Goal: Task Accomplishment & Management: Manage account settings

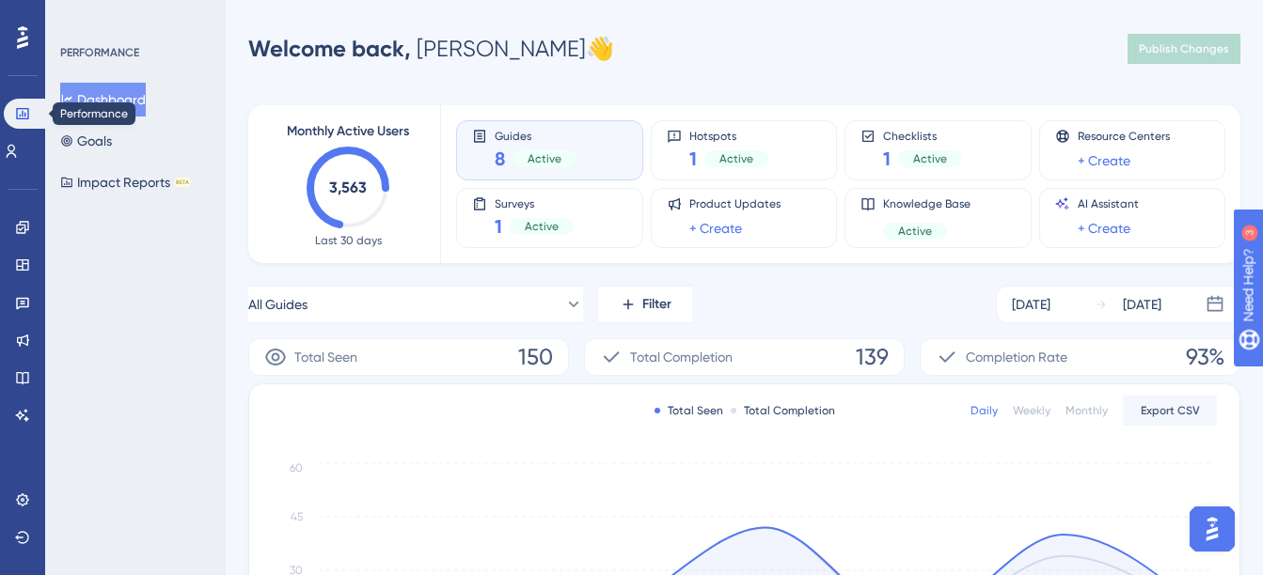
click at [27, 96] on div "Performance Users" at bounding box center [23, 110] width 38 height 114
click at [18, 97] on div "Performance Users" at bounding box center [23, 110] width 38 height 114
click at [20, 102] on link at bounding box center [26, 114] width 45 height 30
click at [24, 170] on div "Engagement Widgets Feedback Product Updates Knowledge Base AI Assistant" at bounding box center [23, 298] width 30 height 264
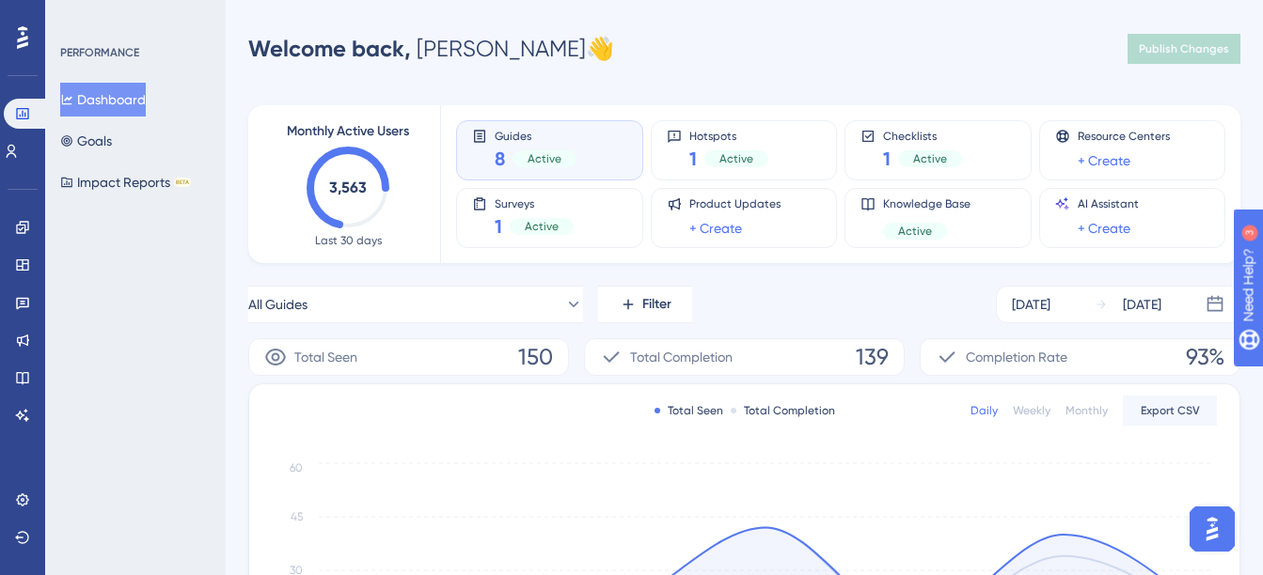
click at [22, 181] on div "Engagement Widgets Feedback Product Updates Knowledge Base AI Assistant" at bounding box center [23, 298] width 30 height 264
drag, startPoint x: 0, startPoint y: 97, endPoint x: 14, endPoint y: 102, distance: 14.9
click at [14, 102] on div "Performance Users Engagement Widgets Feedback Product Updates Knowledge Base AI…" at bounding box center [22, 287] width 45 height 575
click at [112, 149] on button "Goals" at bounding box center [86, 141] width 52 height 34
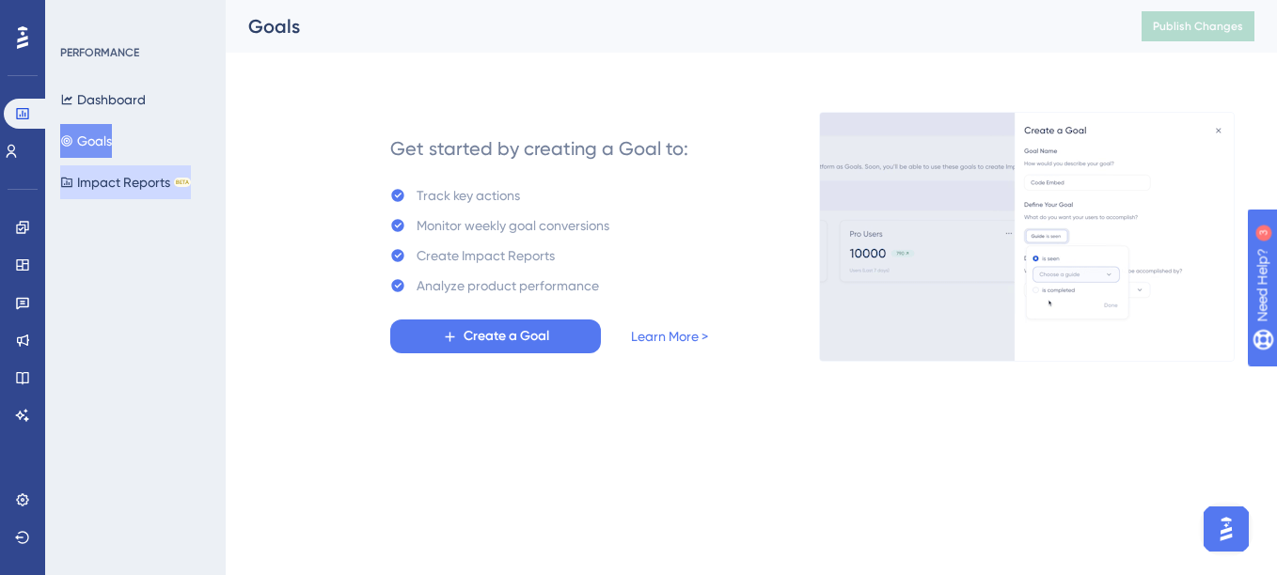
click at [118, 178] on button "Impact Reports BETA" at bounding box center [125, 182] width 131 height 34
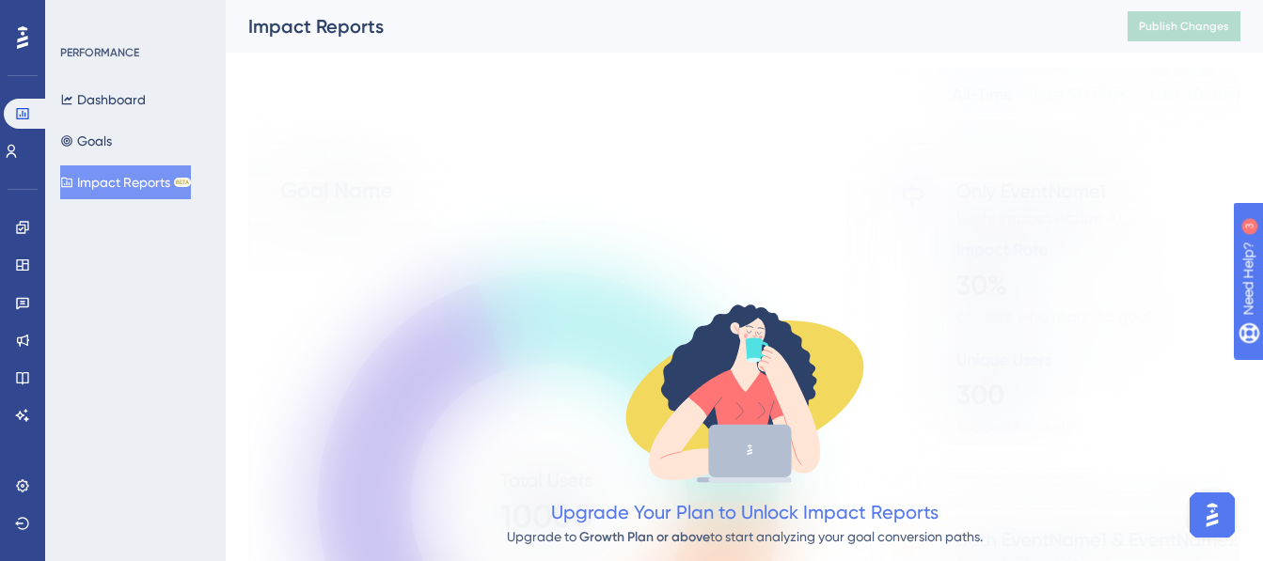
click at [87, 35] on div "PERFORMANCE Dashboard Goals Impact Reports BETA" at bounding box center [135, 280] width 181 height 561
click at [19, 152] on icon at bounding box center [11, 151] width 15 height 15
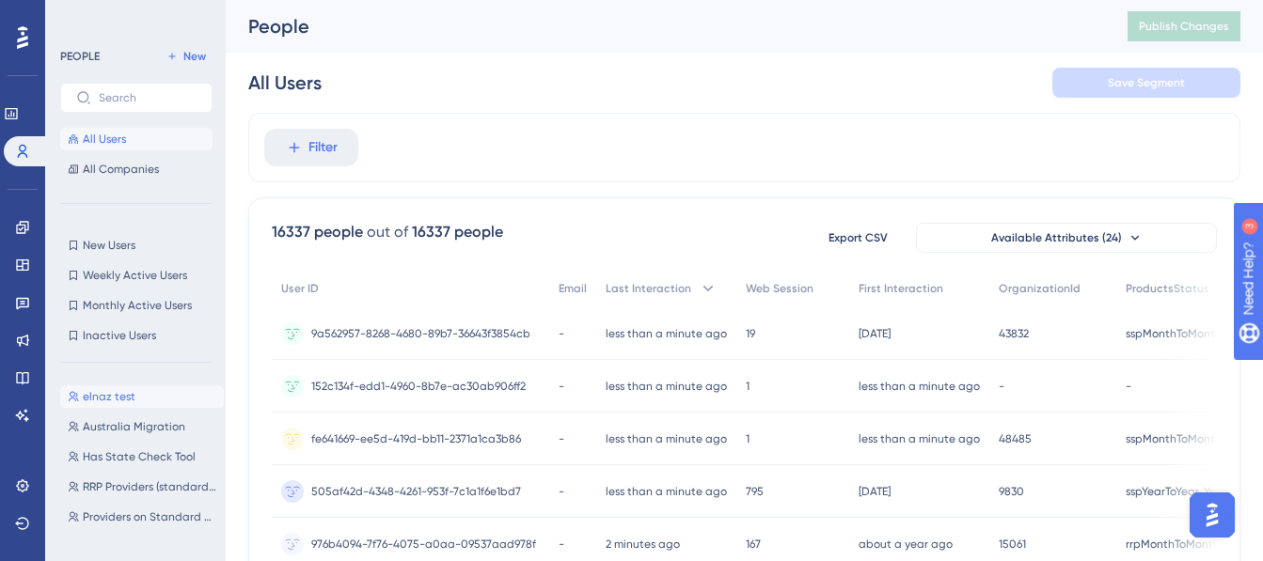
click at [124, 407] on button "elnaz test elnaz test" at bounding box center [142, 396] width 164 height 23
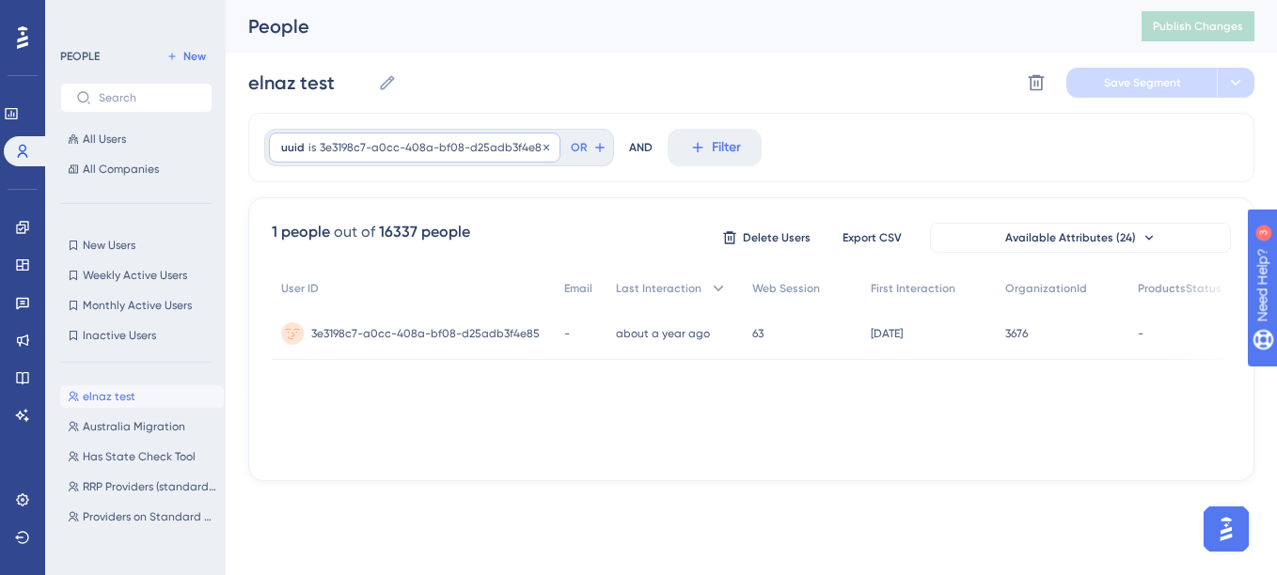
click at [526, 153] on span "3e3198c7-a0cc-408a-bf08-d25adb3f4e85" at bounding box center [434, 147] width 228 height 15
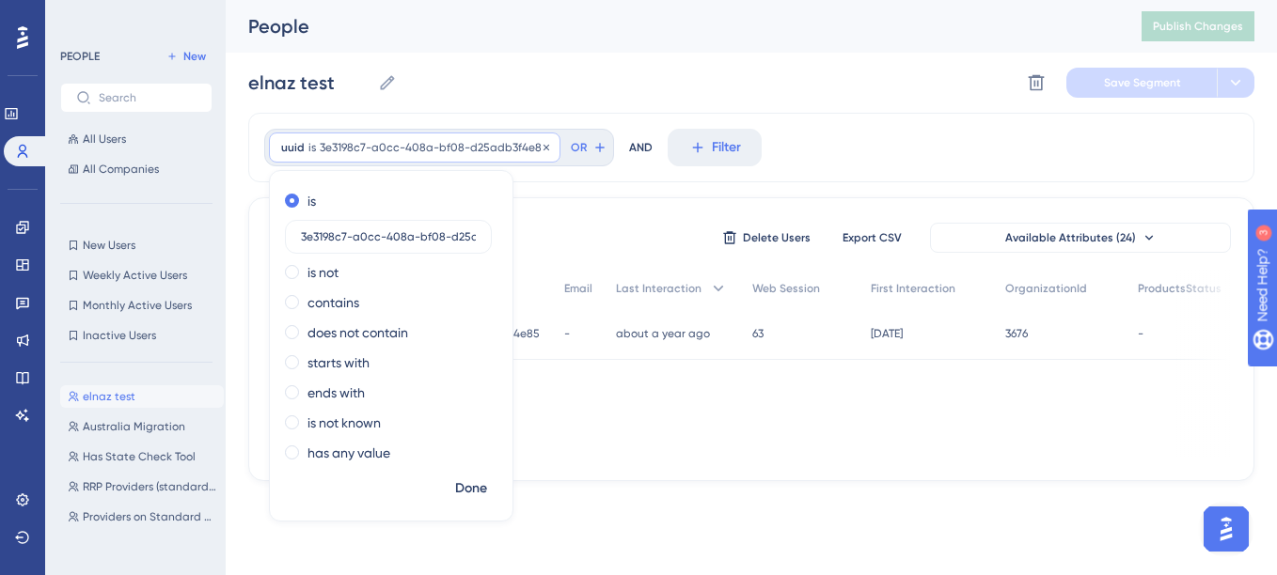
scroll to position [0, 48]
click at [448, 242] on input "3e3198c7-a0cc-408a-bf08-d25adb3f4e85" at bounding box center [388, 236] width 175 height 13
click at [454, 242] on input "3e3198c7-a0cc-408a-bf08-d25adb3f4e85" at bounding box center [388, 236] width 175 height 13
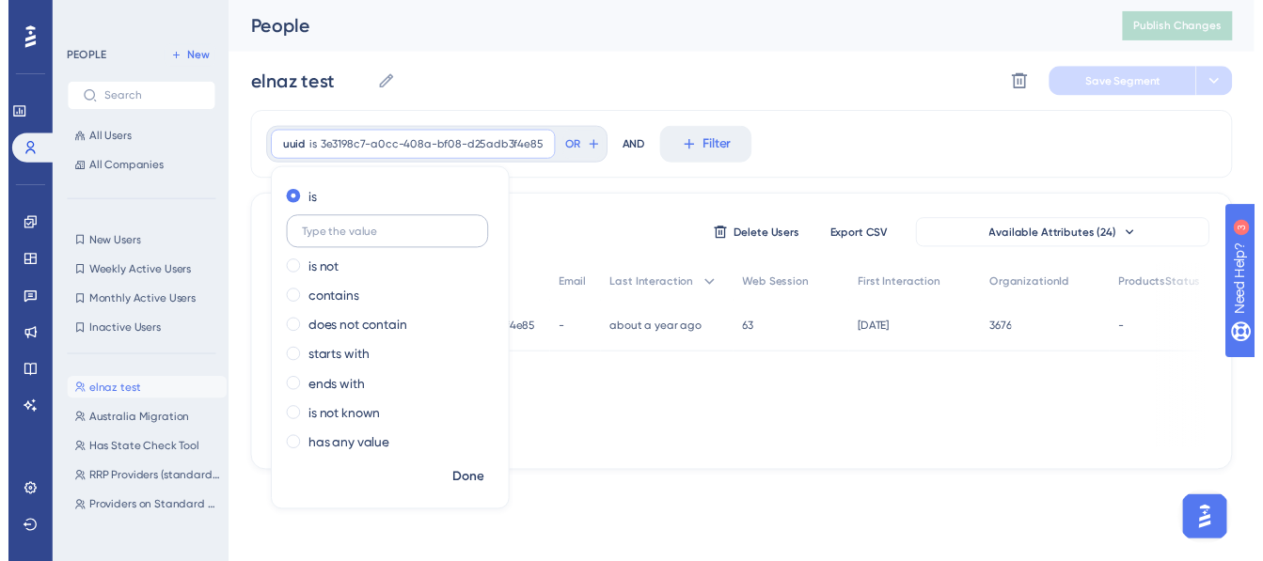
scroll to position [0, 0]
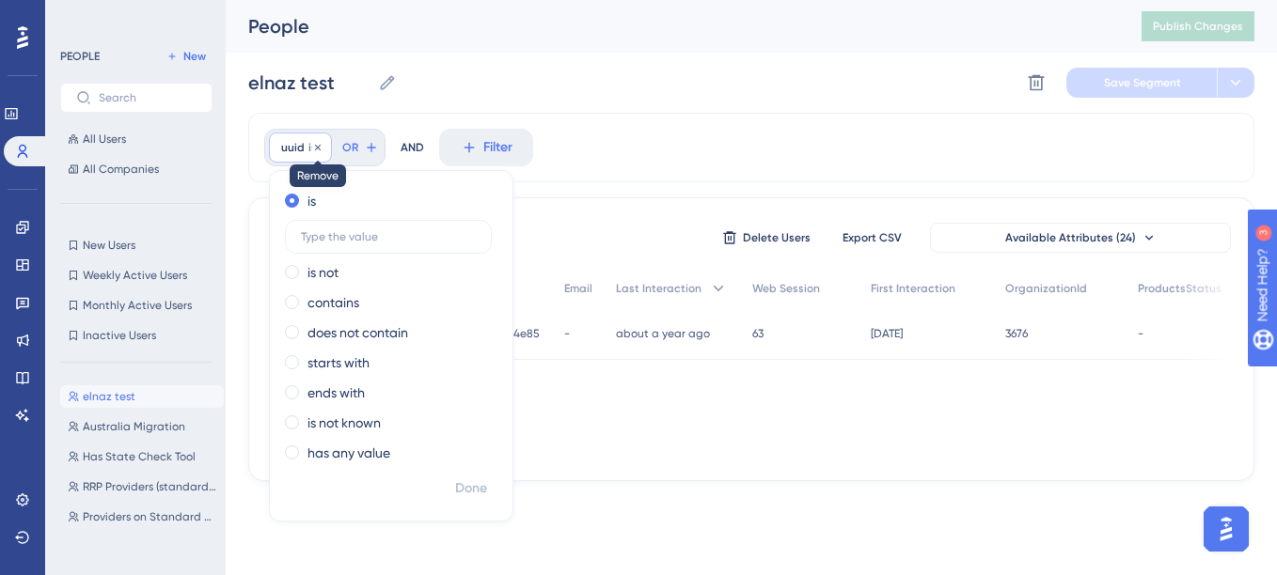
click at [319, 145] on icon at bounding box center [318, 147] width 6 height 6
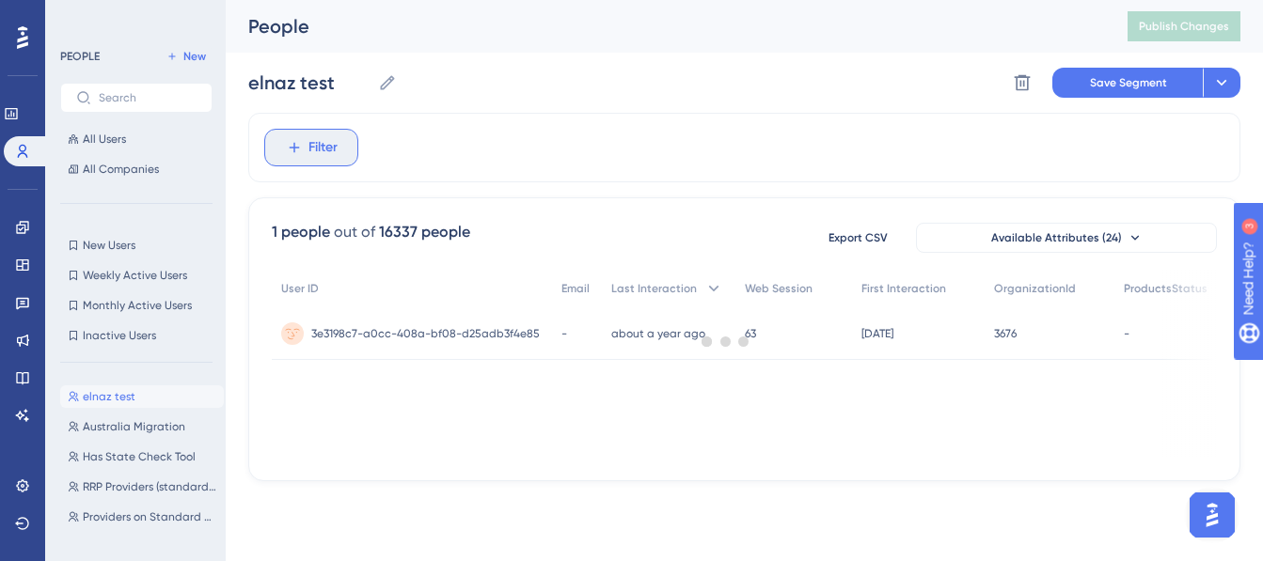
click at [304, 160] on button "Filter" at bounding box center [311, 148] width 94 height 38
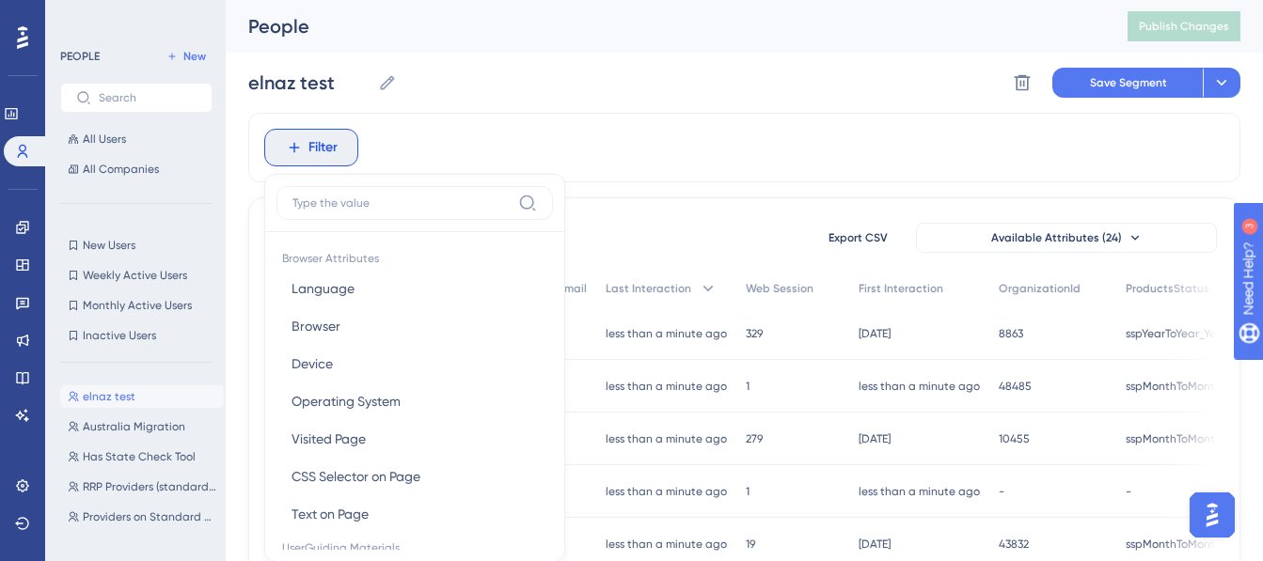
scroll to position [87, 0]
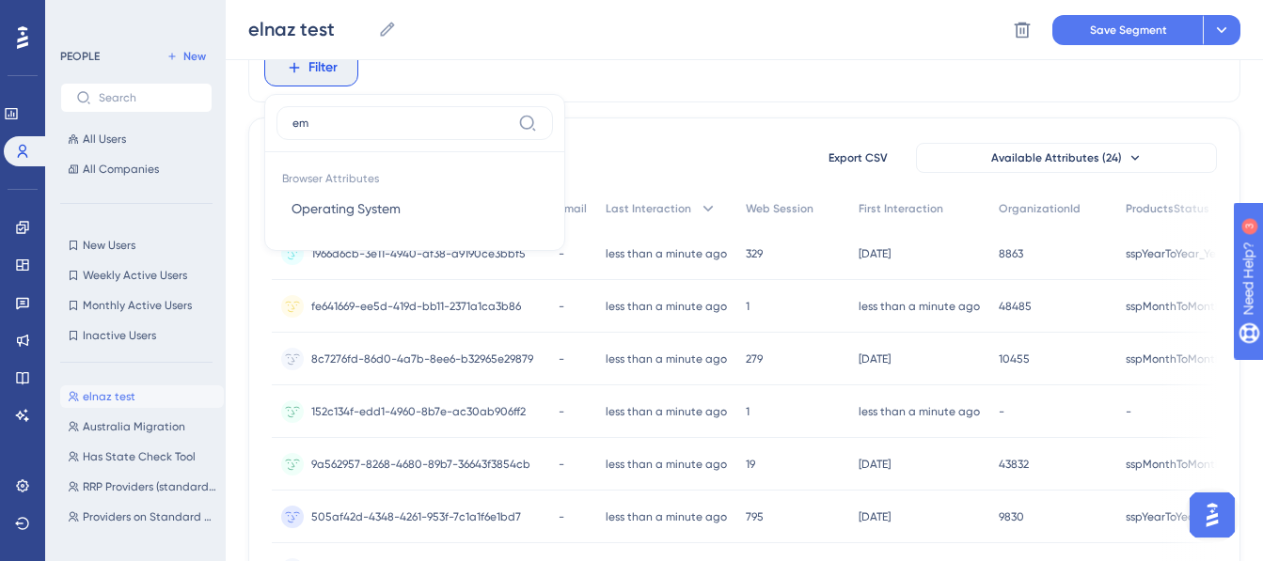
type input "e"
type input "org"
click at [355, 213] on span "organizationId" at bounding box center [335, 208] width 88 height 23
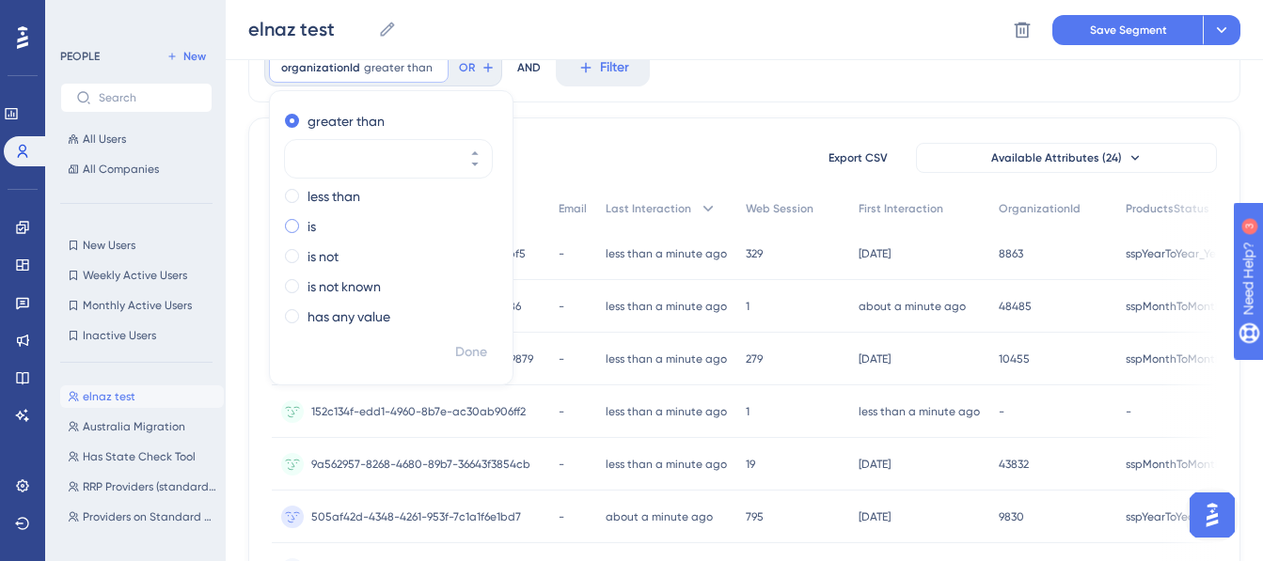
click at [309, 226] on label "is" at bounding box center [311, 226] width 8 height 23
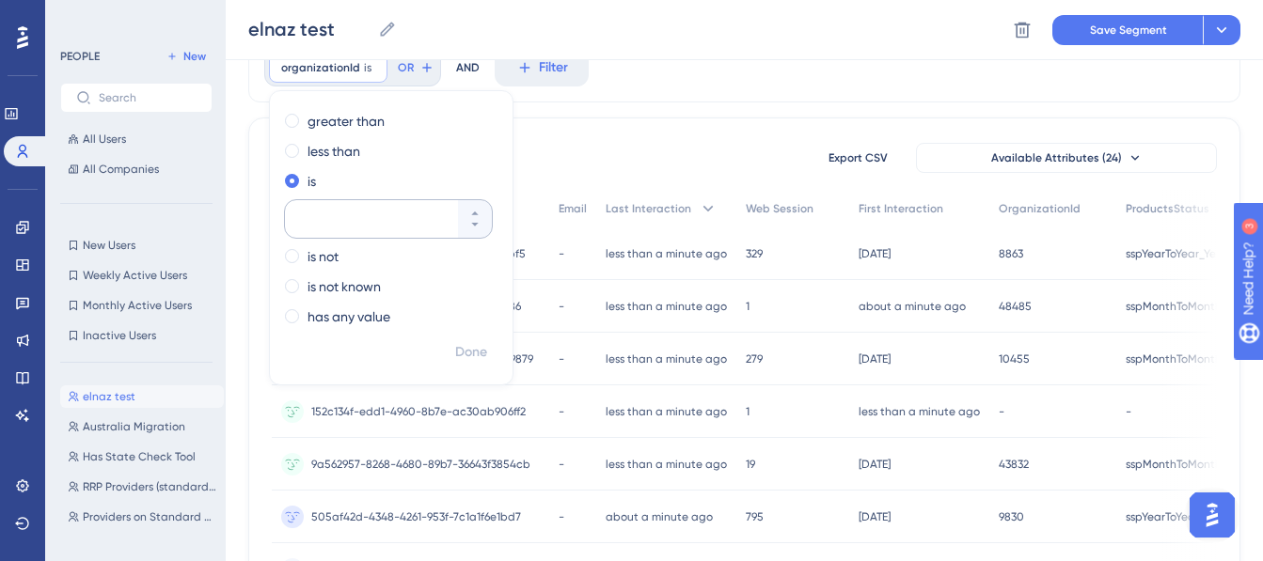
click at [338, 216] on input "number" at bounding box center [379, 219] width 150 height 23
type input "6449"
click at [458, 354] on span "Done" at bounding box center [471, 352] width 32 height 23
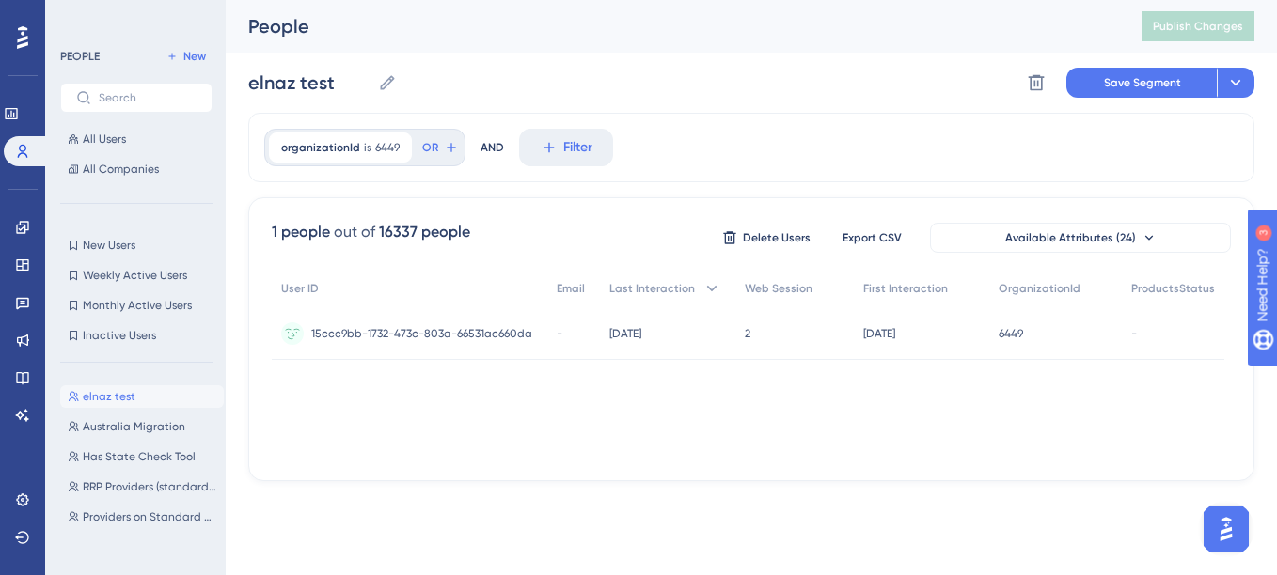
scroll to position [0, 0]
drag, startPoint x: 889, startPoint y: 453, endPoint x: 1168, endPoint y: 446, distance: 279.4
click at [1168, 446] on div "User ID Email Last Interaction Web Session First Interaction OrganizationId Pro…" at bounding box center [751, 364] width 959 height 188
click at [1069, 463] on div "1 people out of 16337 people Delete Users Export CSV Available Attributes (24) …" at bounding box center [751, 339] width 1006 height 284
drag, startPoint x: 975, startPoint y: 473, endPoint x: 954, endPoint y: 476, distance: 20.9
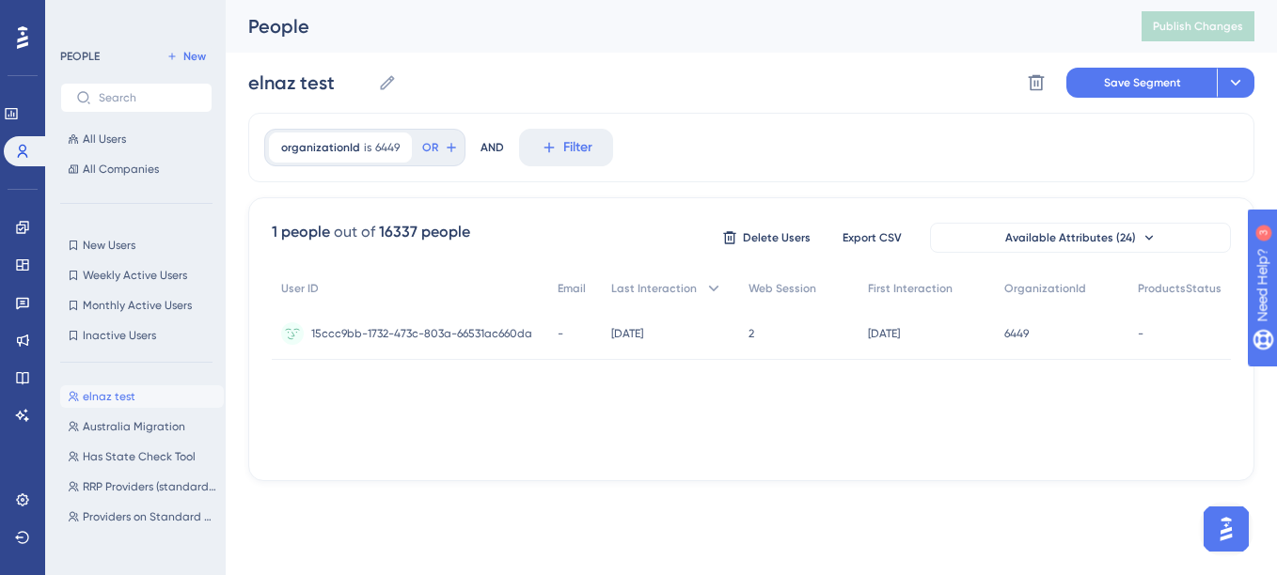
click at [965, 475] on div "1 people out of 16337 people Delete Users Export CSV Available Attributes (24) …" at bounding box center [751, 339] width 1006 height 284
click at [789, 472] on div "1 people out of 16337 people Delete Users Export CSV Available Attributes (24) …" at bounding box center [751, 339] width 1006 height 284
click at [595, 476] on div "1 people out of 16337 people Delete Users Export CSV Available Attributes (24) …" at bounding box center [751, 339] width 1006 height 284
click at [436, 416] on div "User ID Email Last Interaction Web Session First Interaction OrganizationId Pro…" at bounding box center [751, 364] width 959 height 188
click at [392, 150] on icon at bounding box center [397, 147] width 11 height 11
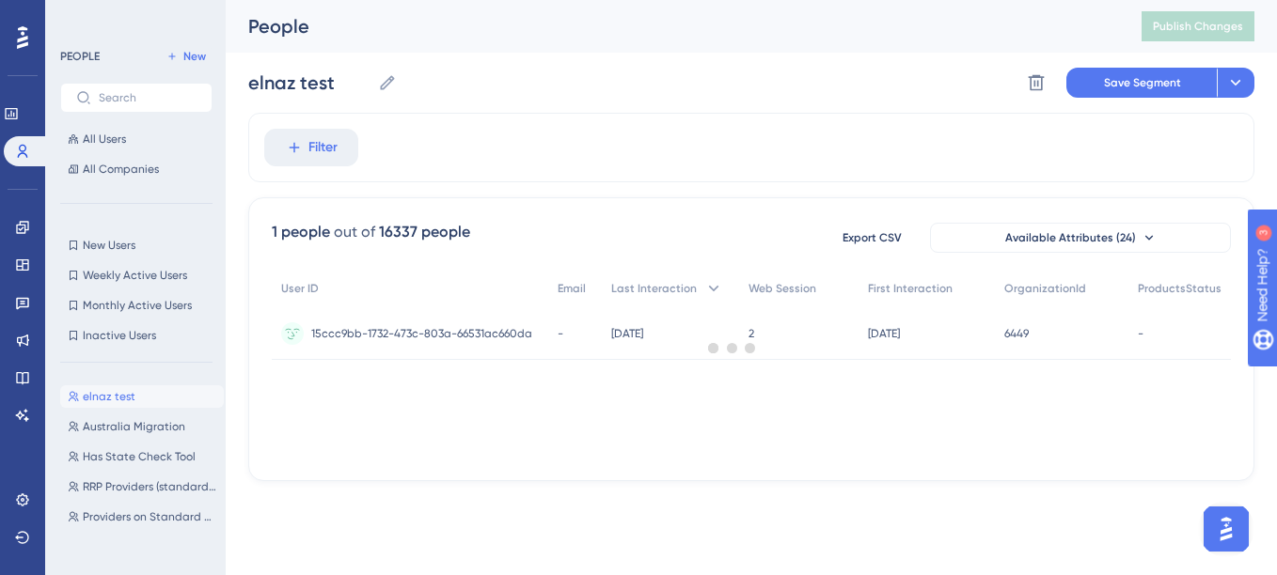
click at [327, 144] on div at bounding box center [732, 348] width 1089 height 440
click at [320, 148] on div at bounding box center [732, 348] width 1089 height 440
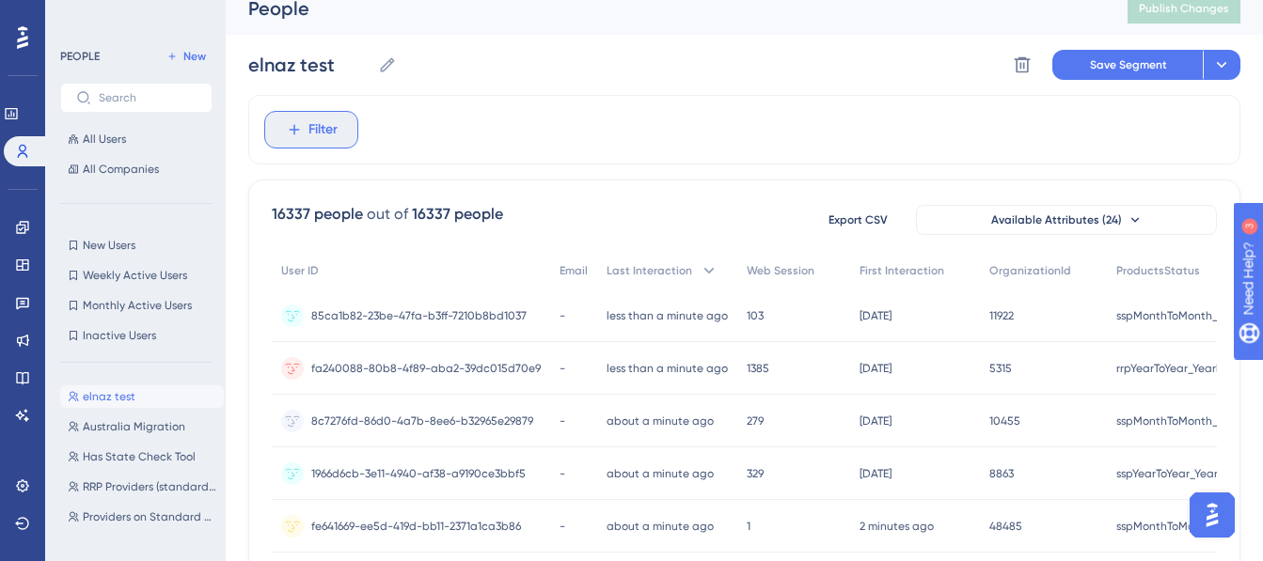
click at [311, 132] on span "Filter" at bounding box center [322, 129] width 29 height 23
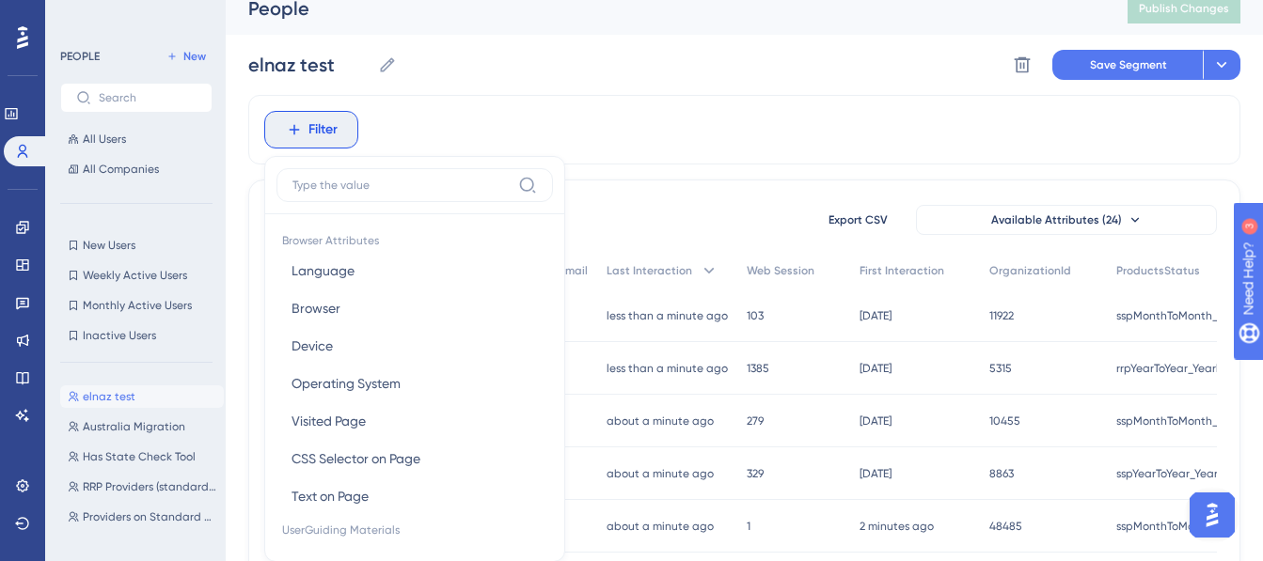
scroll to position [97, 0]
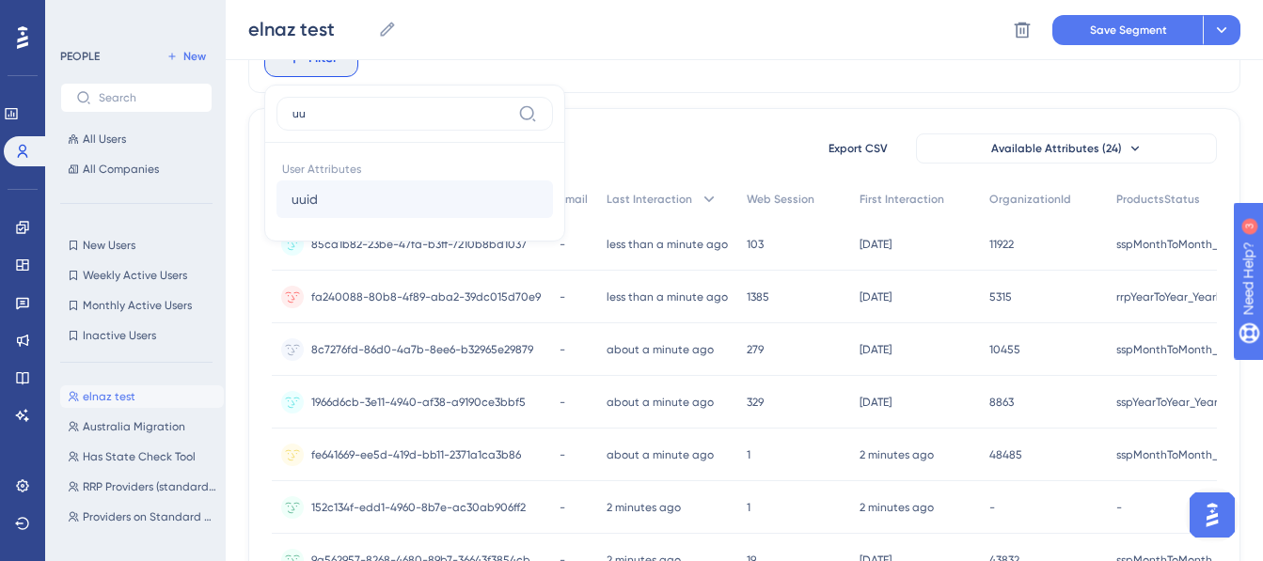
type input "uu"
click at [310, 197] on span "uuid" at bounding box center [304, 199] width 26 height 23
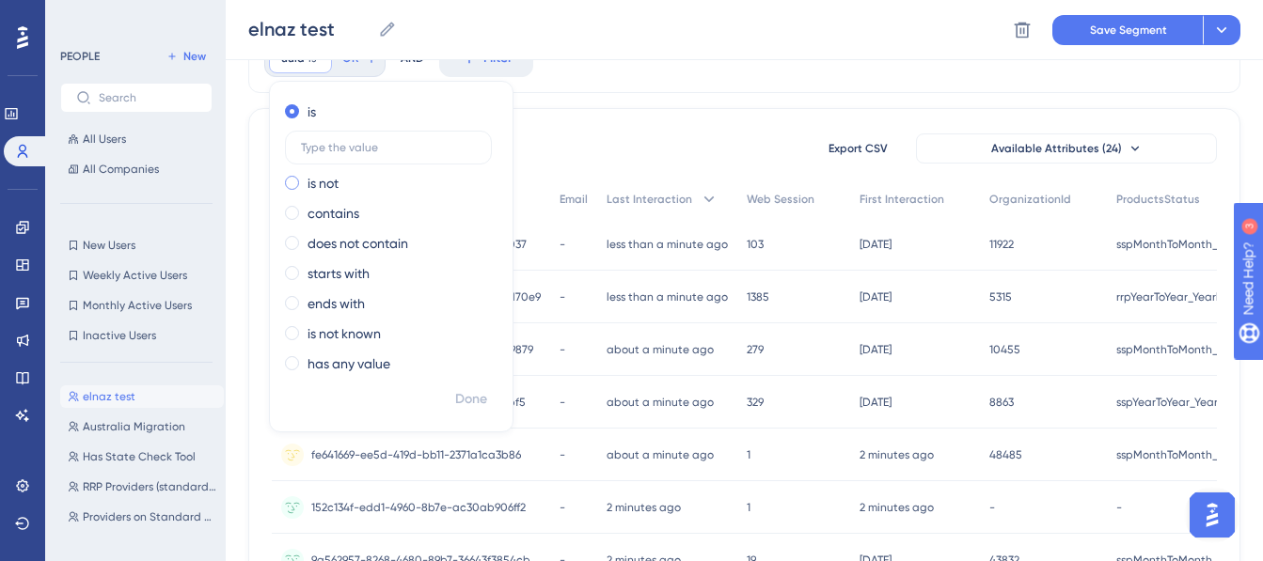
click at [342, 183] on div "is not" at bounding box center [387, 183] width 205 height 23
click at [339, 219] on label "contains" at bounding box center [333, 213] width 52 height 23
click at [323, 118] on div "is" at bounding box center [387, 112] width 205 height 23
click at [329, 160] on label at bounding box center [388, 148] width 207 height 34
click at [329, 154] on input "text" at bounding box center [388, 147] width 175 height 13
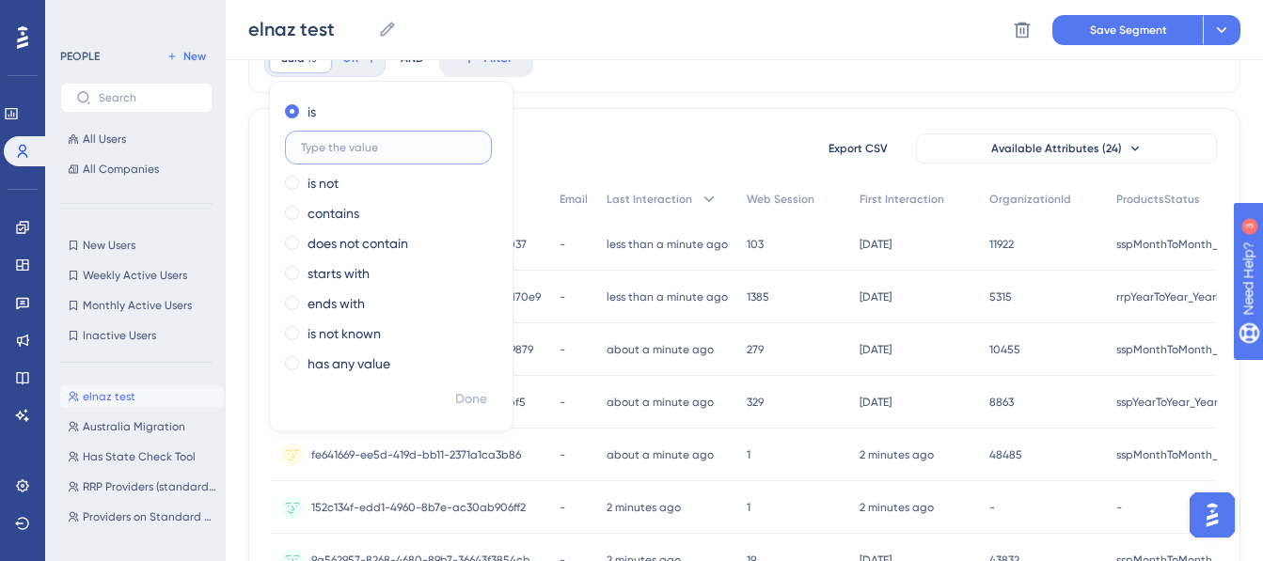
paste input "3e3198c7-a0cc-408a-bf08-d25adb3f4e85"
type input "3e3198c7-a0cc-408a-bf08-d25adb3f4e85"
click at [479, 403] on span "Done" at bounding box center [471, 399] width 32 height 23
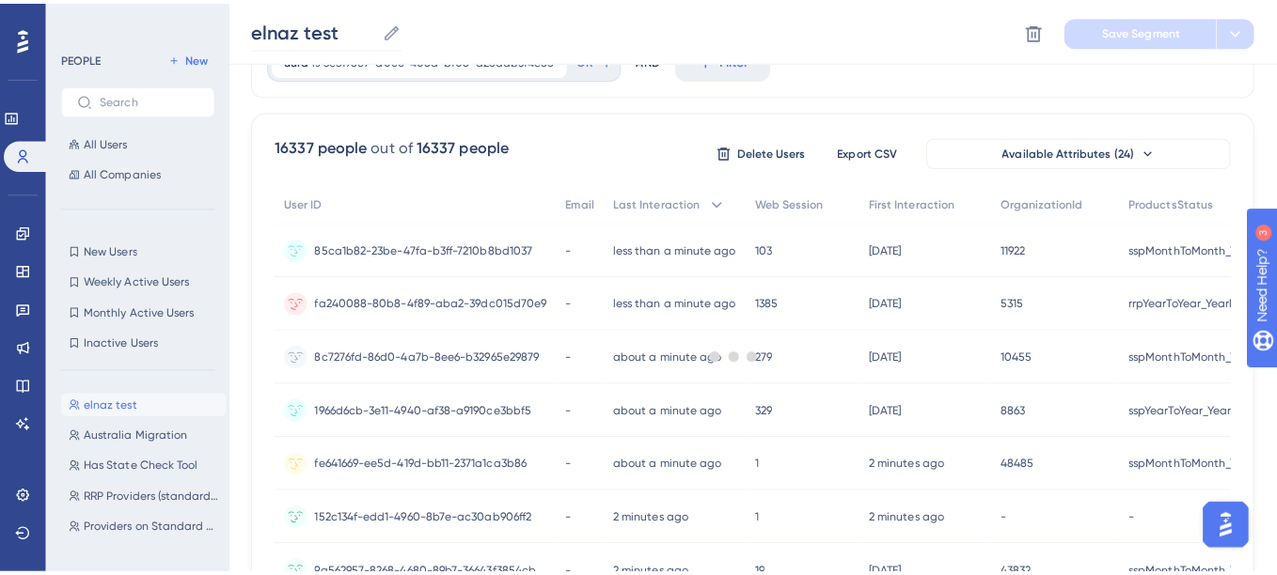
scroll to position [0, 0]
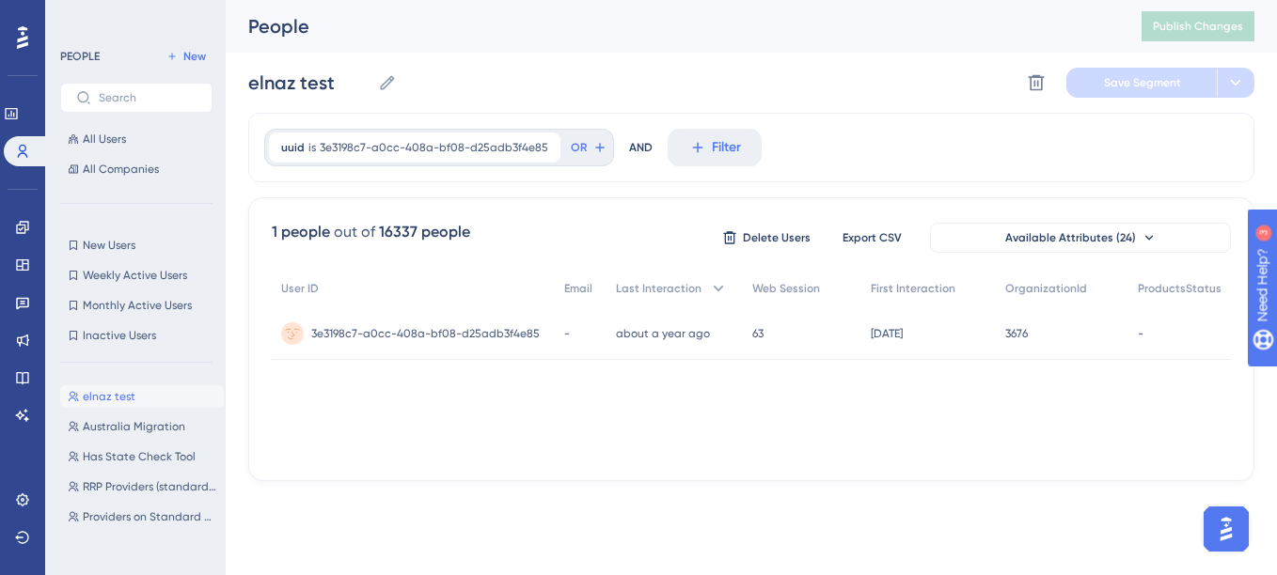
click at [553, 189] on div "uuid is 3e3198c7-a0cc-408a-bf08-d25adb3f4e85 3e3198c7-a0cc-408a-bf08-d25adb3f4e…" at bounding box center [751, 297] width 1006 height 369
click at [148, 346] on button "Inactive Users Inactive Users" at bounding box center [136, 335] width 152 height 23
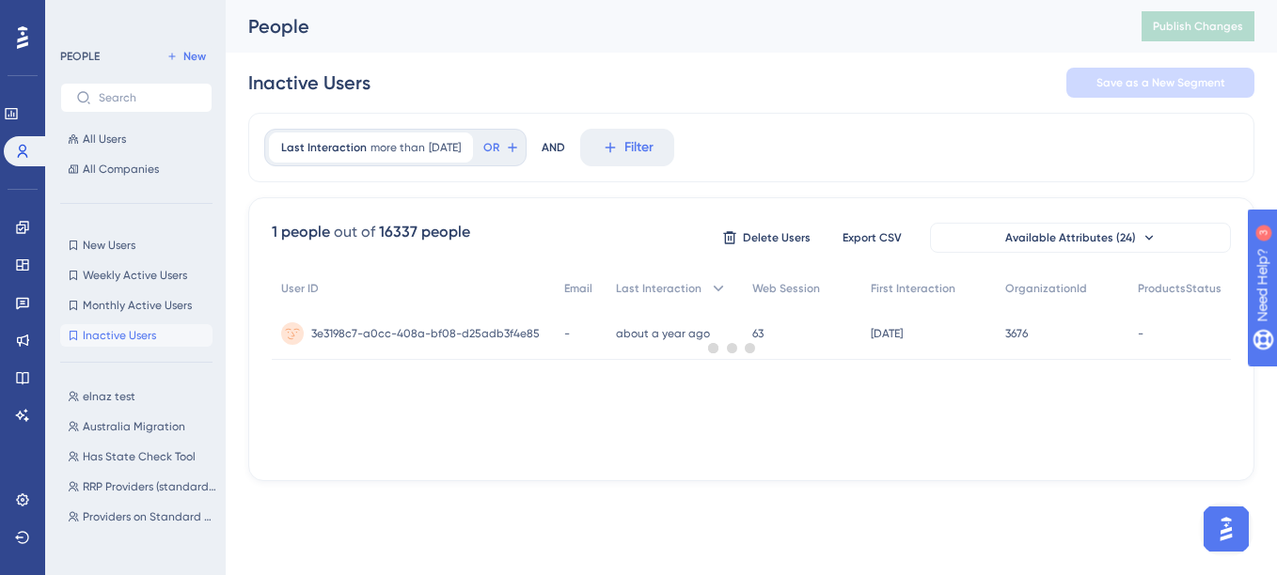
click at [112, 356] on div "PEOPLE New All Users All Companies New Users New Users Weekly Active Users Week…" at bounding box center [136, 293] width 152 height 496
click at [107, 352] on div "PEOPLE New All Users All Companies New Users New Users Weekly Active Users Week…" at bounding box center [136, 293] width 152 height 496
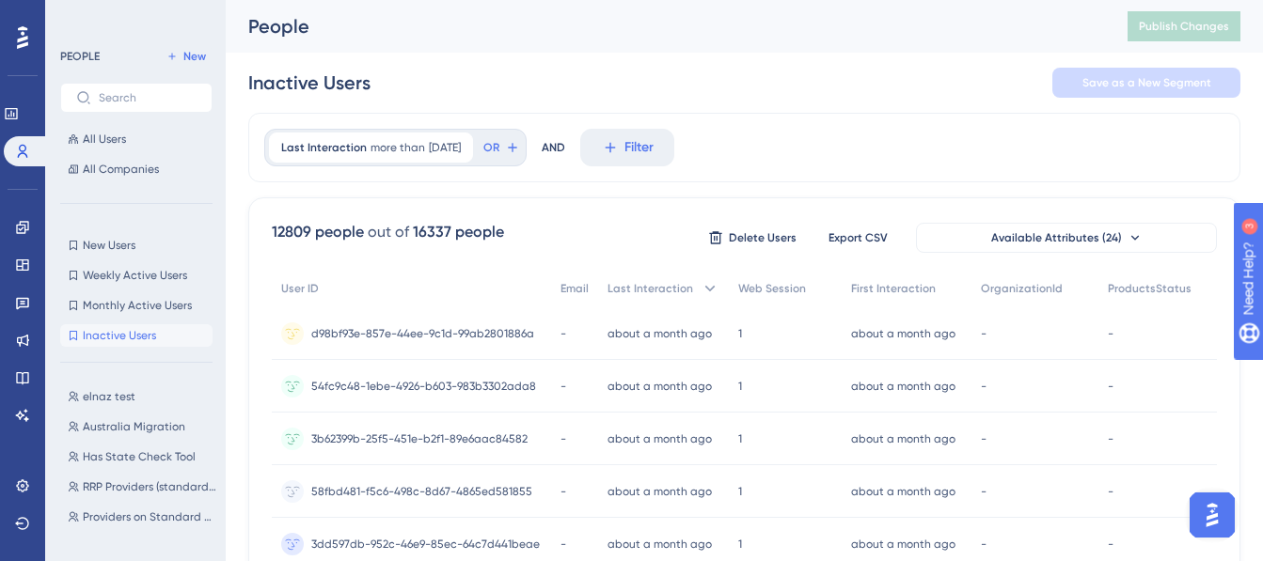
click at [87, 353] on div "PEOPLE New All Users All Companies New Users New Users Weekly Active Users Week…" at bounding box center [136, 286] width 152 height 482
click at [102, 352] on div "PEOPLE New All Users All Companies New Users New Users Weekly Active Users Week…" at bounding box center [136, 286] width 152 height 482
click at [112, 350] on div "PEOPLE New All Users All Companies New Users New Users Weekly Active Users Week…" at bounding box center [136, 286] width 152 height 482
click at [122, 361] on div "PEOPLE New All Users All Companies New Users New Users Weekly Active Users Week…" at bounding box center [136, 286] width 152 height 482
click at [121, 405] on button "elnaz test elnaz test" at bounding box center [142, 396] width 164 height 23
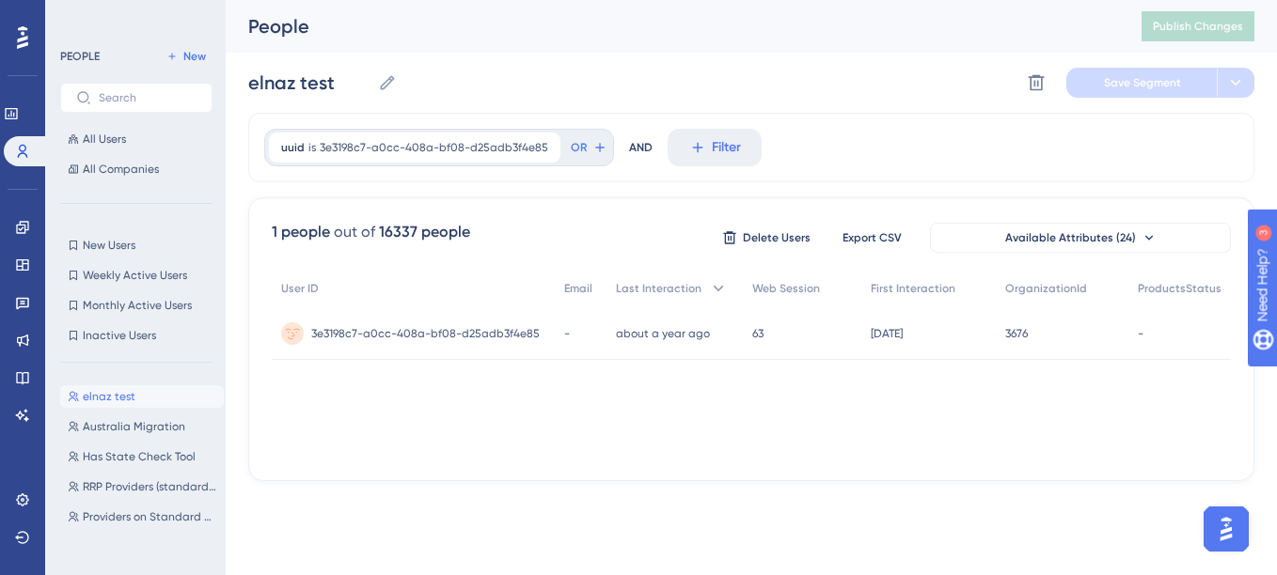
click at [131, 354] on div "PEOPLE New All Users All Companies New Users New Users Weekly Active Users Week…" at bounding box center [136, 293] width 152 height 496
click at [1044, 94] on button at bounding box center [1036, 83] width 30 height 30
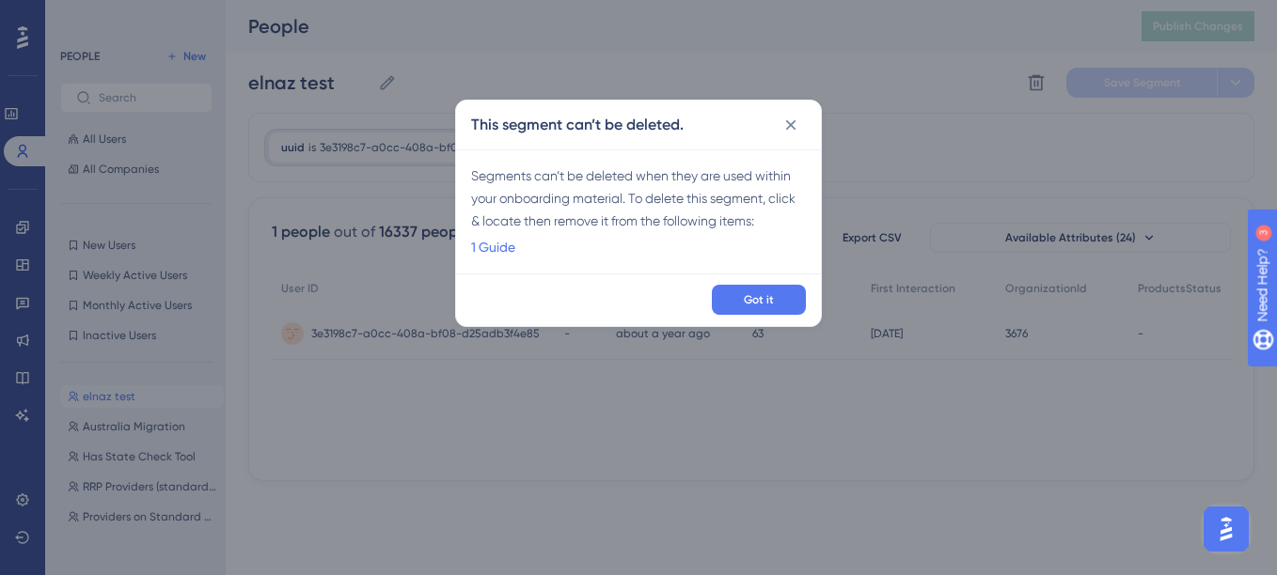
click at [775, 261] on div "Segments can’t be deleted when they are used within your onboarding material. T…" at bounding box center [638, 211] width 365 height 124
click at [744, 250] on div "1 Guide" at bounding box center [638, 247] width 335 height 23
click at [748, 260] on div "Segments can’t be deleted when they are used within your onboarding material. T…" at bounding box center [638, 211] width 365 height 124
click at [759, 266] on div "Segments can’t be deleted when they are used within your onboarding material. T…" at bounding box center [638, 211] width 365 height 124
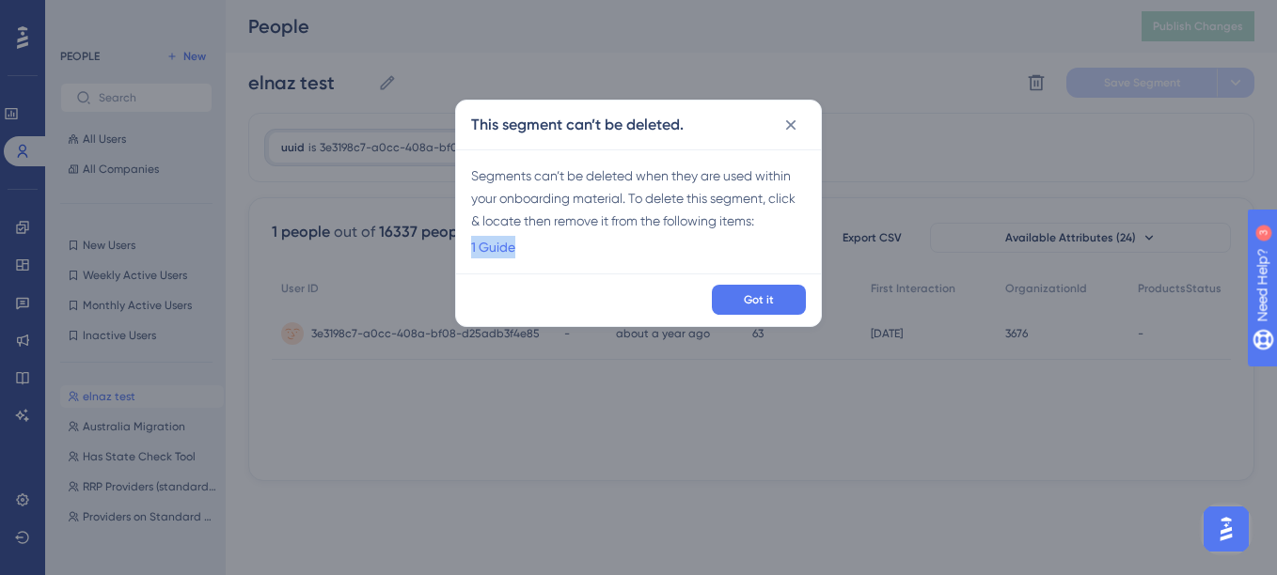
click at [759, 268] on div "Segments can’t be deleted when they are used within your onboarding material. T…" at bounding box center [638, 211] width 365 height 124
drag, startPoint x: 759, startPoint y: 268, endPoint x: 794, endPoint y: 77, distance: 194.2
click at [794, 77] on div "This segment can’t be deleted. Segments can’t be deleted when they are used wit…" at bounding box center [638, 287] width 1277 height 575
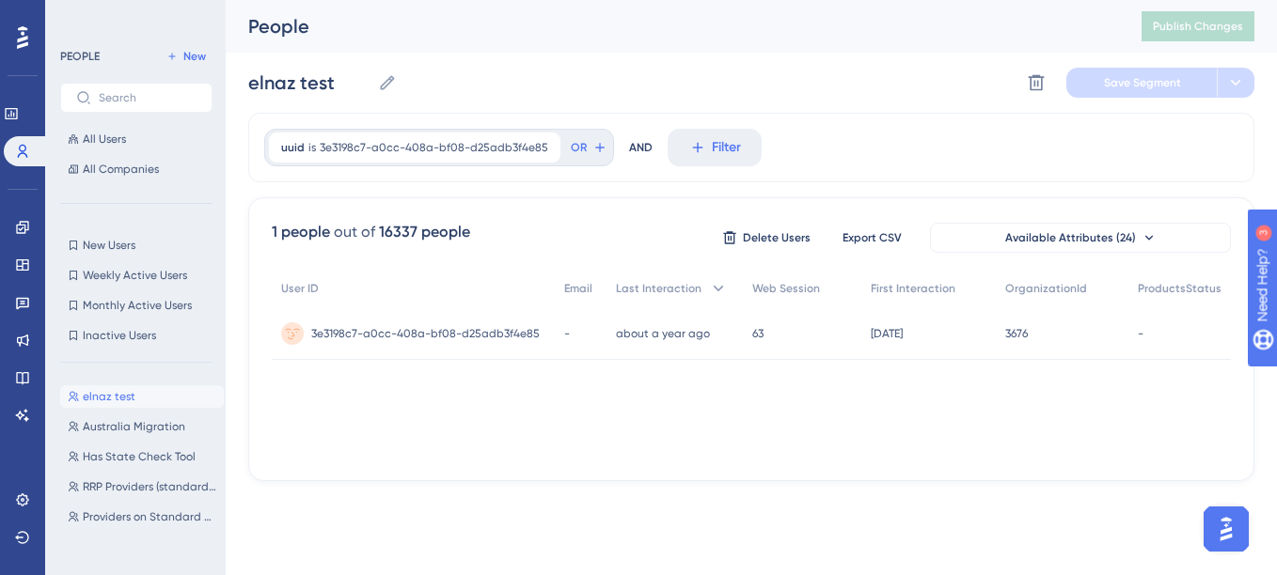
click at [794, 77] on div "elnaz test elnaz test Delete Segment Save Segment" at bounding box center [751, 83] width 1006 height 60
click at [1027, 80] on icon at bounding box center [1036, 82] width 19 height 19
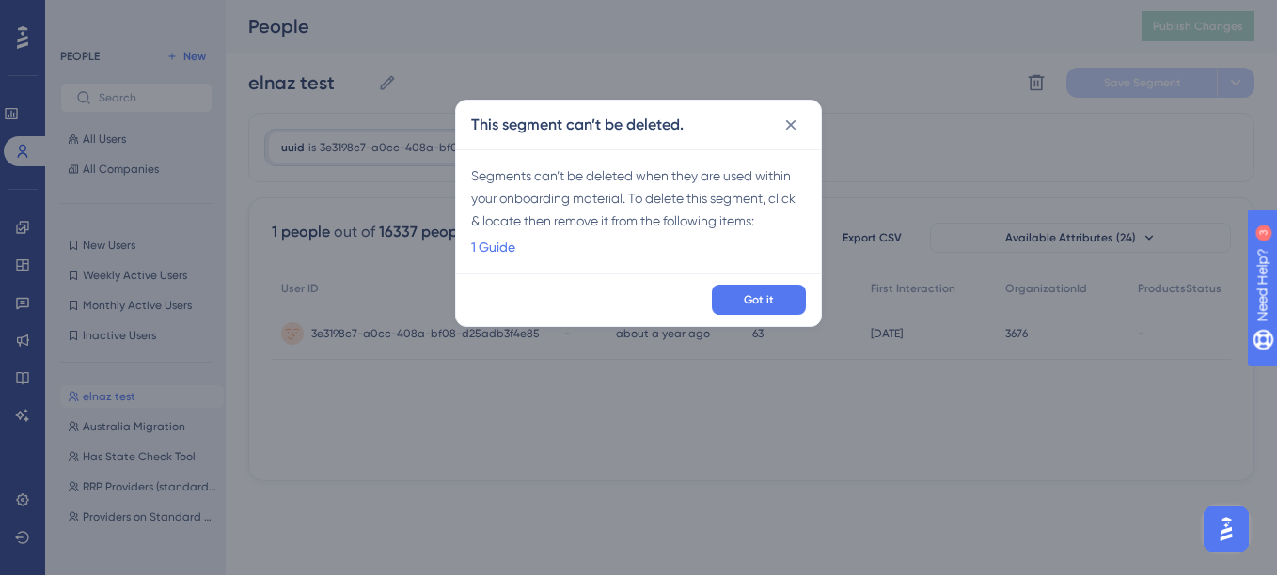
click at [764, 256] on div "1 Guide" at bounding box center [638, 247] width 335 height 23
click at [753, 256] on div "1 Guide" at bounding box center [638, 247] width 335 height 23
drag, startPoint x: 753, startPoint y: 256, endPoint x: 706, endPoint y: 95, distance: 167.5
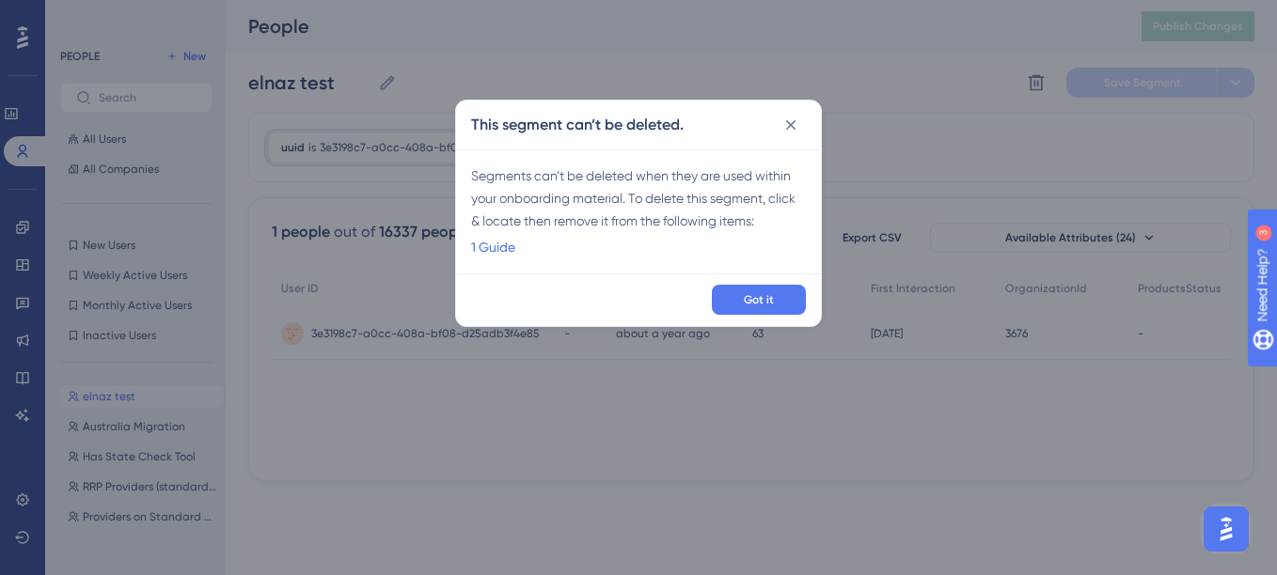
click at [706, 95] on div "This segment can’t be deleted. Segments can’t be deleted when they are used wit…" at bounding box center [638, 287] width 1277 height 575
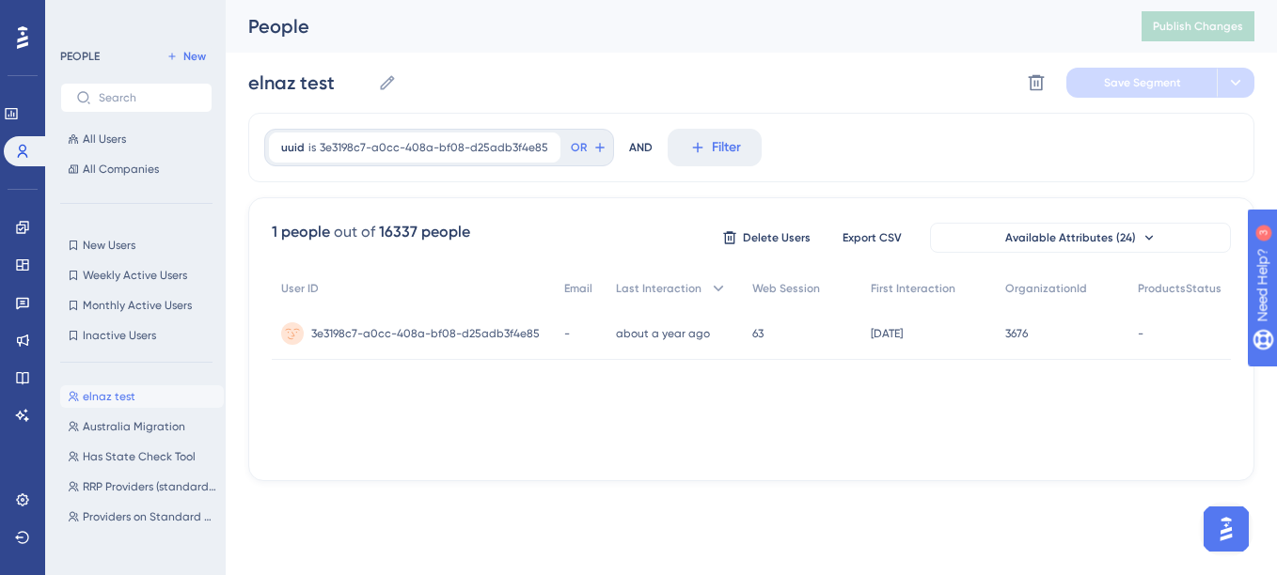
click at [197, 10] on div "PEOPLE New All Users All Companies New Users New Users Weekly Active Users Week…" at bounding box center [135, 287] width 181 height 575
click at [192, 8] on div "PEOPLE New All Users All Companies New Users New Users Weekly Active Users Week…" at bounding box center [135, 287] width 181 height 575
click at [195, 8] on div "PEOPLE New All Users All Companies New Users New Users Weekly Active Users Week…" at bounding box center [135, 287] width 181 height 575
click at [180, 8] on div "PEOPLE New All Users All Companies New Users New Users Weekly Active Users Week…" at bounding box center [135, 287] width 181 height 575
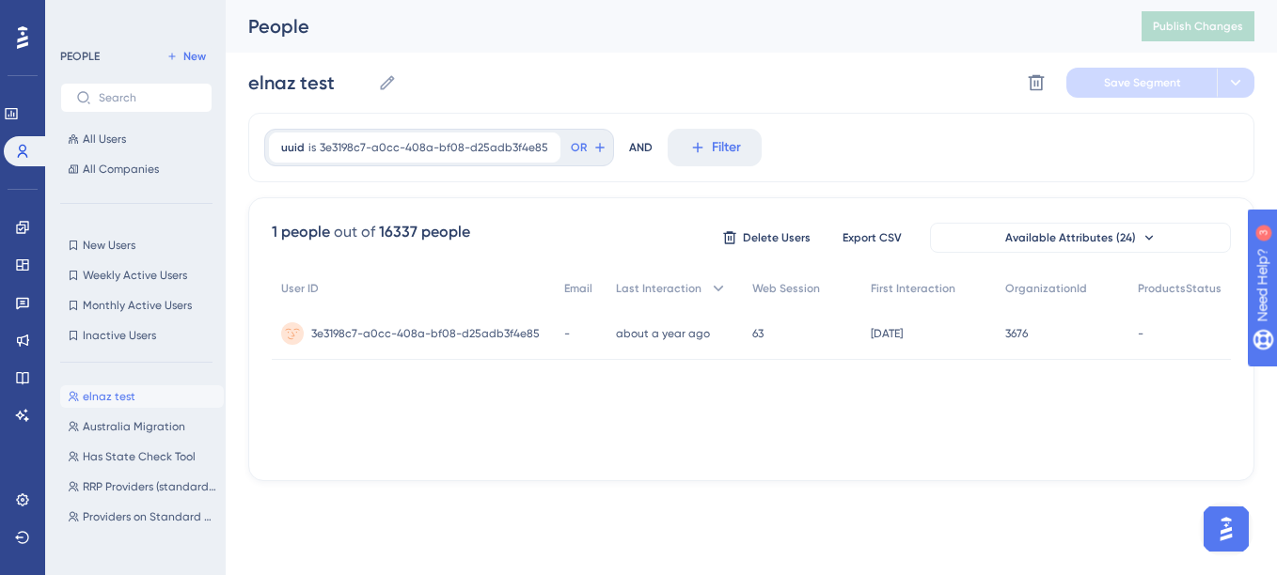
click at [180, 8] on div "PEOPLE New All Users All Companies New Users New Users Weekly Active Users Week…" at bounding box center [135, 287] width 181 height 575
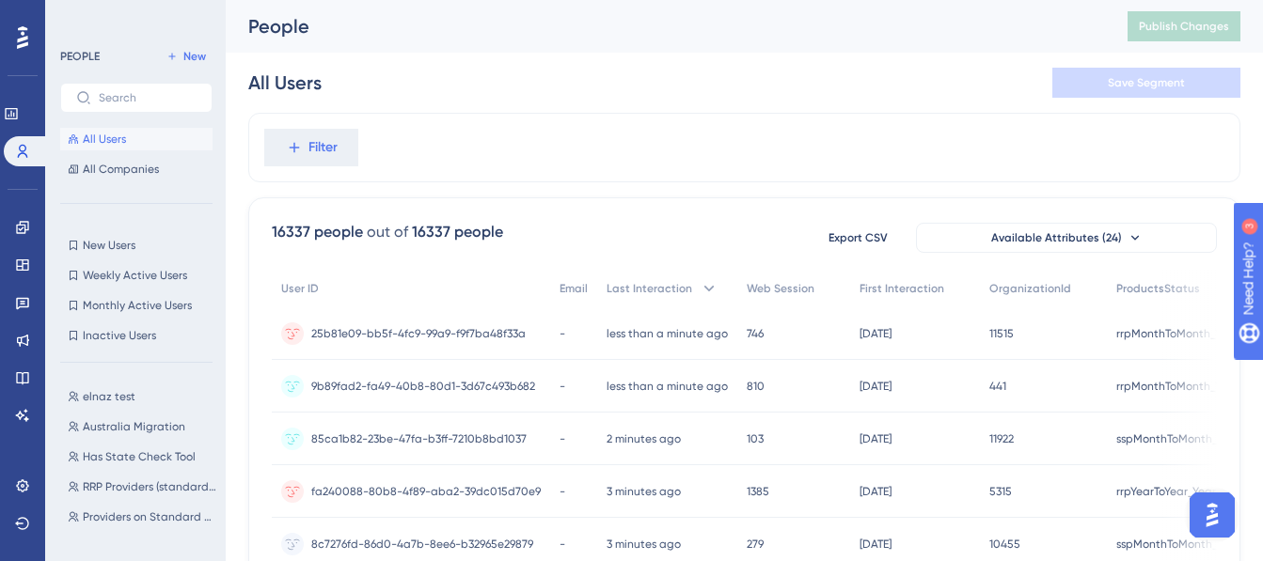
click at [195, 15] on div "PEOPLE New All Users All Companies New Users New Users Weekly Active Users Week…" at bounding box center [135, 280] width 181 height 561
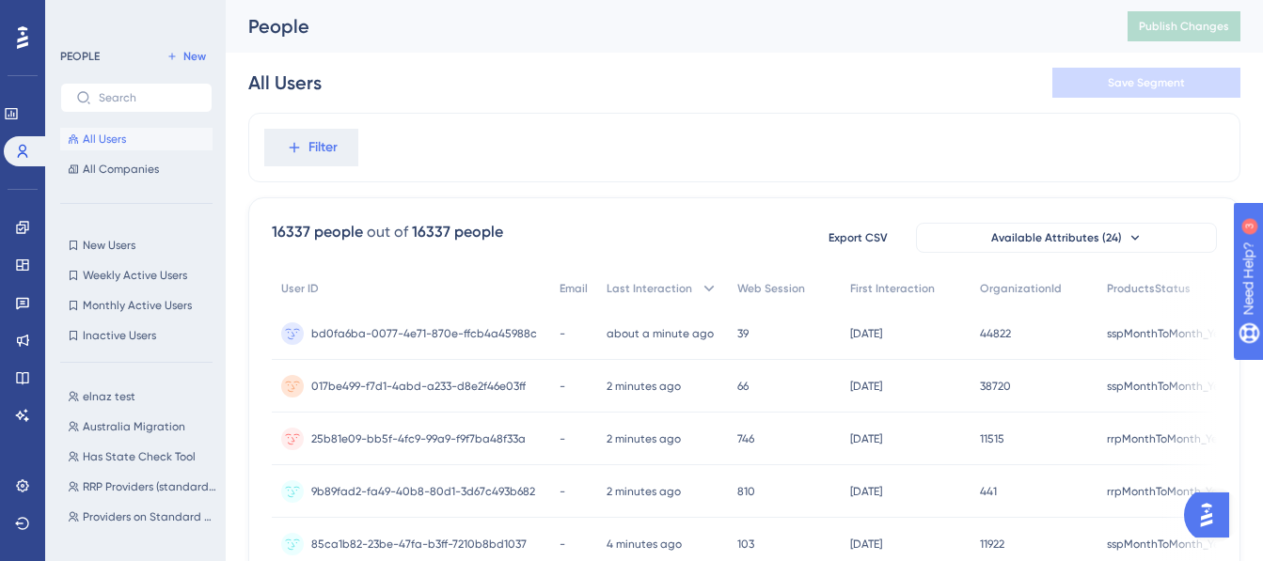
click at [192, 11] on div "PEOPLE New All Users All Companies New Users New Users Weekly Active Users Week…" at bounding box center [135, 280] width 181 height 561
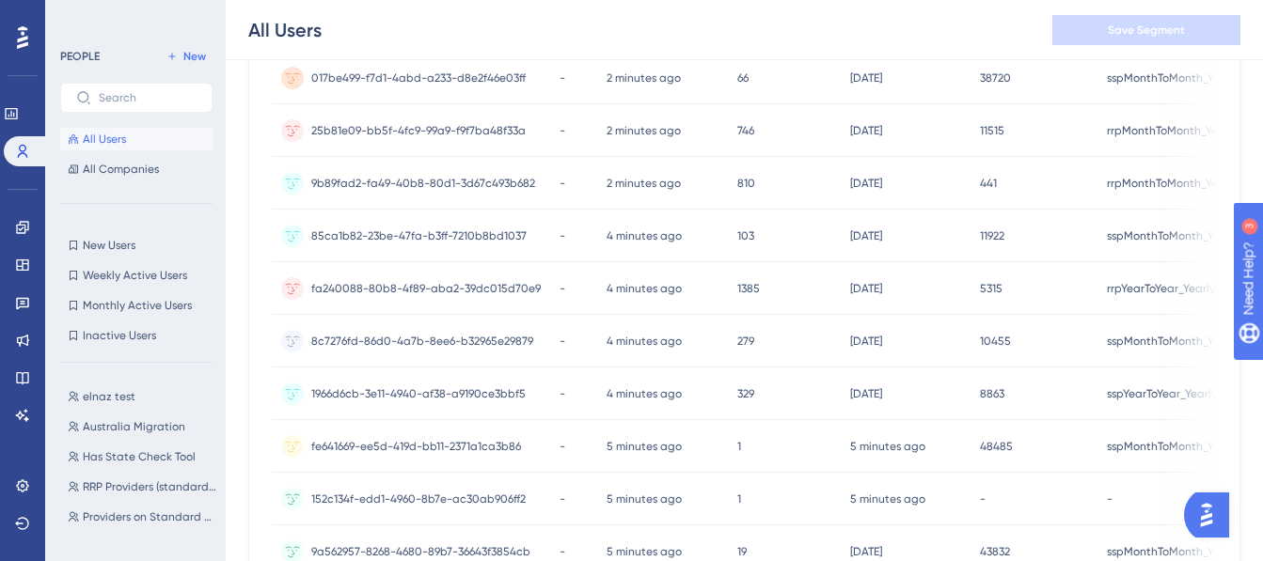
scroll to position [94, 0]
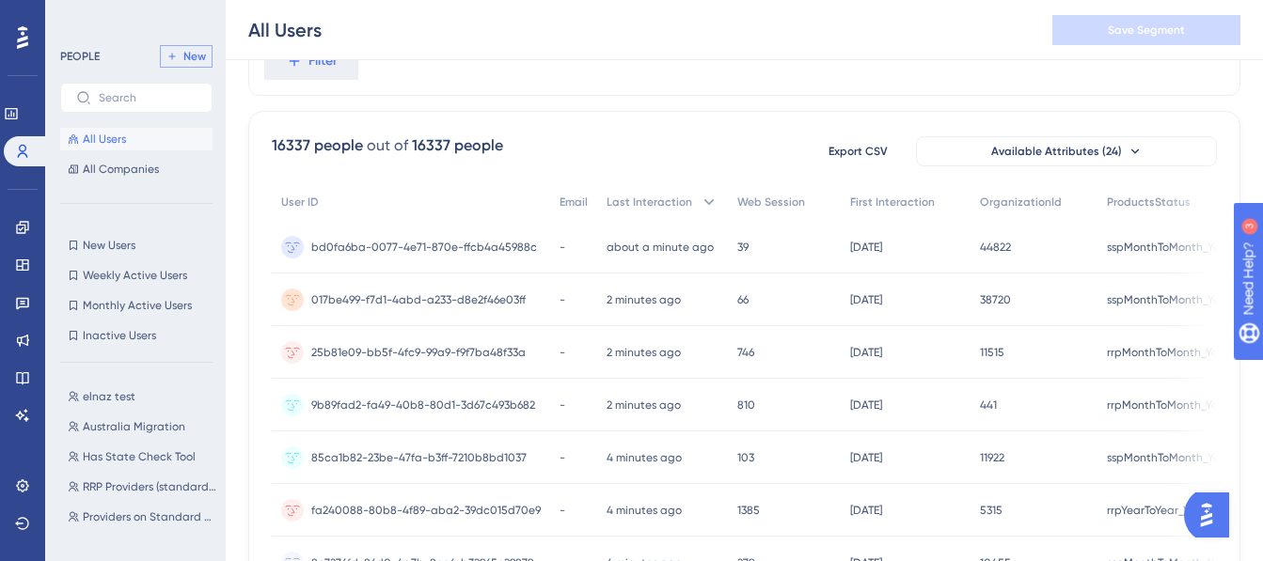
click at [186, 53] on span "New" at bounding box center [194, 56] width 23 height 15
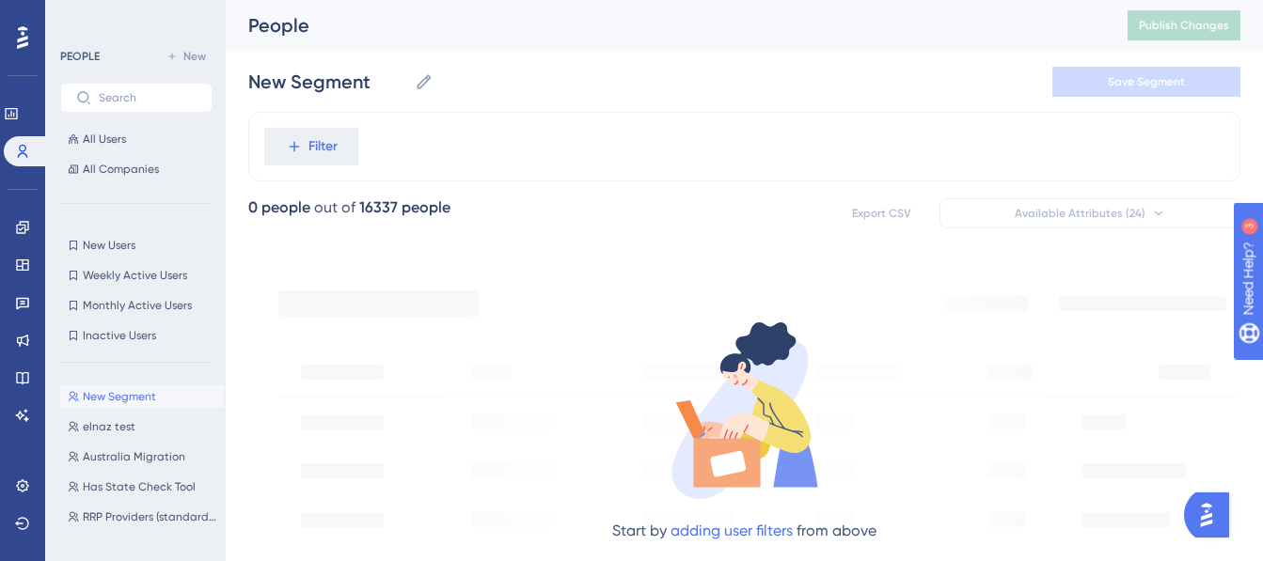
scroll to position [0, 0]
click at [337, 79] on input "New Segment" at bounding box center [327, 83] width 159 height 26
click at [336, 88] on input "New Segment" at bounding box center [327, 83] width 159 height 26
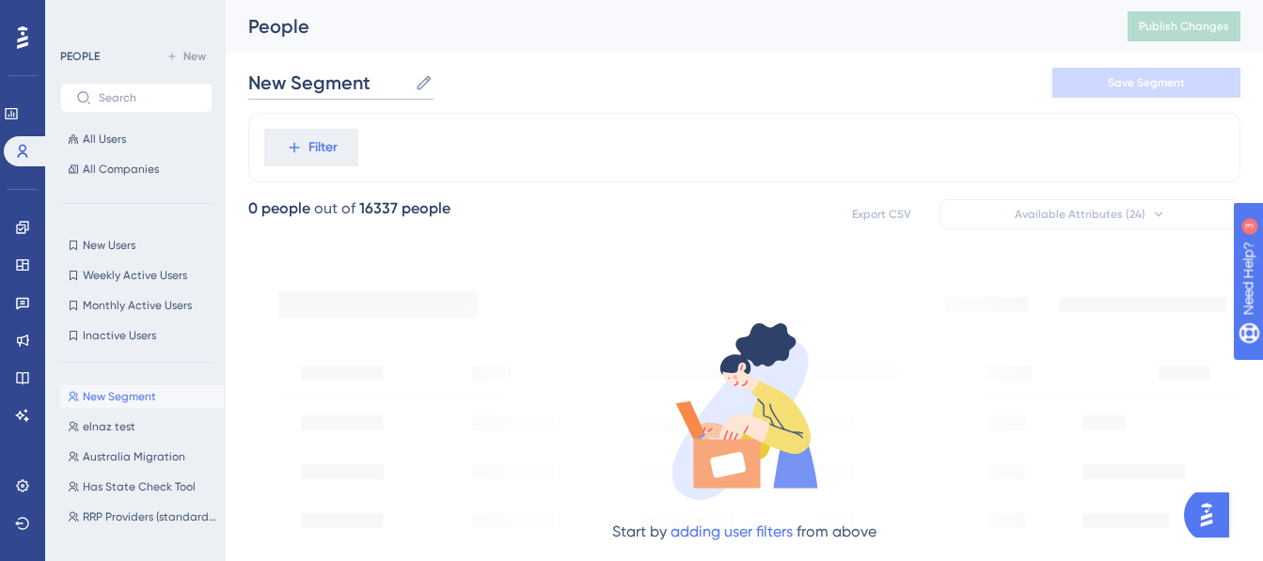
click at [334, 92] on input "New Segment" at bounding box center [327, 83] width 159 height 26
click at [333, 92] on input "New Segment" at bounding box center [327, 83] width 159 height 26
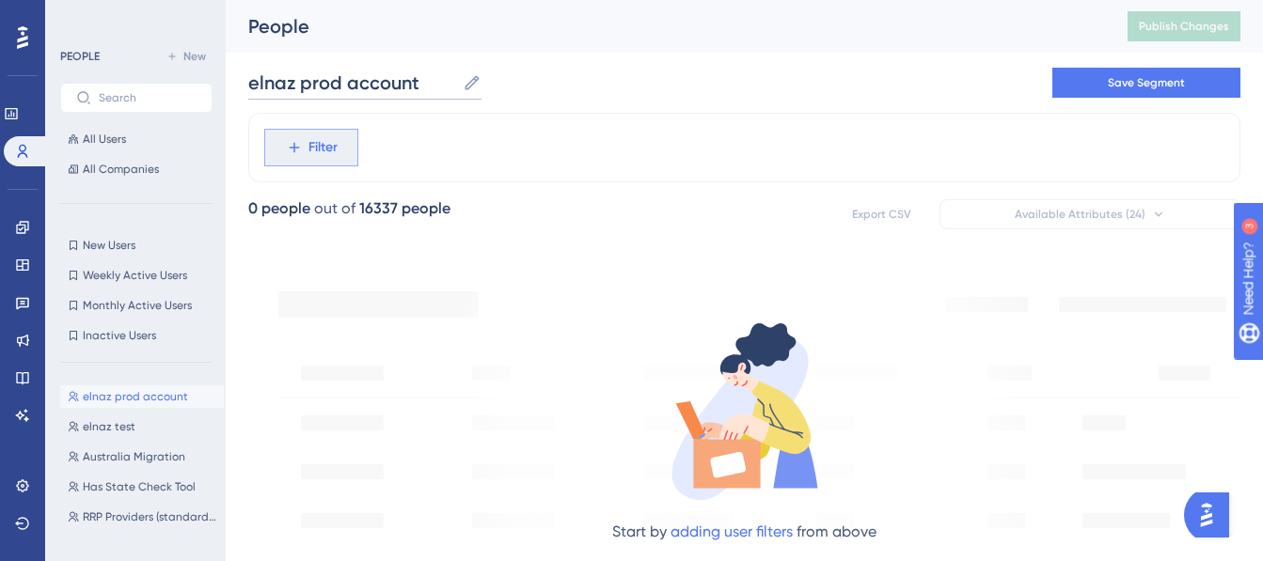
type input "elnaz prod account"
click at [337, 144] on span "Filter" at bounding box center [322, 147] width 29 height 23
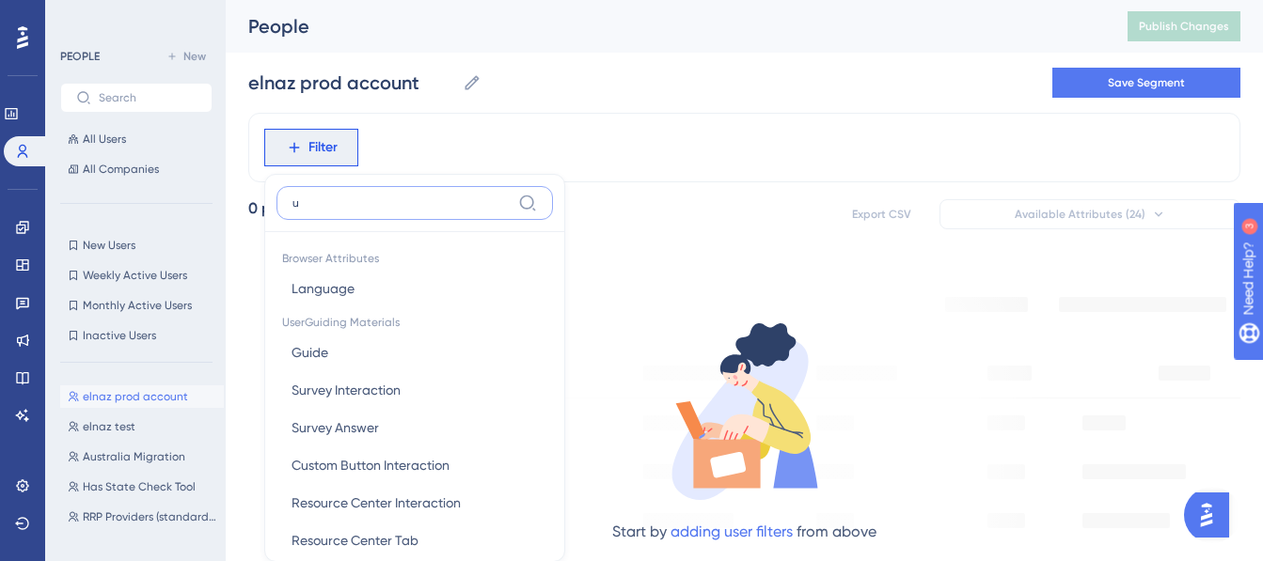
type input "uu"
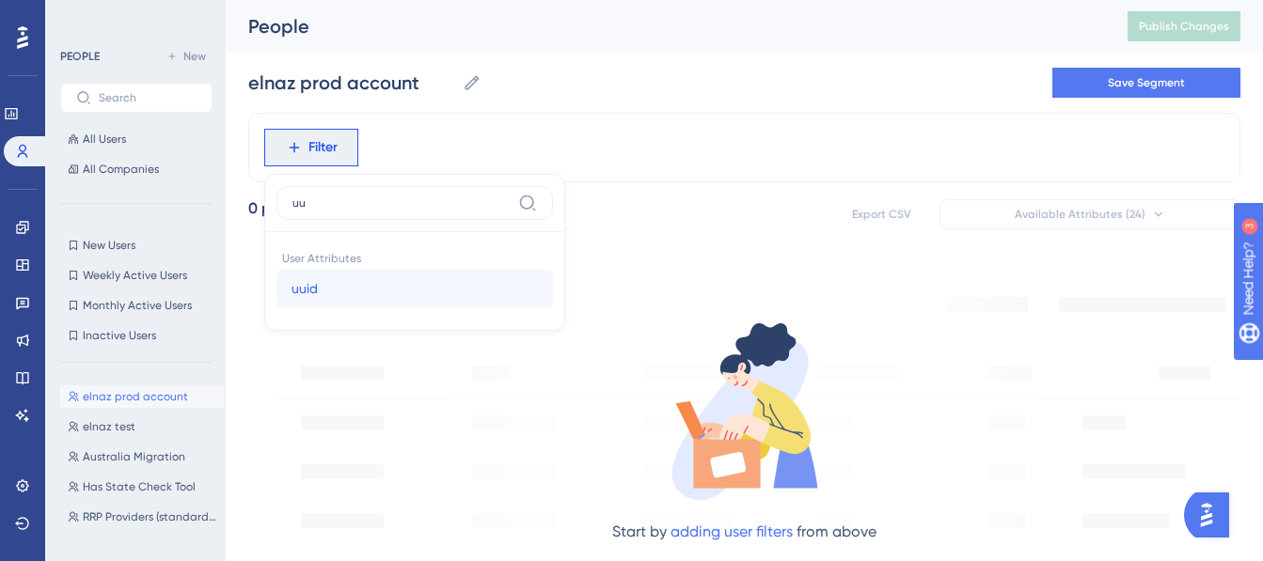
click at [324, 286] on button "uuid uuid" at bounding box center [414, 289] width 276 height 38
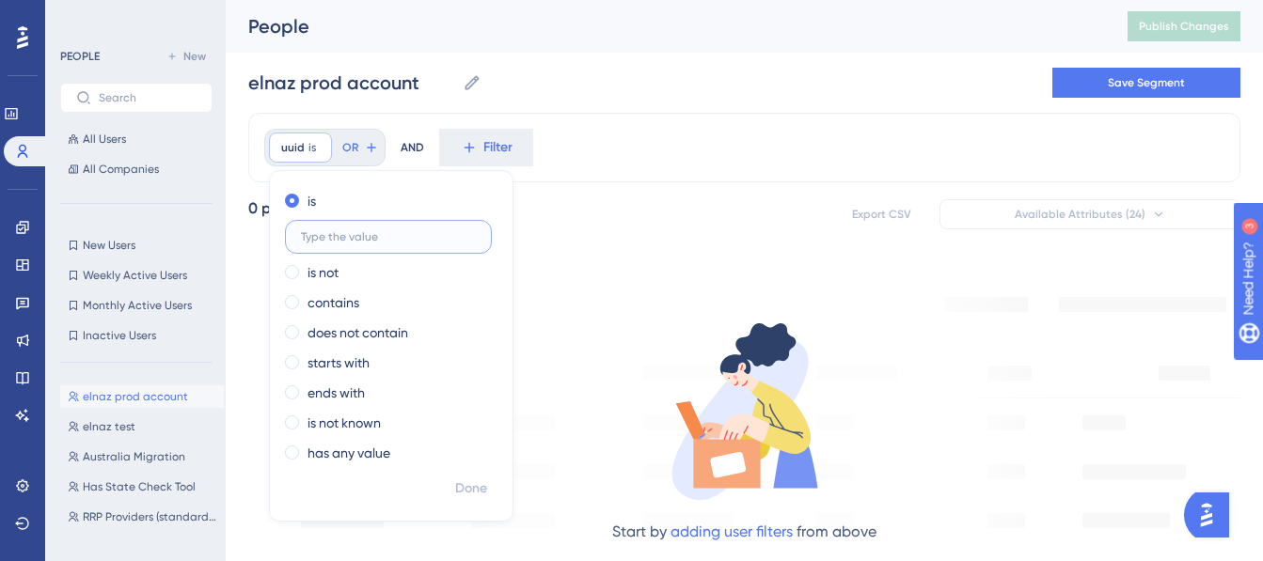
paste input "320f20eb-c666-46ea-84d2-b8d83fe0a510"
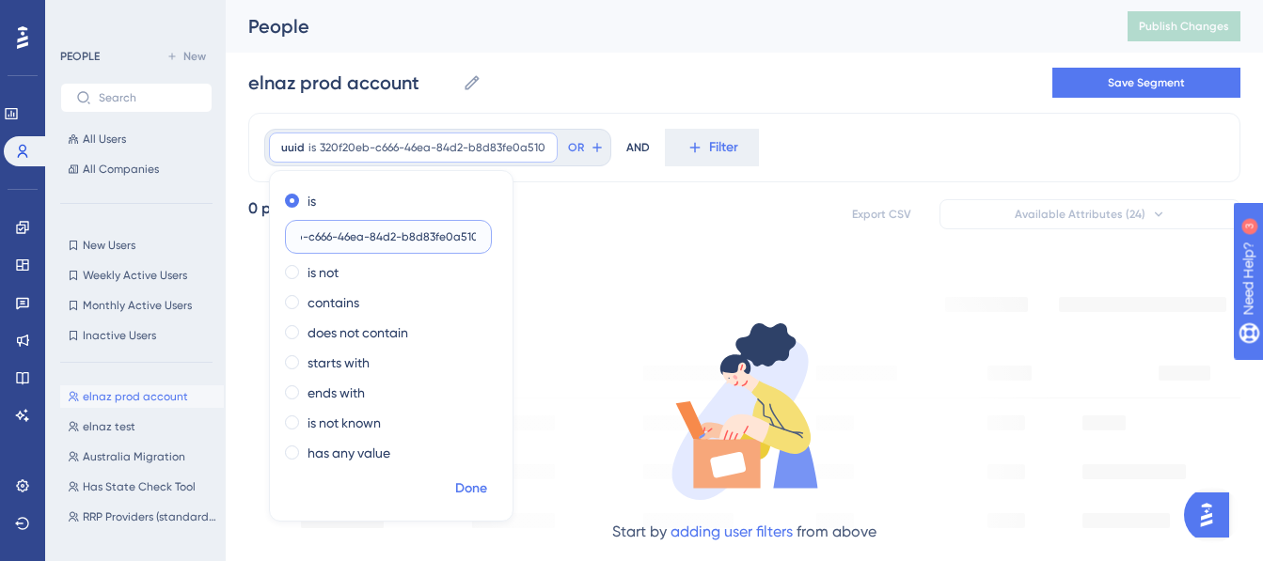
type input "320f20eb-c666-46ea-84d2-b8d83fe0a510"
click at [465, 488] on span "Done" at bounding box center [471, 489] width 32 height 23
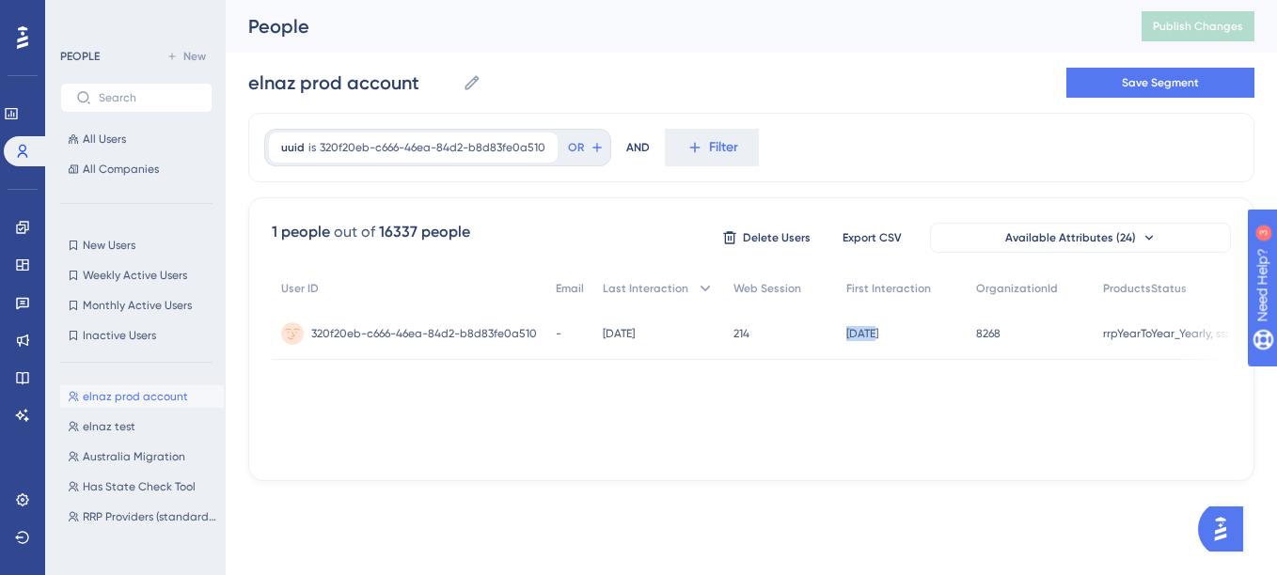
scroll to position [0, 0]
drag, startPoint x: 743, startPoint y: 450, endPoint x: 937, endPoint y: 446, distance: 194.7
click at [937, 446] on div "User ID Email Last Interaction Web Session First Interaction OrganizationId Pro…" at bounding box center [751, 364] width 959 height 188
drag, startPoint x: 937, startPoint y: 446, endPoint x: 1003, endPoint y: 460, distance: 67.3
click at [1003, 460] on div "1 people out of 16337 people Delete Users Export CSV Available Attributes (24) …" at bounding box center [751, 339] width 1006 height 284
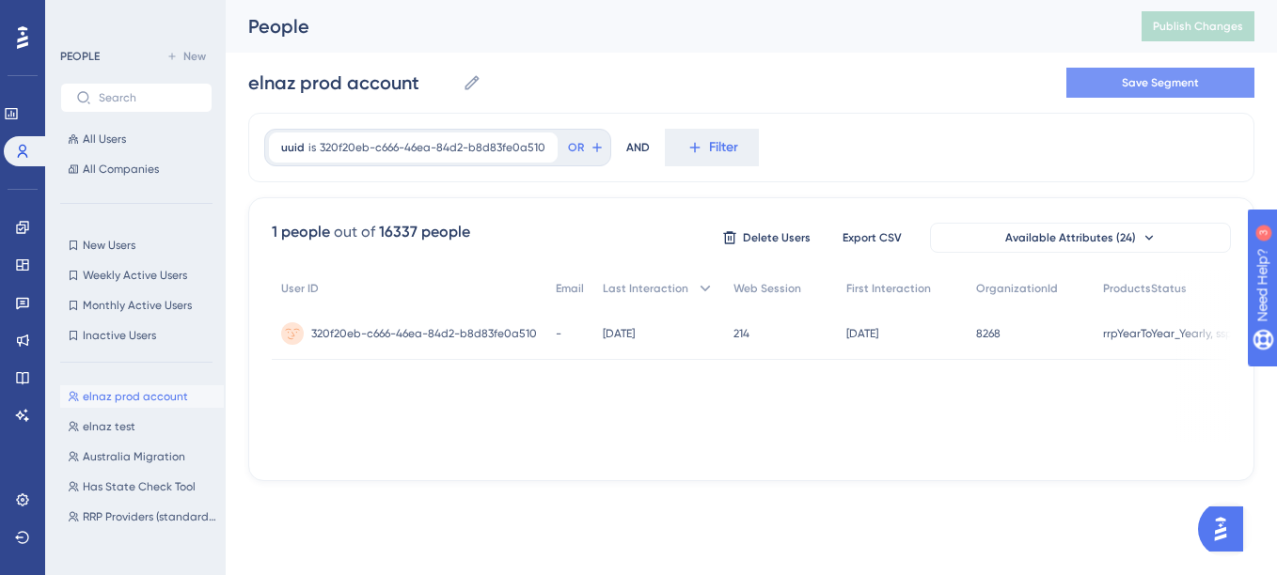
click at [1118, 76] on button "Save Segment" at bounding box center [1160, 83] width 188 height 30
click at [407, 144] on span "320f20eb-c666-46ea-84d2-b8d83fe0a510" at bounding box center [433, 147] width 226 height 15
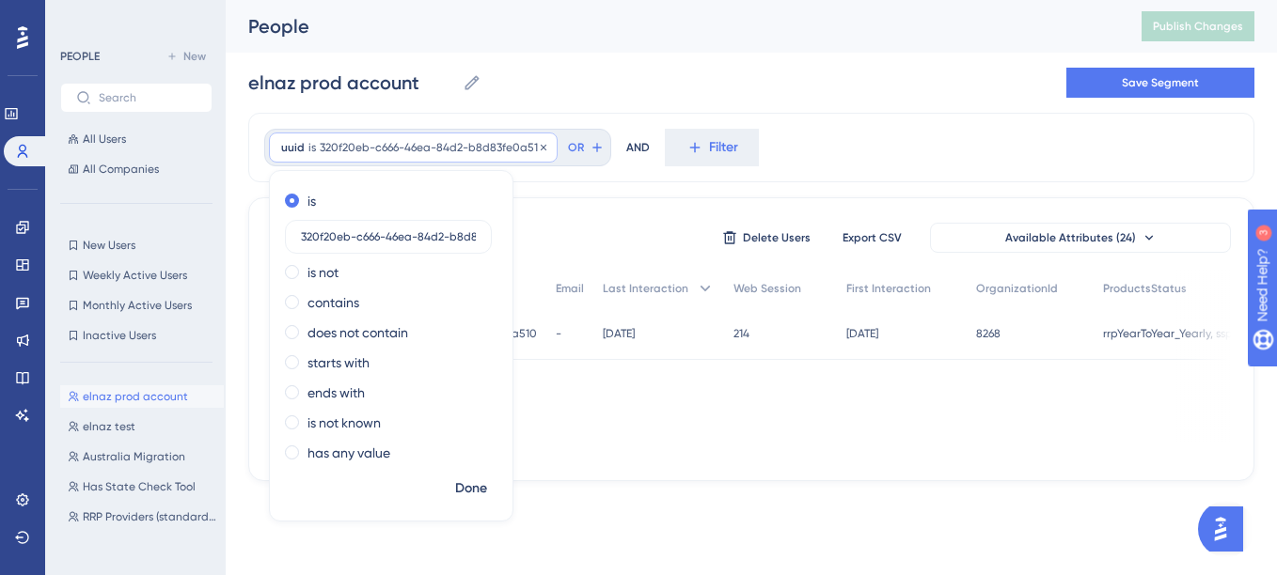
click at [407, 144] on span "320f20eb-c666-46ea-84d2-b8d83fe0a510" at bounding box center [433, 147] width 226 height 15
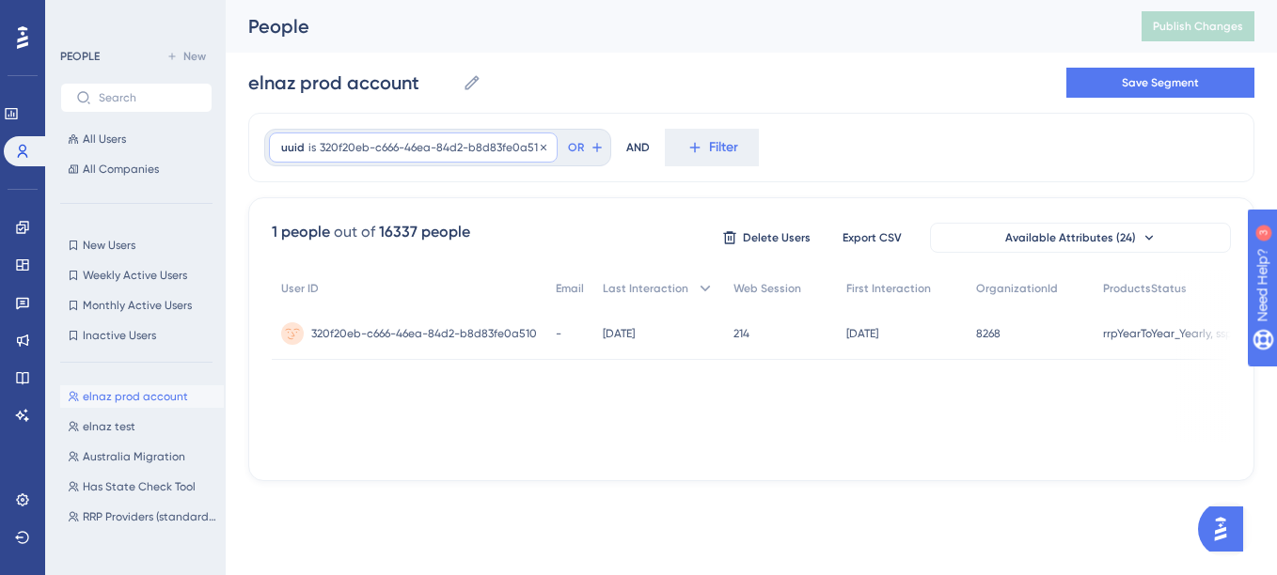
click at [407, 144] on span "320f20eb-c666-46ea-84d2-b8d83fe0a510" at bounding box center [433, 147] width 226 height 15
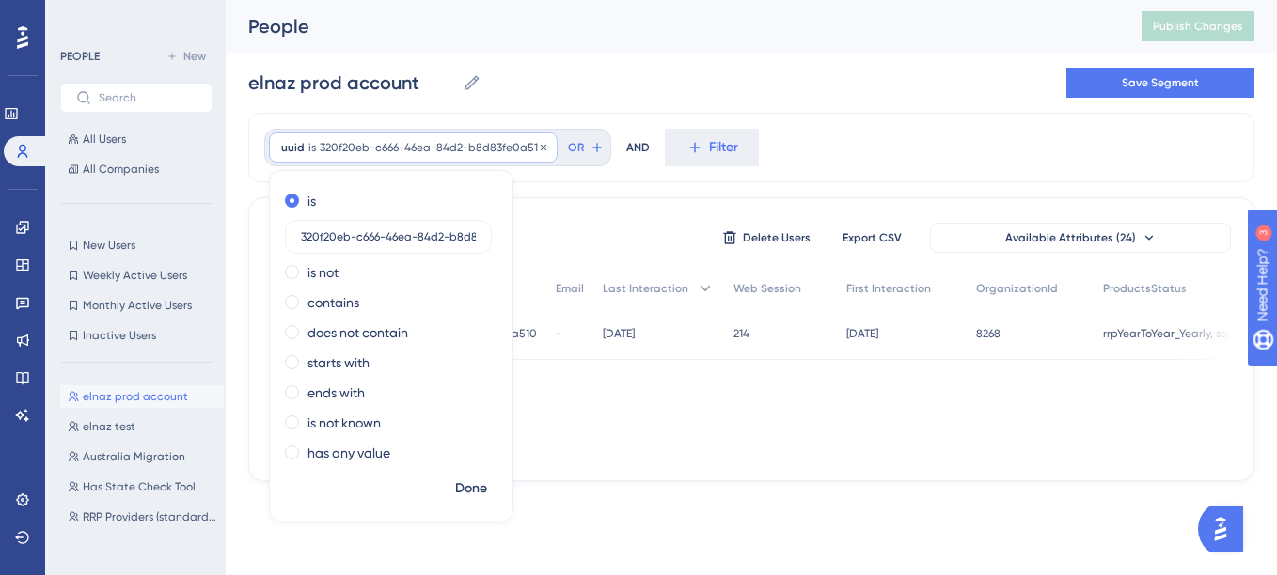
click at [407, 144] on span "320f20eb-c666-46ea-84d2-b8d83fe0a510" at bounding box center [433, 147] width 226 height 15
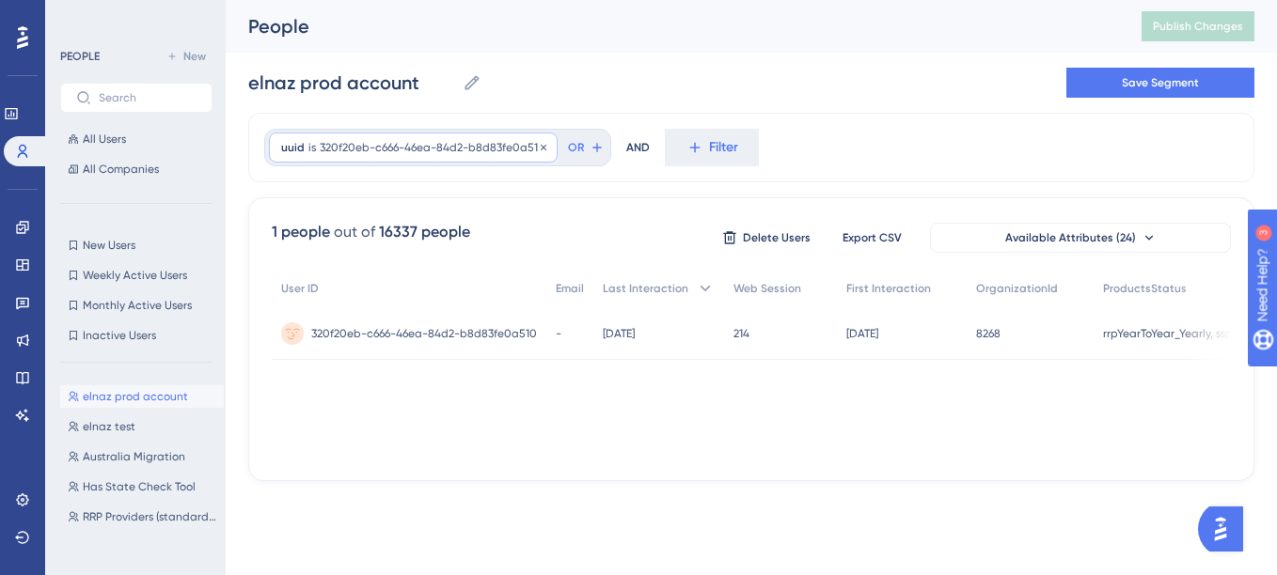
click at [407, 144] on span "320f20eb-c666-46ea-84d2-b8d83fe0a510" at bounding box center [433, 147] width 226 height 15
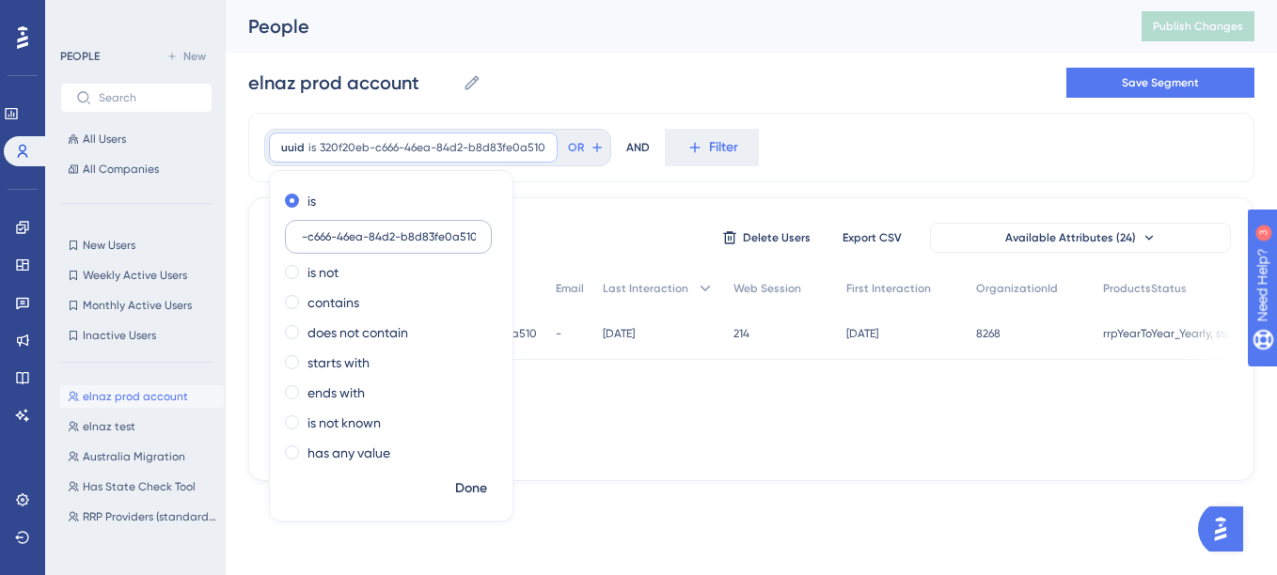
click at [356, 247] on label "320f20eb-c666-46ea-84d2-b8d83fe0a510" at bounding box center [388, 237] width 207 height 34
click at [356, 244] on input "320f20eb-c666-46ea-84d2-b8d83fe0a510" at bounding box center [388, 236] width 175 height 13
click at [356, 247] on label "320f20eb-c666-46ea-84d2-b8d83fe0a510" at bounding box center [388, 237] width 207 height 34
click at [356, 244] on input "320f20eb-c666-46ea-84d2-b8d83fe0a510" at bounding box center [388, 236] width 175 height 13
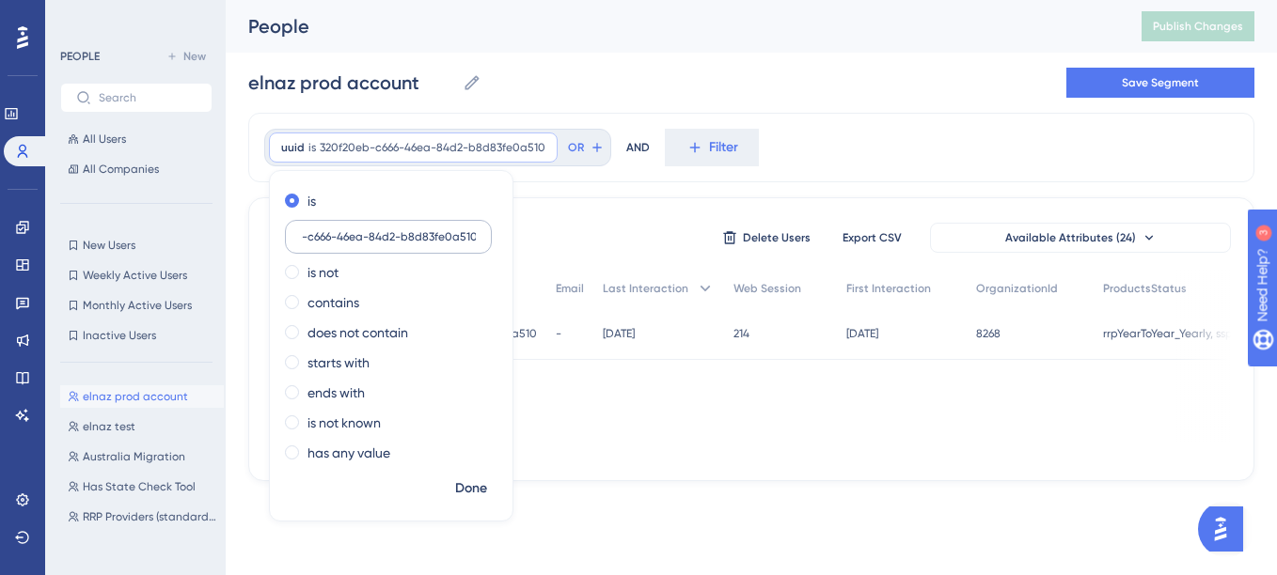
click at [356, 247] on label "320f20eb-c666-46ea-84d2-b8d83fe0a510" at bounding box center [388, 237] width 207 height 34
click at [356, 244] on input "320f20eb-c666-46ea-84d2-b8d83fe0a510" at bounding box center [388, 236] width 175 height 13
click at [358, 231] on input "320f20eb-c666-46ea-84d2-b8d83fe0a510" at bounding box center [388, 236] width 175 height 13
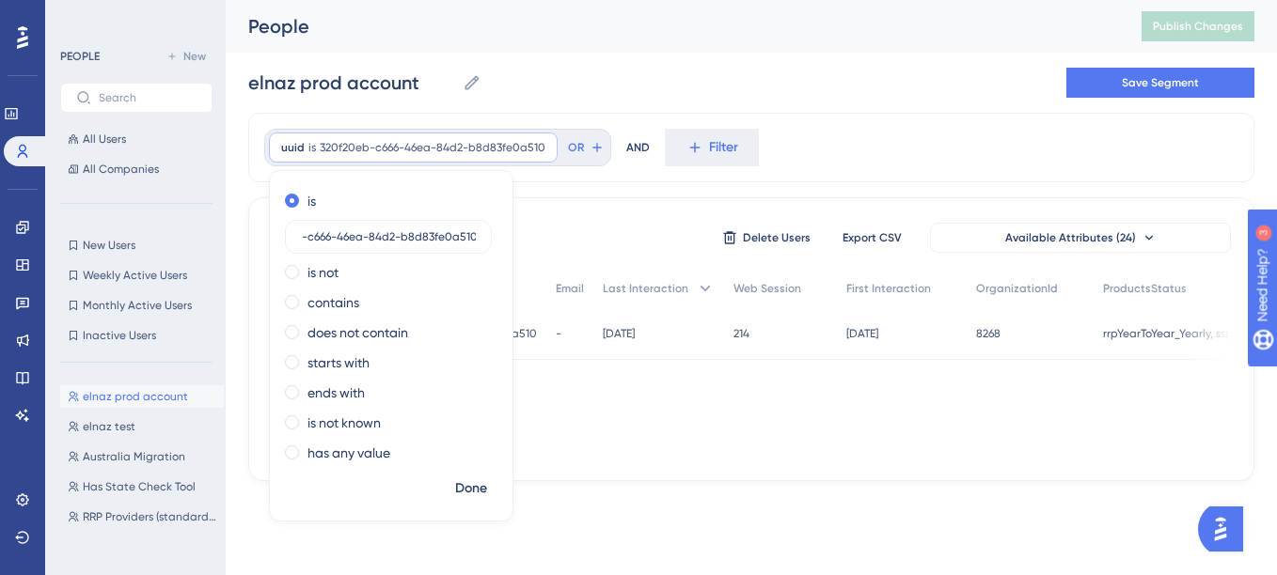
click at [864, 86] on div "elnaz prod account elnaz prod account Save Segment" at bounding box center [751, 83] width 1006 height 60
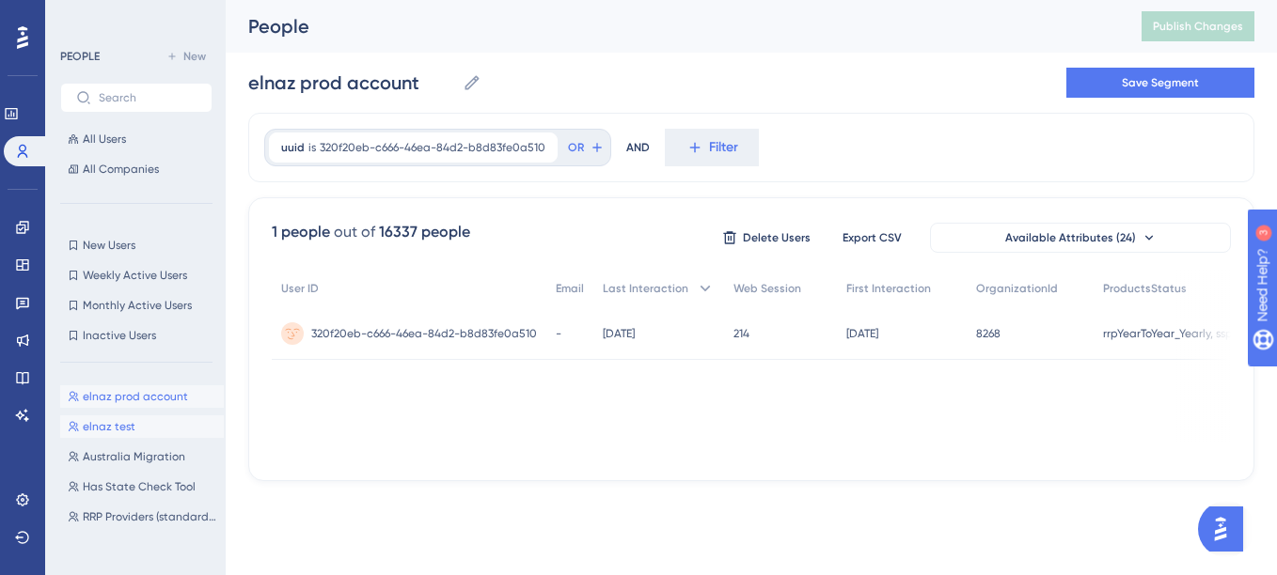
click at [88, 420] on span "elnaz test" at bounding box center [109, 426] width 53 height 15
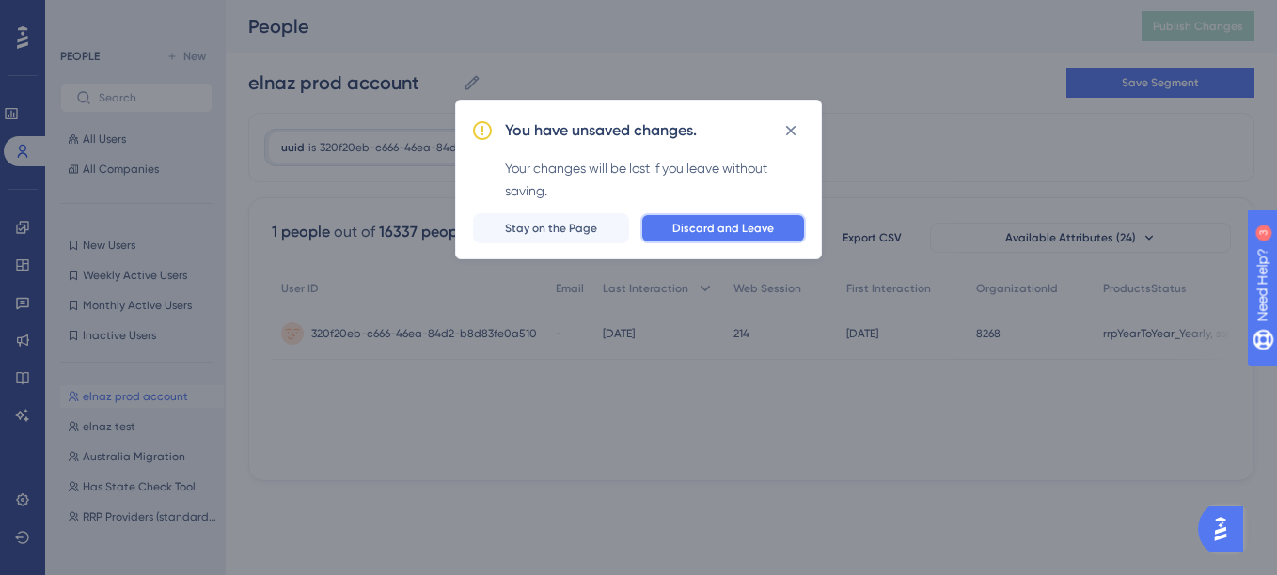
click at [701, 230] on span "Discard and Leave" at bounding box center [723, 228] width 102 height 15
type input "elnaz test"
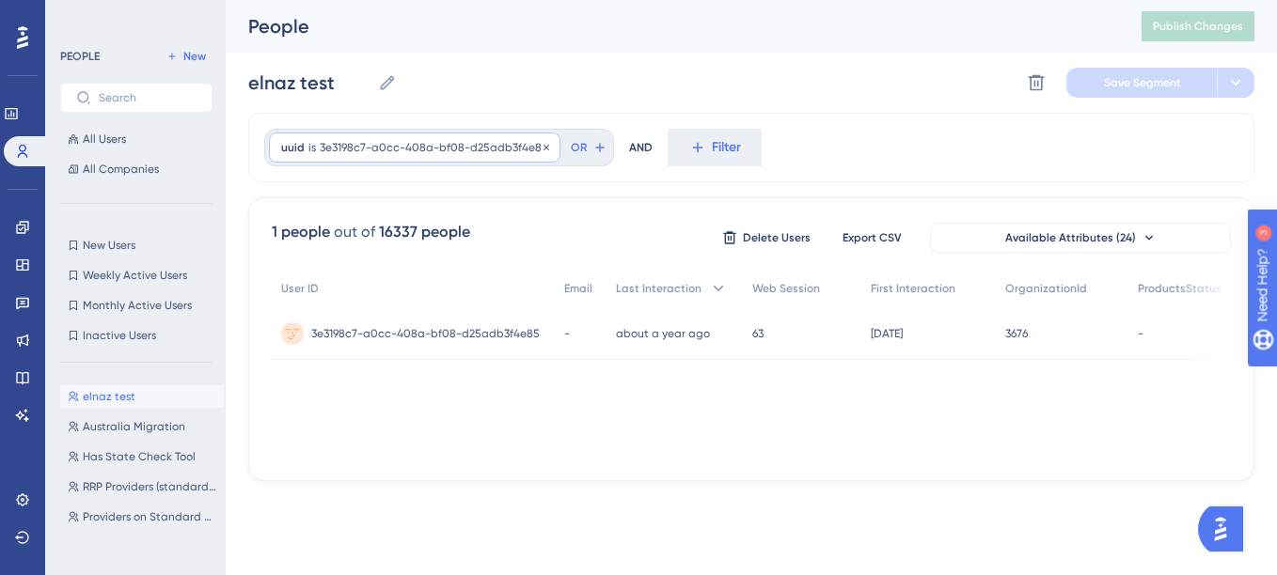
click at [521, 146] on span "3e3198c7-a0cc-408a-bf08-d25adb3f4e85" at bounding box center [434, 147] width 228 height 15
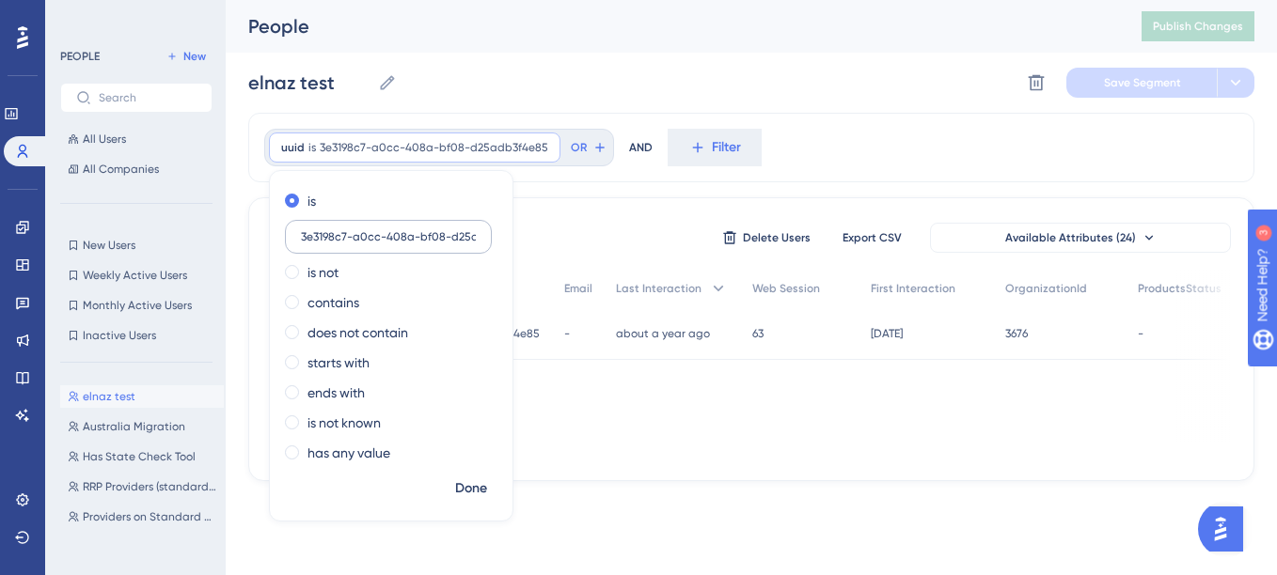
scroll to position [0, 48]
click at [451, 239] on input "3e3198c7-a0cc-408a-bf08-d25adb3f4e85" at bounding box center [388, 236] width 175 height 13
type input "320f20eb-c666-46ea-84d2-b8d83fe0a510"
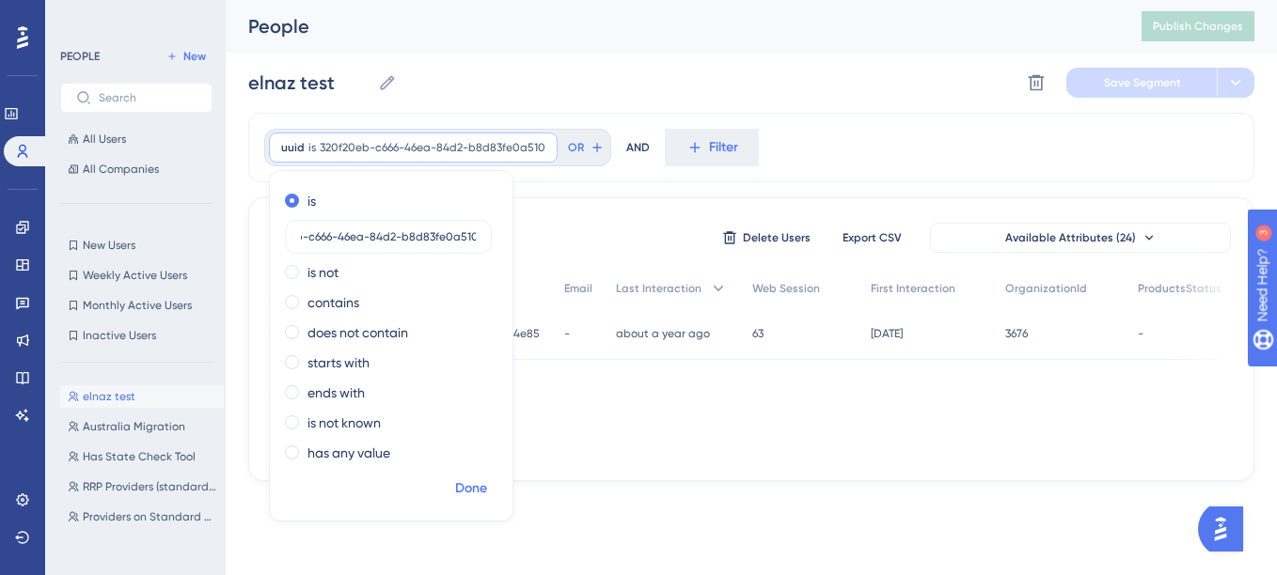
click at [474, 491] on span "Done" at bounding box center [471, 489] width 32 height 23
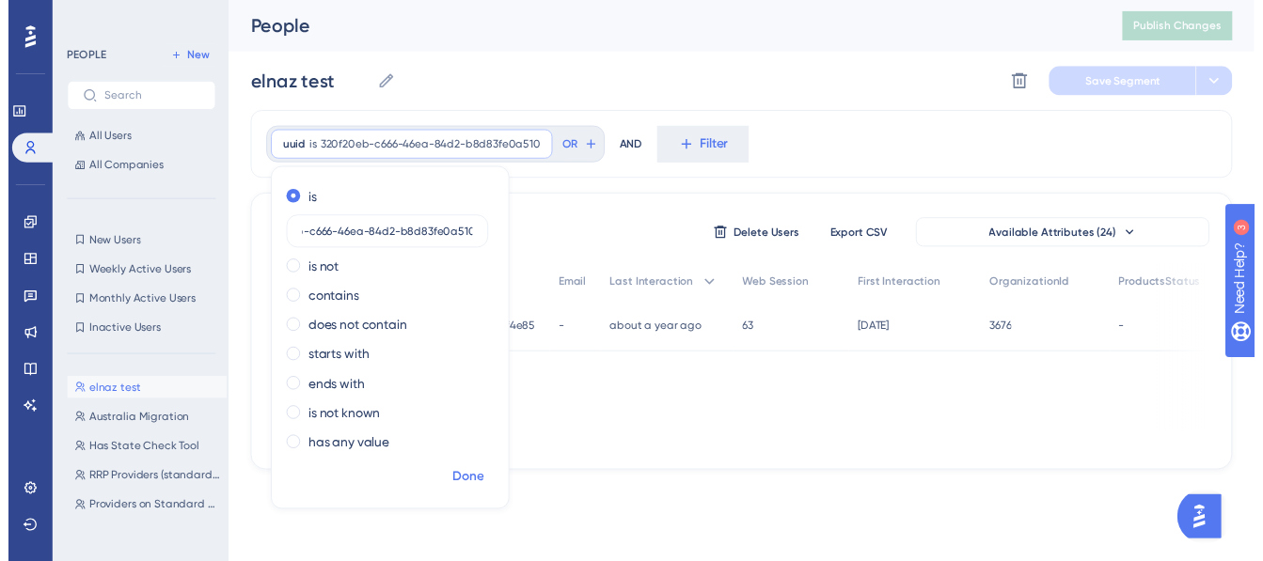
scroll to position [0, 0]
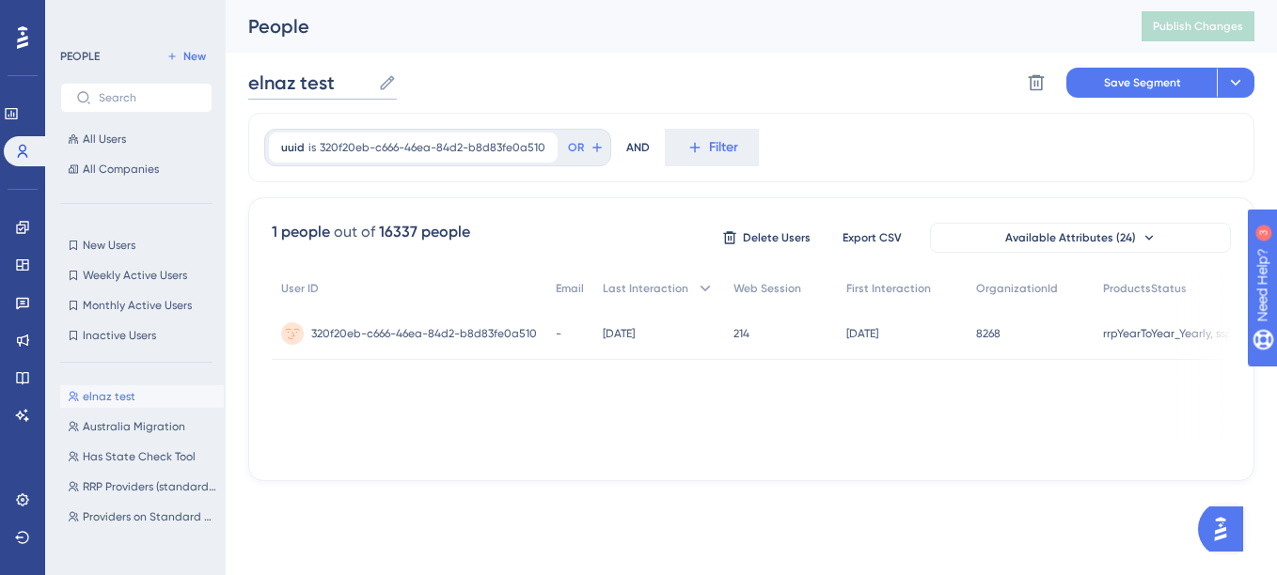
click at [319, 78] on input "elnaz test" at bounding box center [309, 83] width 122 height 26
click at [303, 80] on input "elnaz test" at bounding box center [309, 83] width 122 height 26
click at [303, 81] on input "elnaz test" at bounding box center [309, 83] width 122 height 26
type input "elnaz prod account"
click at [622, 105] on div "elnaz prod account elnaz prod account Delete Segment Save Segment Actions" at bounding box center [751, 83] width 1006 height 60
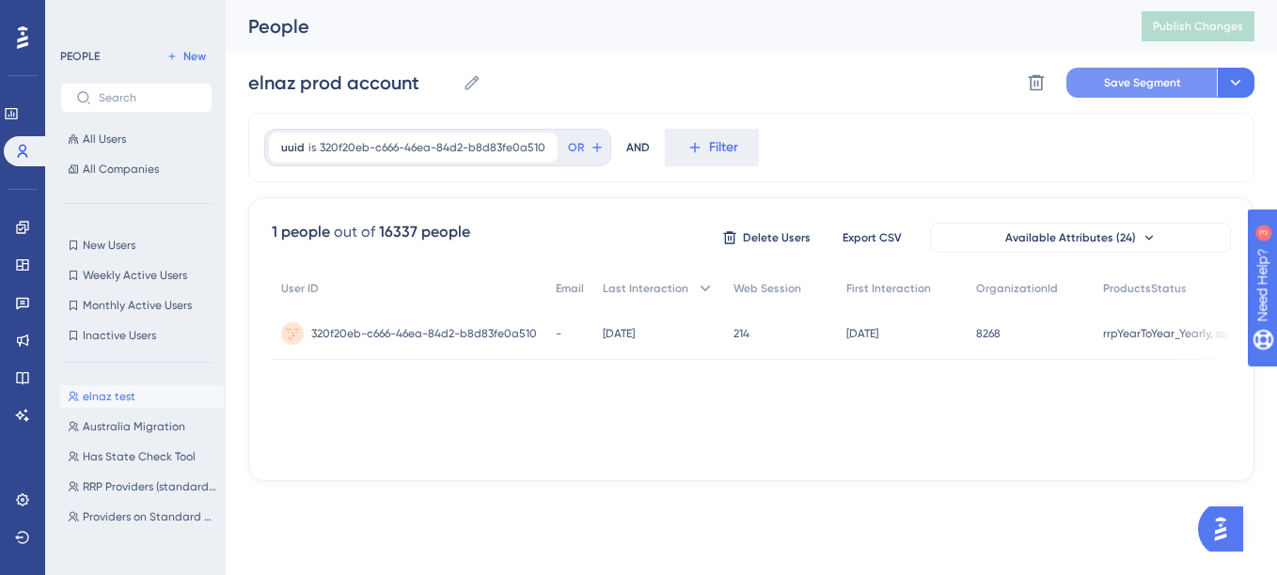
click at [1144, 82] on span "Save Segment" at bounding box center [1142, 82] width 77 height 15
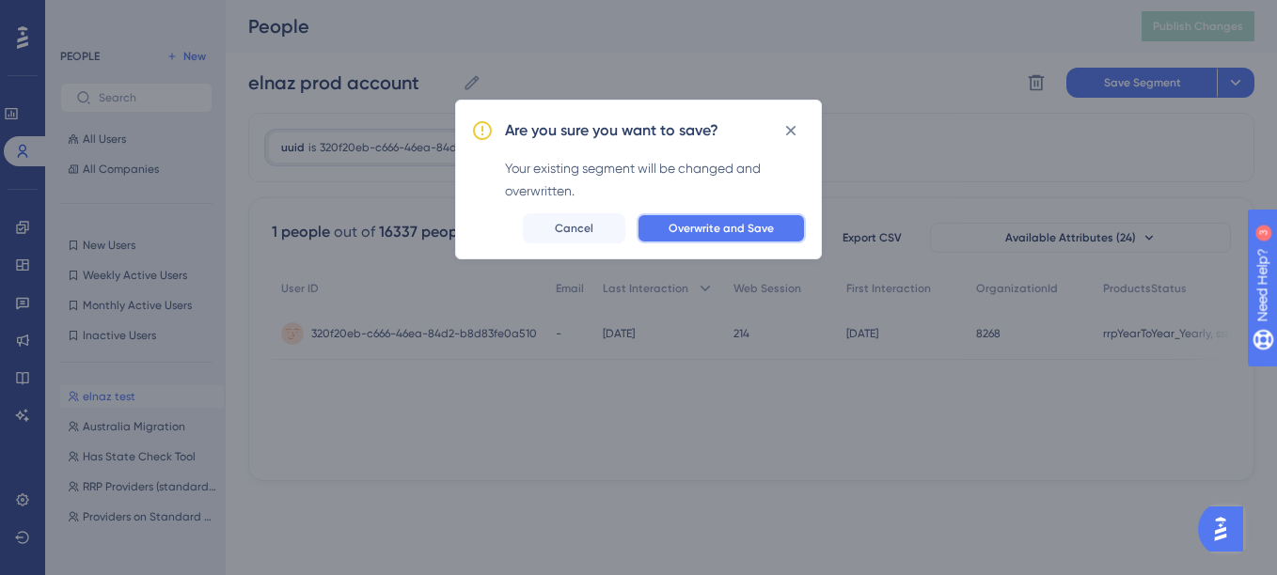
click at [761, 227] on span "Overwrite and Save" at bounding box center [721, 228] width 105 height 15
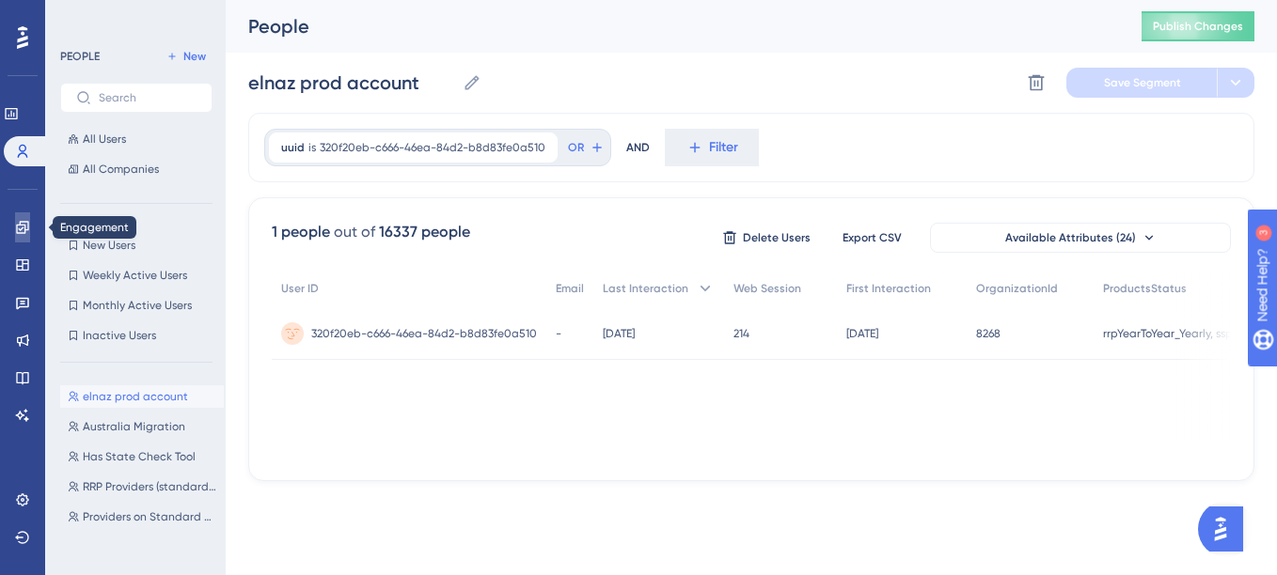
click at [22, 227] on icon at bounding box center [22, 227] width 15 height 15
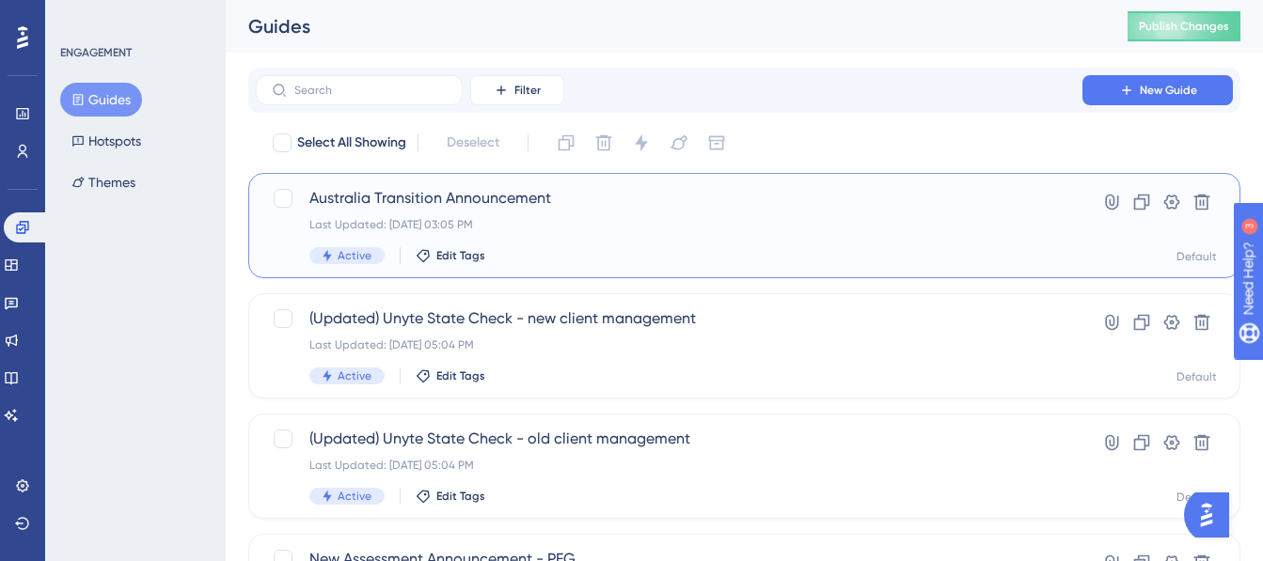
click at [392, 213] on div "Australia Transition Announcement Last Updated: Sep 05 2025, 03:05 PM Active Ed…" at bounding box center [668, 225] width 719 height 77
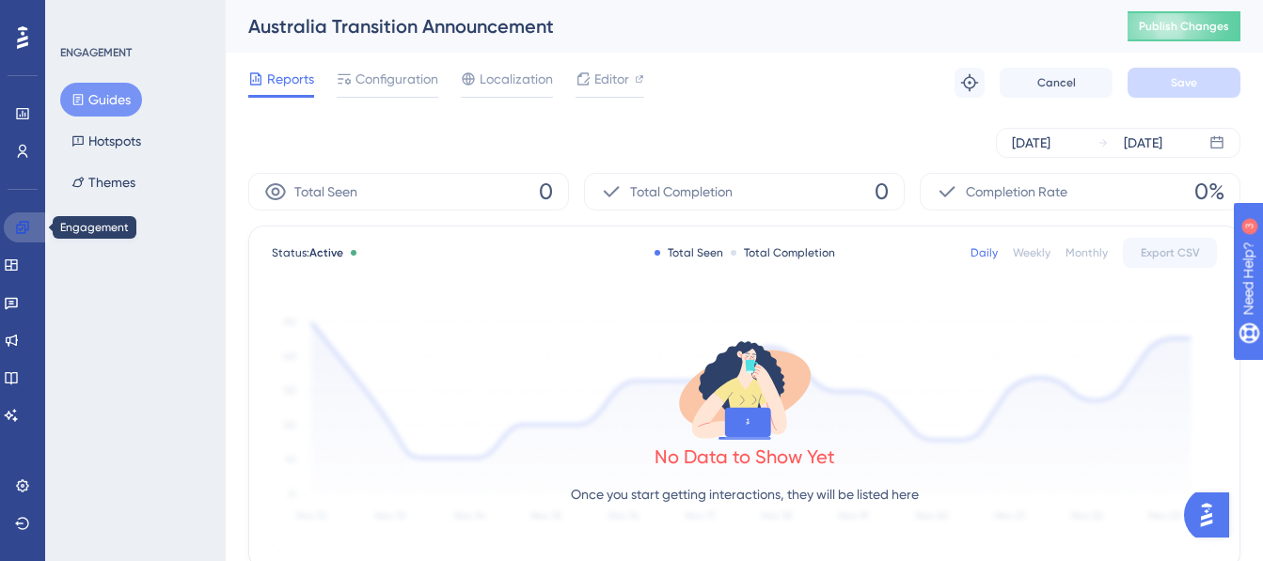
click at [26, 220] on icon at bounding box center [22, 227] width 15 height 15
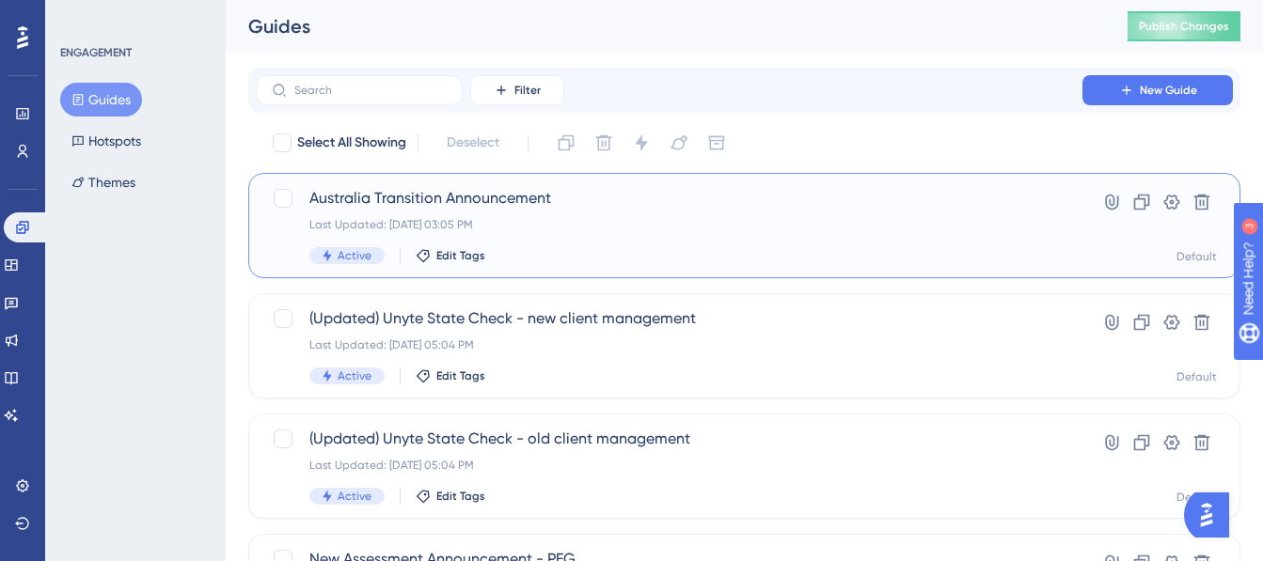
click at [502, 214] on div "Australia Transition Announcement Last Updated: Sep 05 2025, 03:05 PM Active Ed…" at bounding box center [668, 225] width 719 height 77
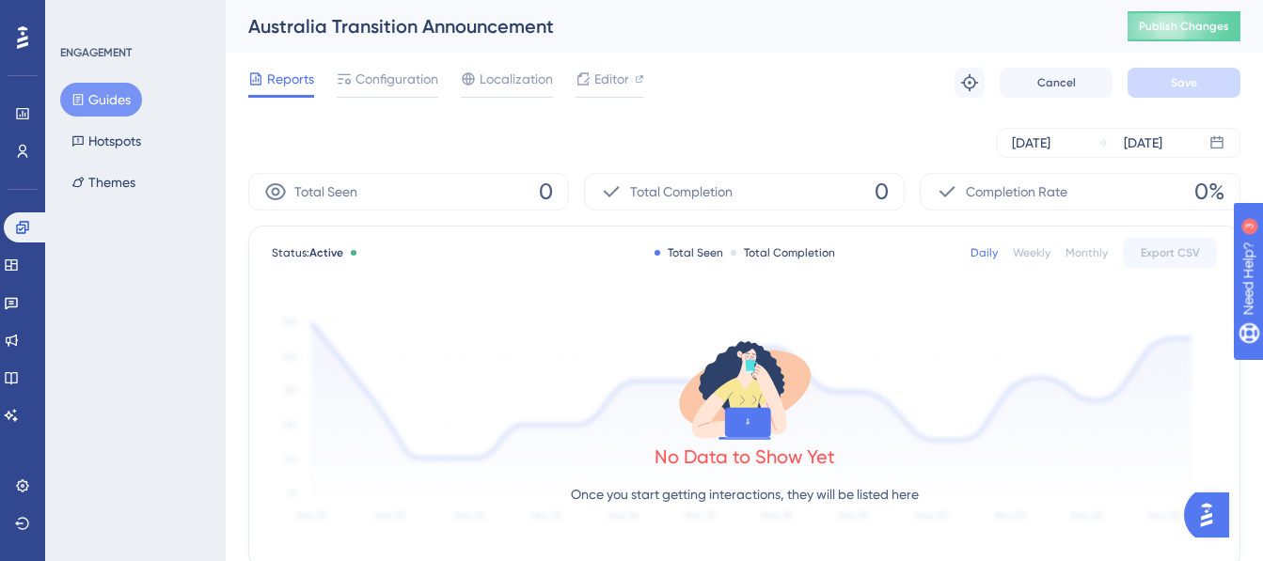
click at [446, 79] on div "Reports Configuration Localization Editor" at bounding box center [446, 83] width 396 height 30
click at [421, 86] on span "Configuration" at bounding box center [396, 79] width 83 height 23
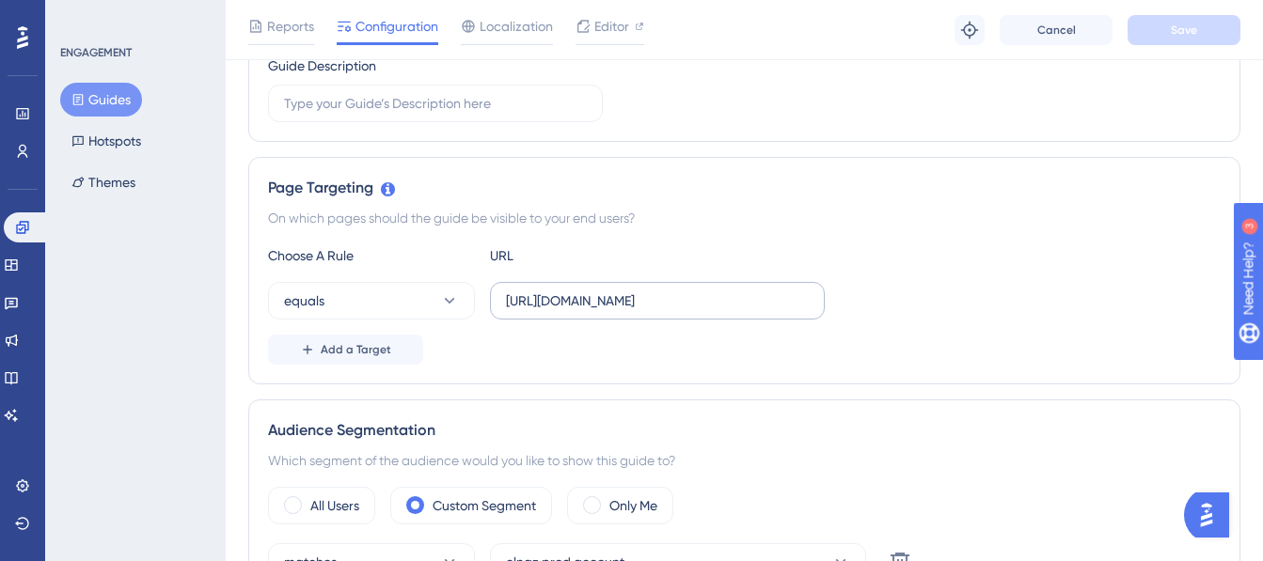
scroll to position [376, 0]
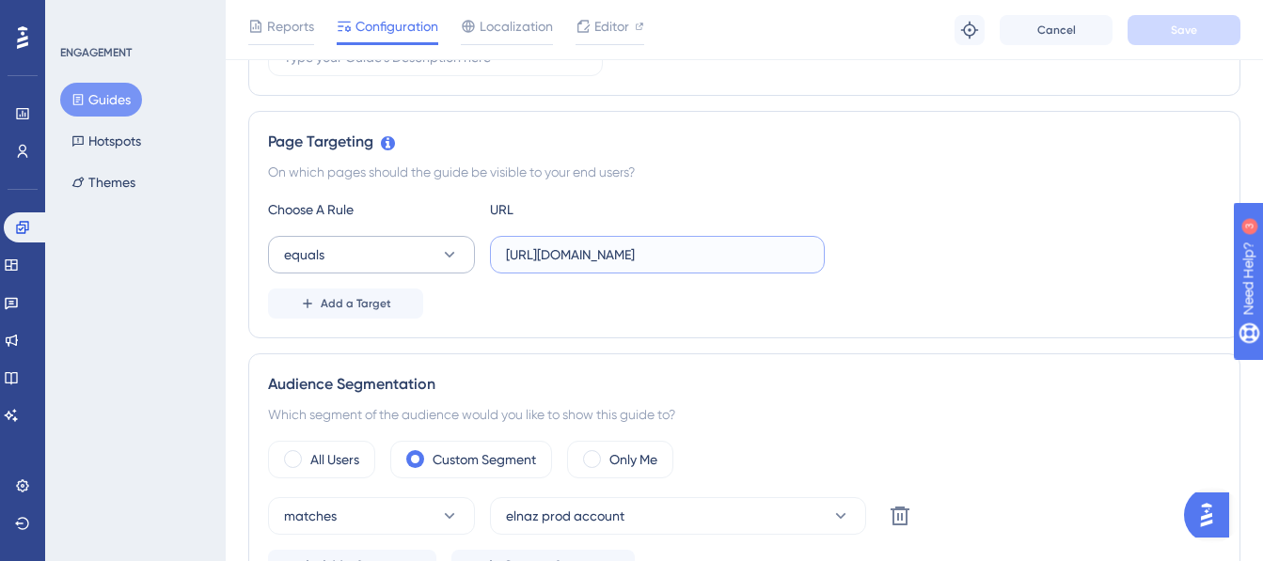
drag, startPoint x: 668, startPoint y: 255, endPoint x: 433, endPoint y: 240, distance: 234.6
click at [433, 240] on div "equals https://dashboard.test-v2.unyte.com/" at bounding box center [546, 255] width 557 height 38
click at [560, 249] on input "my.unyte.com/" at bounding box center [657, 254] width 303 height 21
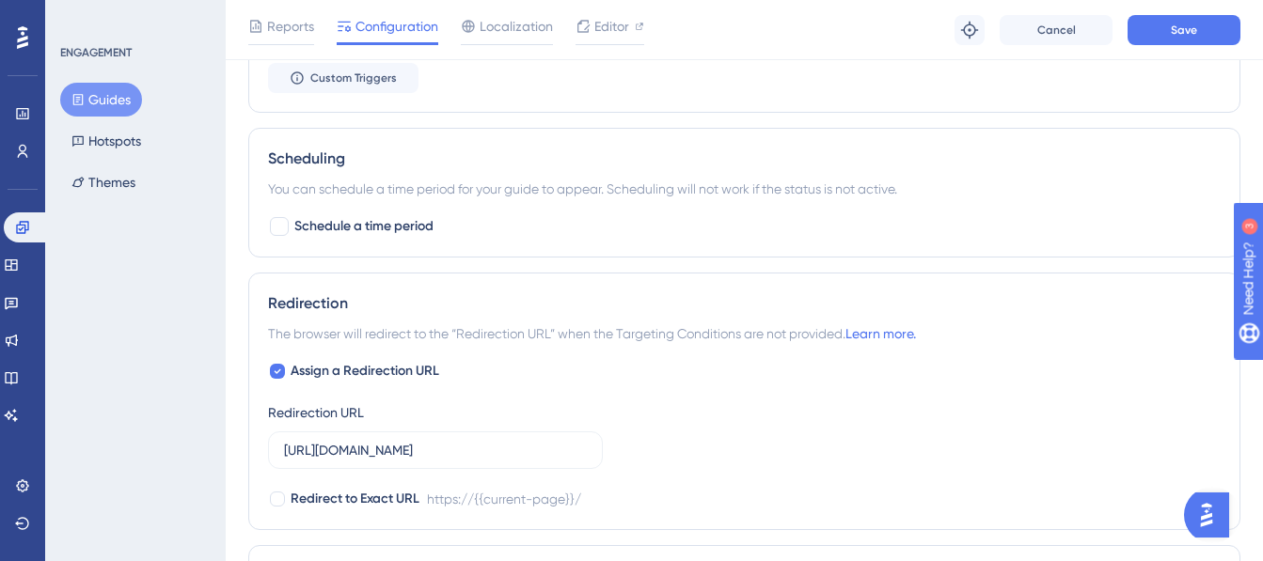
scroll to position [1316, 0]
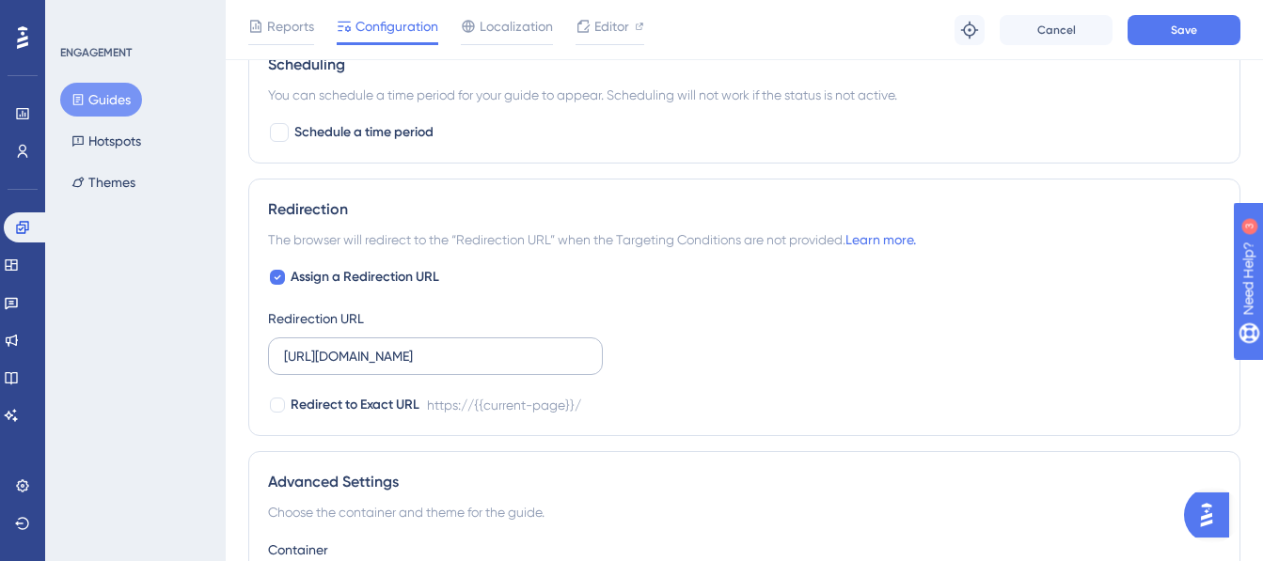
type input "my.unyte.com/"
drag, startPoint x: 443, startPoint y: 354, endPoint x: 175, endPoint y: 354, distance: 268.0
type input "my.unyte.com/"
click at [819, 401] on div "Redirect to Exact URL https://{{current-page}}" at bounding box center [744, 405] width 952 height 23
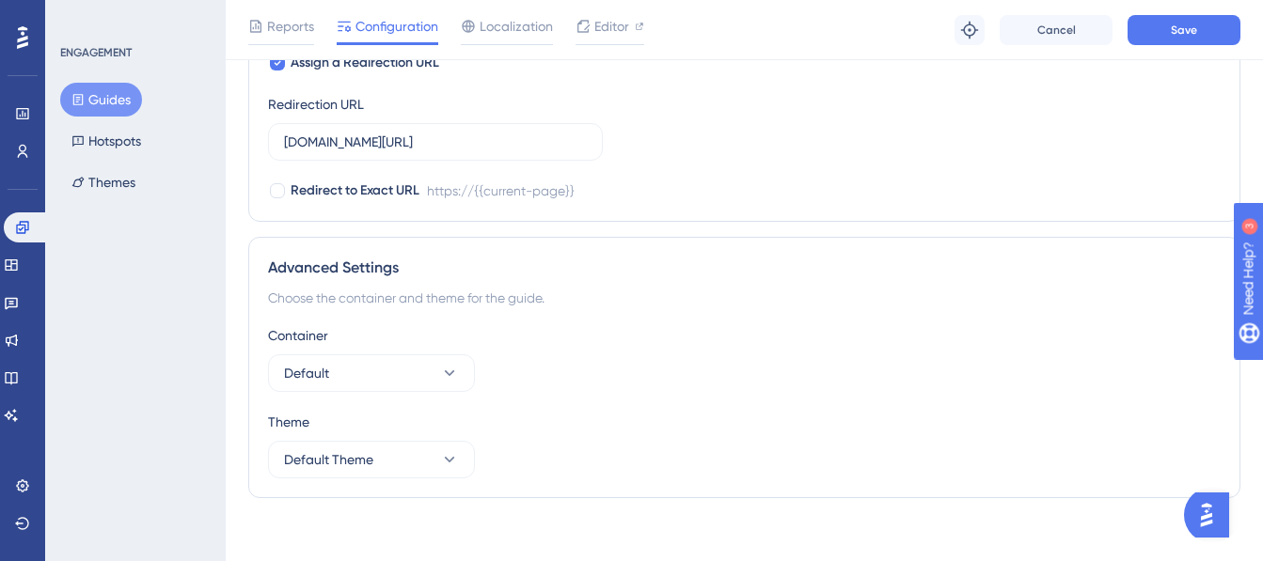
scroll to position [1543, 0]
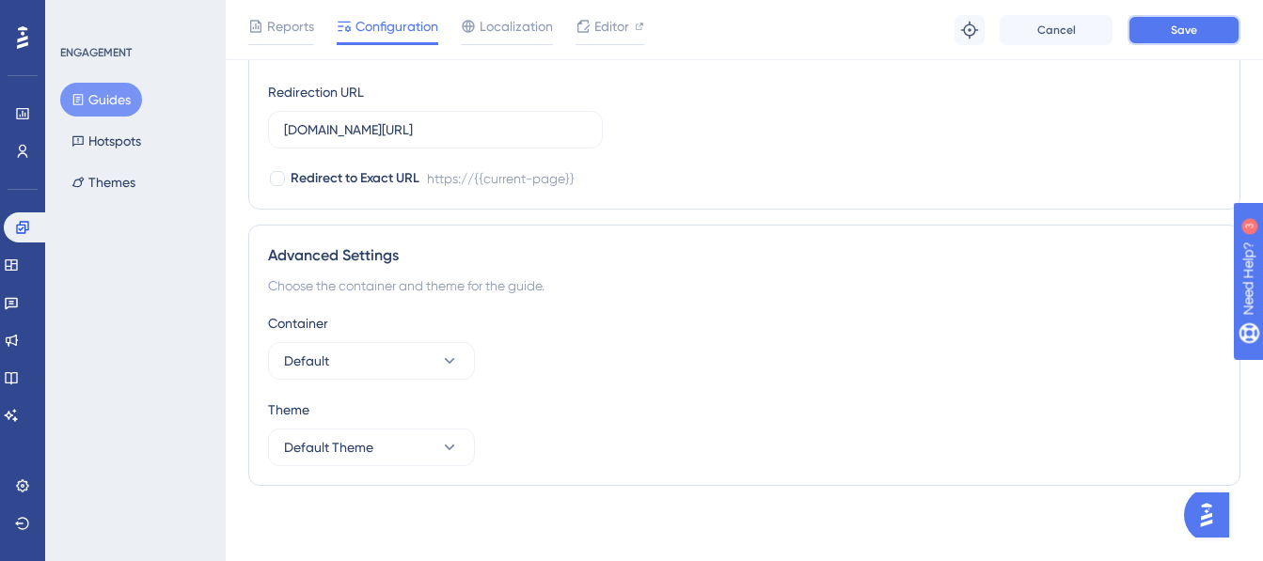
click at [1165, 24] on button "Save" at bounding box center [1183, 30] width 113 height 30
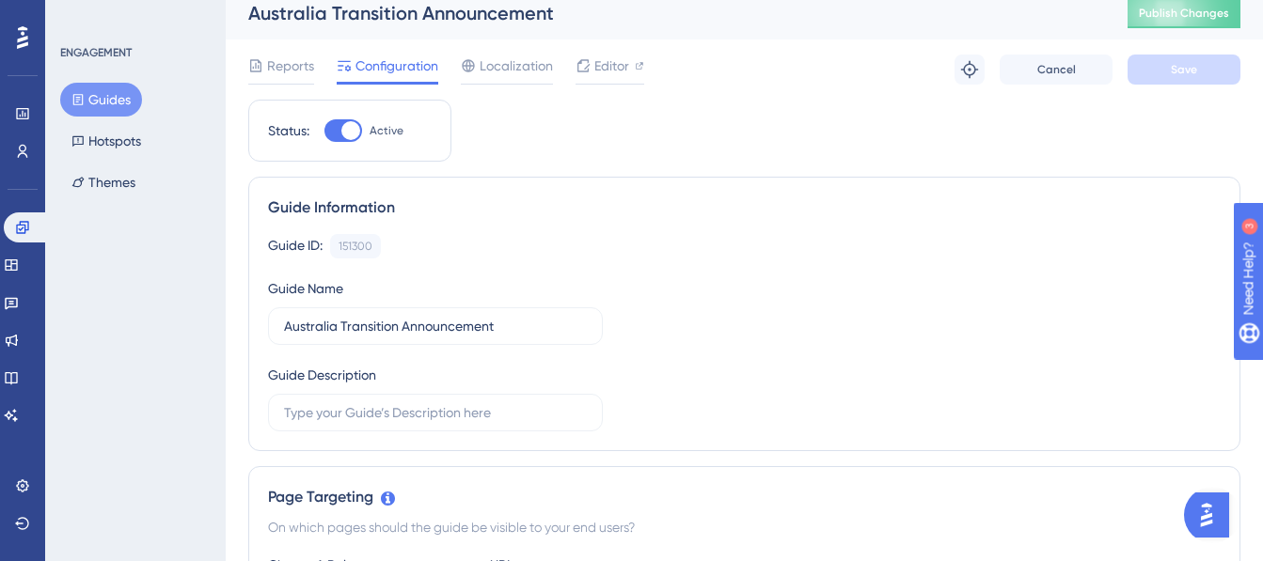
scroll to position [0, 0]
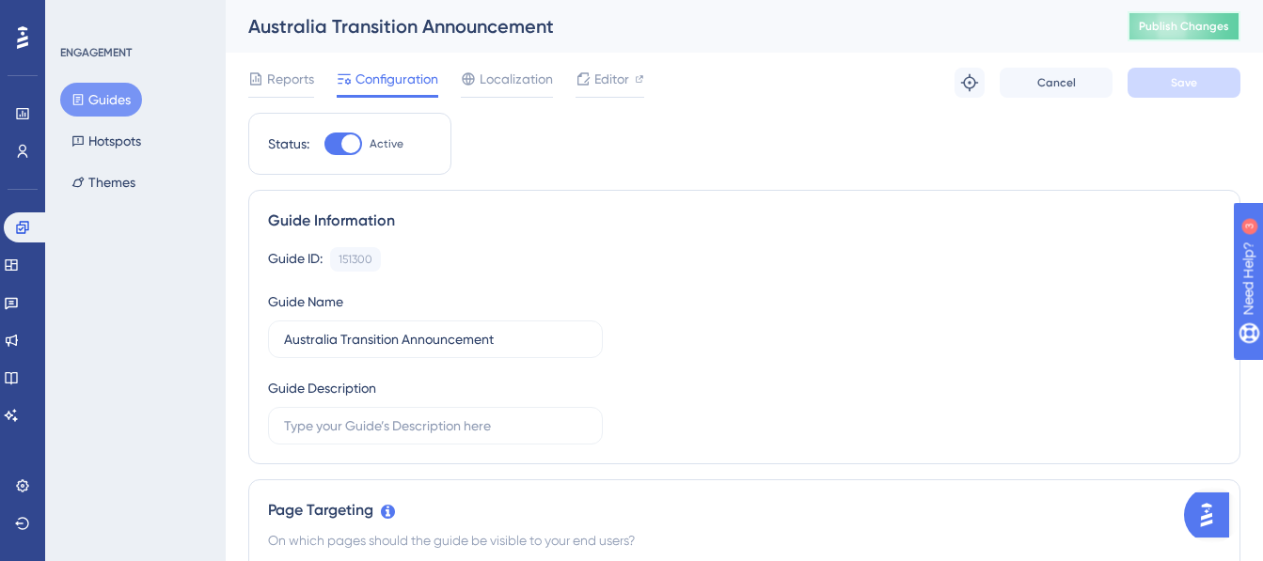
click at [1201, 22] on span "Publish Changes" at bounding box center [1184, 26] width 90 height 15
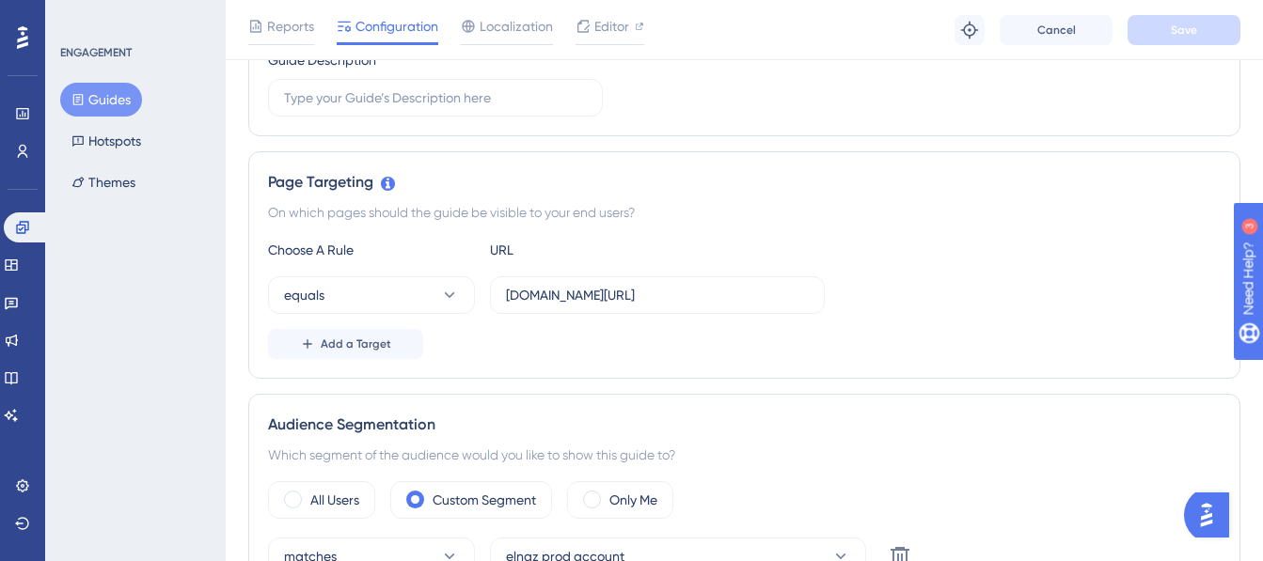
scroll to position [376, 0]
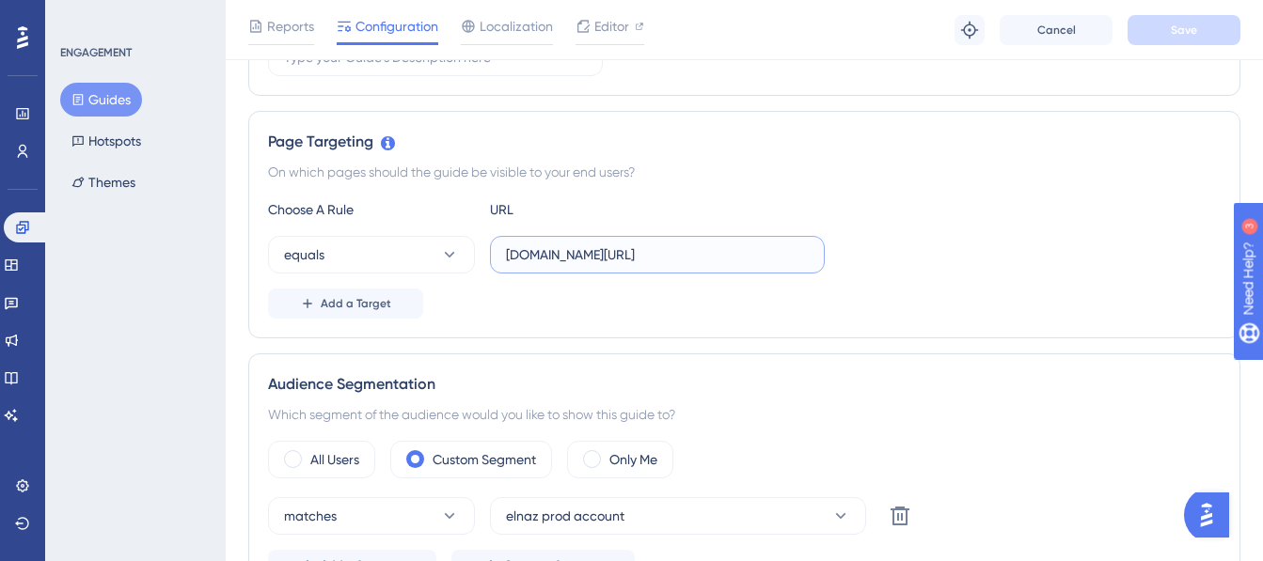
click at [548, 257] on input "my.unyte.com/" at bounding box center [657, 254] width 303 height 21
paste input "https://"
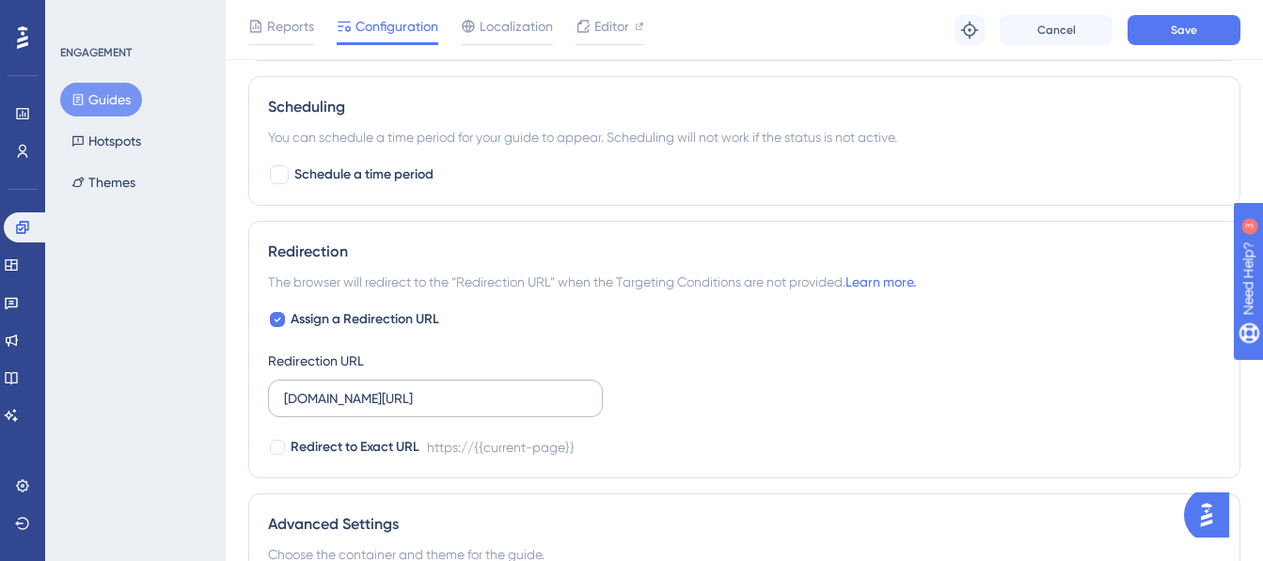
scroll to position [1316, 0]
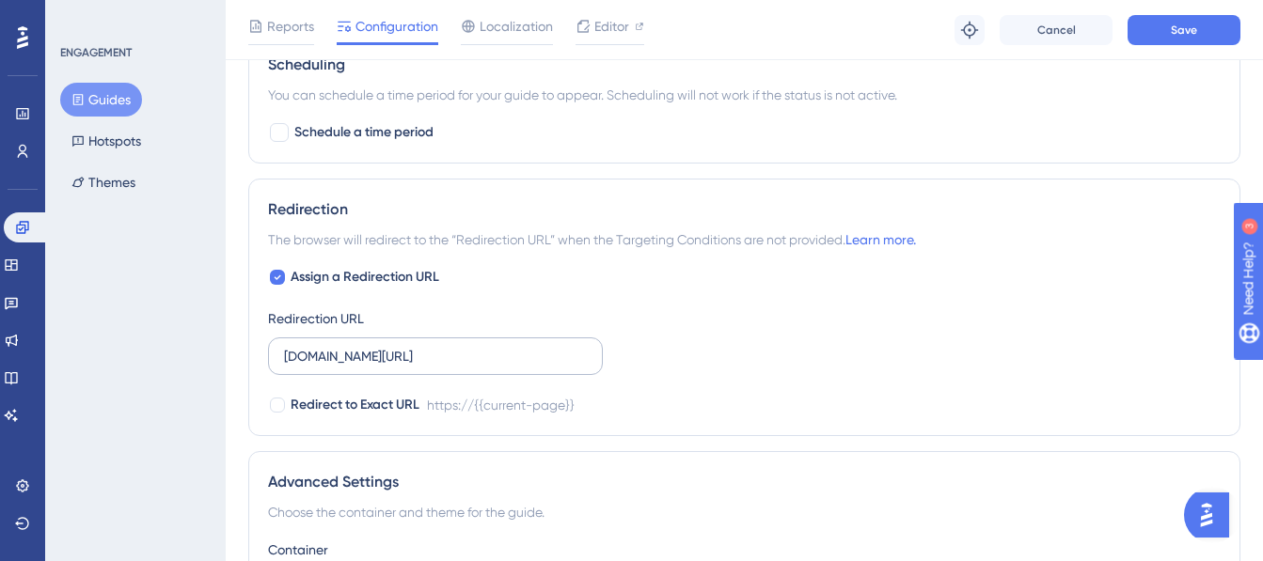
type input "https://my.unyte.com/"
click at [367, 355] on input "my.unyte.com/" at bounding box center [435, 356] width 303 height 21
paste input "https://"
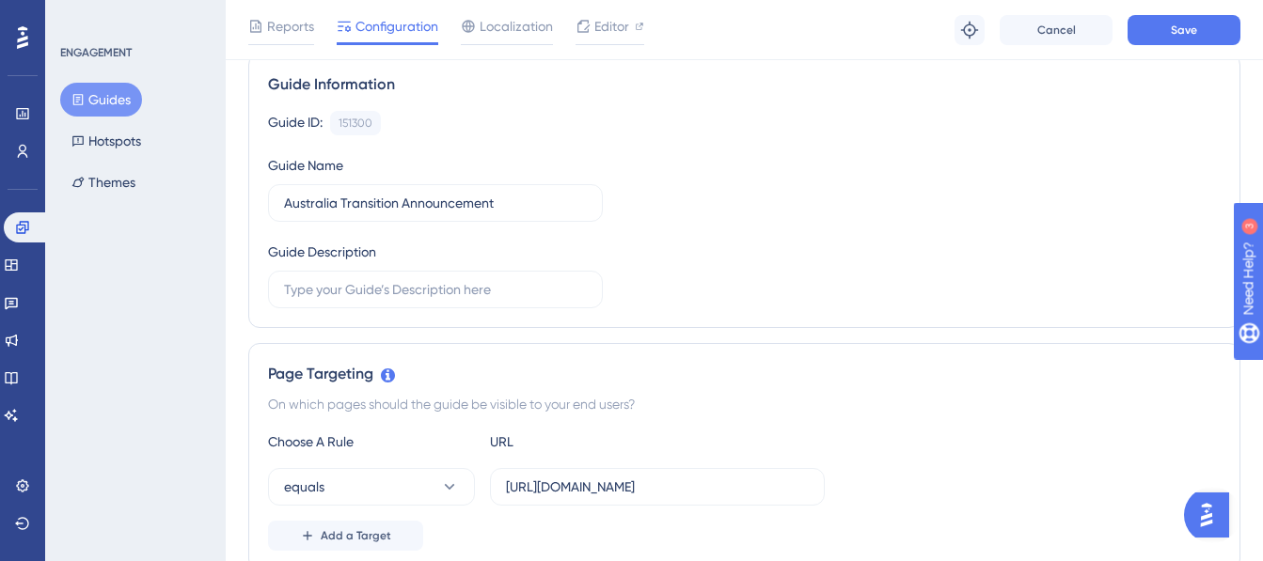
scroll to position [0, 0]
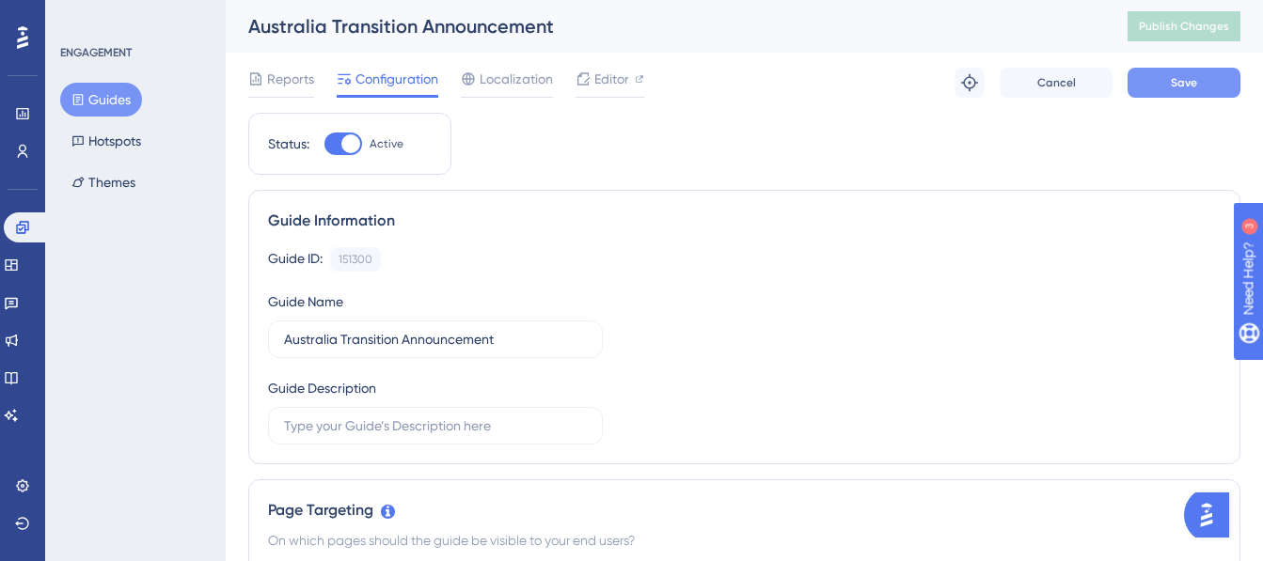
type input "https://my.unyte.com/"
click at [1188, 94] on button "Save" at bounding box center [1183, 83] width 113 height 30
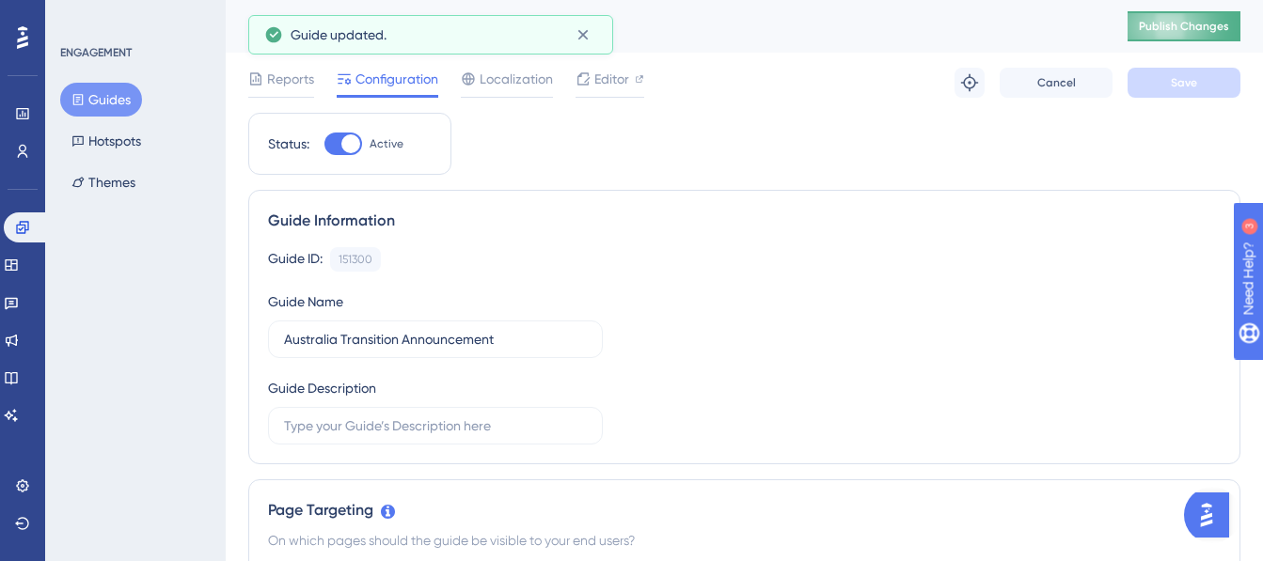
click at [1195, 36] on button "Publish Changes" at bounding box center [1183, 26] width 113 height 30
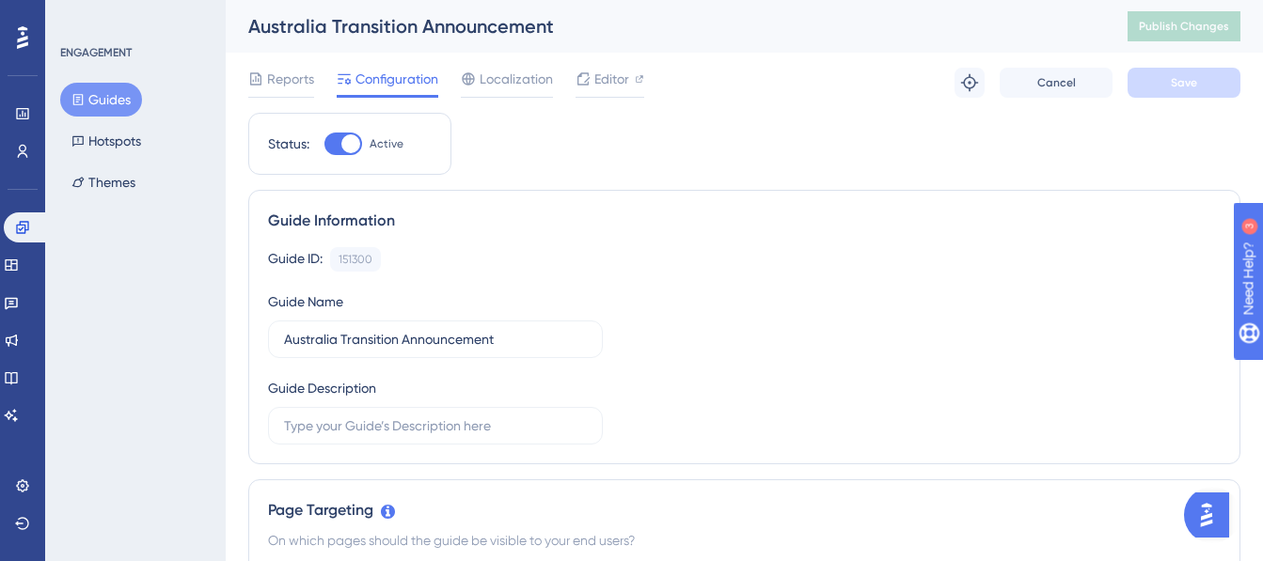
click at [342, 137] on div at bounding box center [350, 143] width 19 height 19
click at [324, 144] on input "Active" at bounding box center [323, 144] width 1 height 1
checkbox input "false"
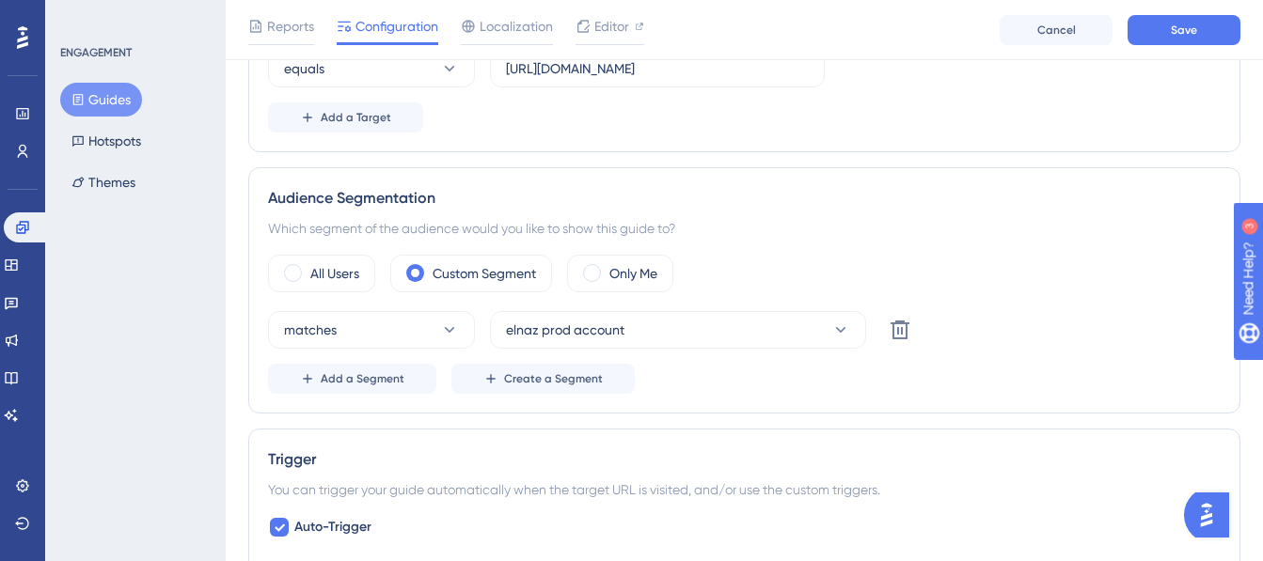
scroll to position [564, 0]
click at [899, 321] on icon at bounding box center [899, 328] width 19 height 19
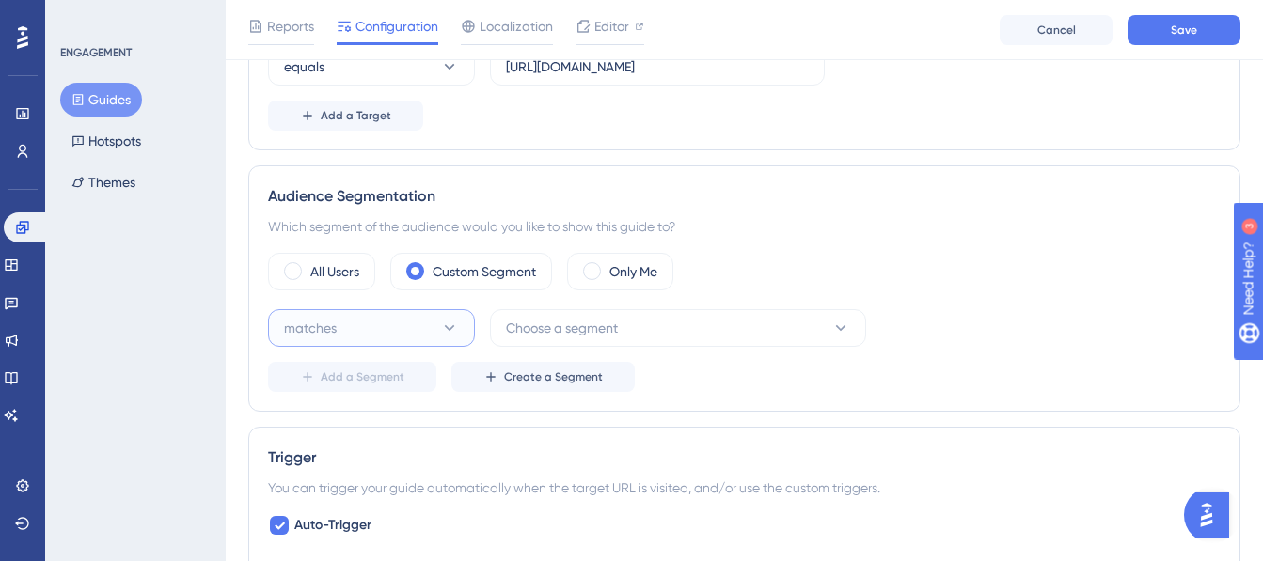
click at [387, 323] on button "matches" at bounding box center [371, 328] width 207 height 38
click at [575, 323] on span "Choose a segment" at bounding box center [562, 328] width 112 height 23
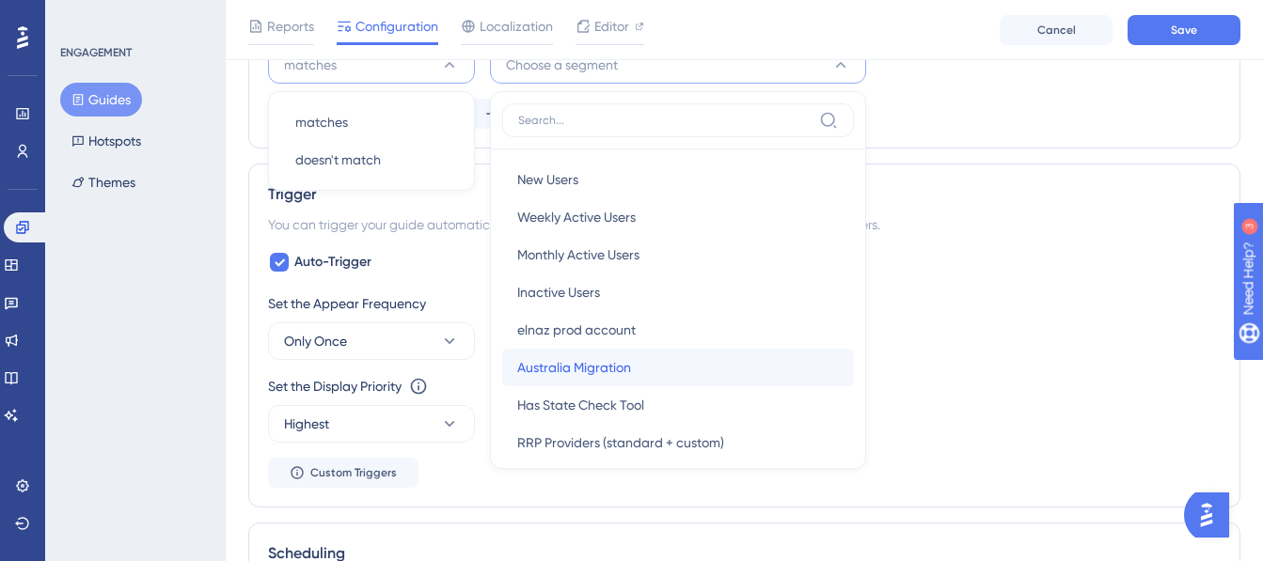
click at [622, 371] on span "Australia Migration" at bounding box center [574, 367] width 114 height 23
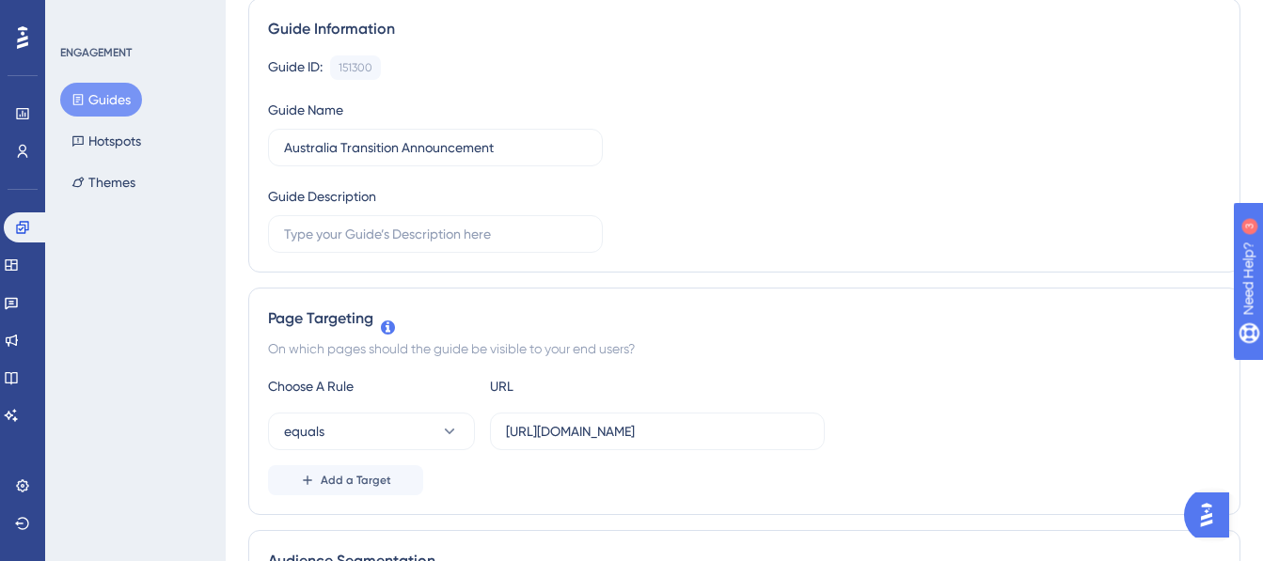
scroll to position [0, 0]
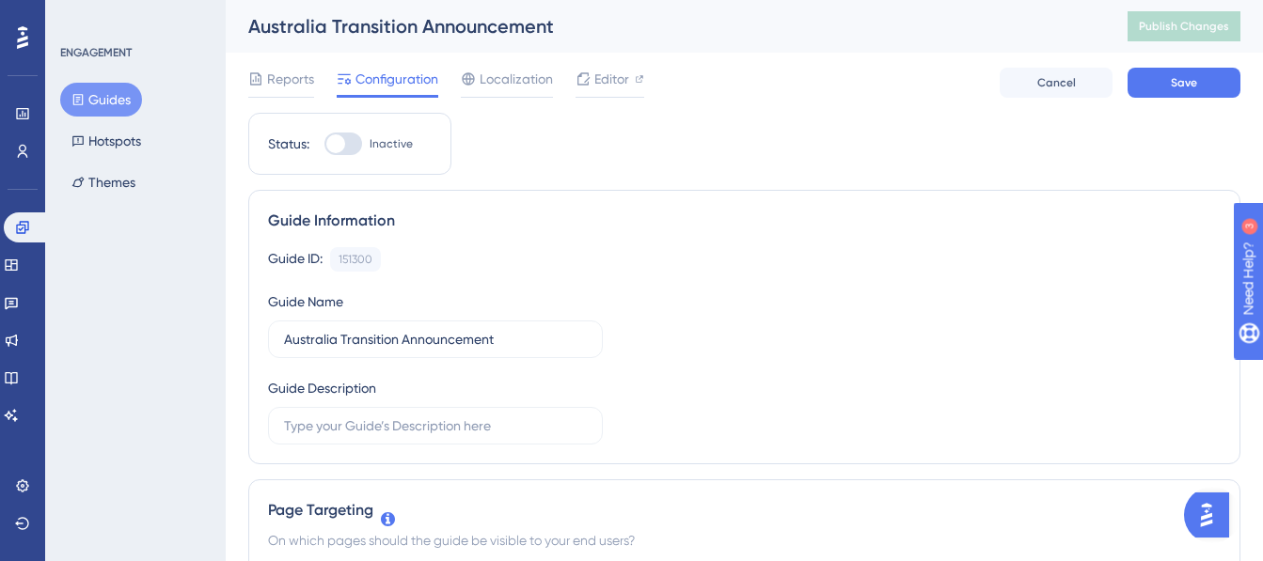
click at [1209, 66] on div "Reports Configuration Localization Editor Cancel Save" at bounding box center [744, 83] width 992 height 60
click at [1206, 77] on button "Save" at bounding box center [1183, 83] width 113 height 30
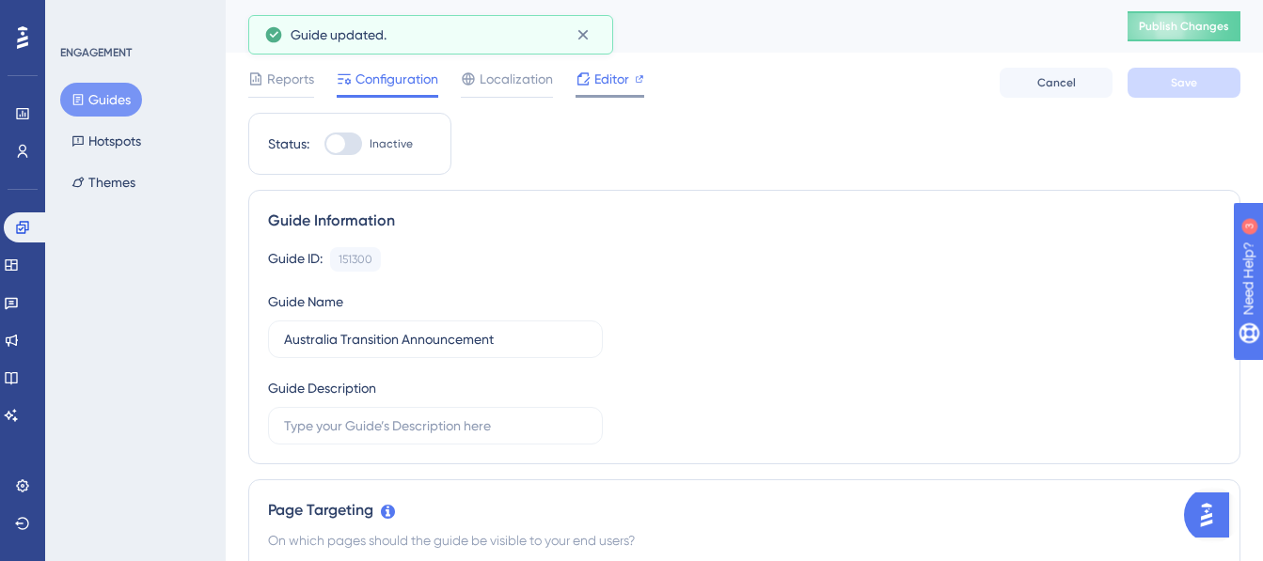
click at [621, 80] on span "Editor" at bounding box center [611, 79] width 35 height 23
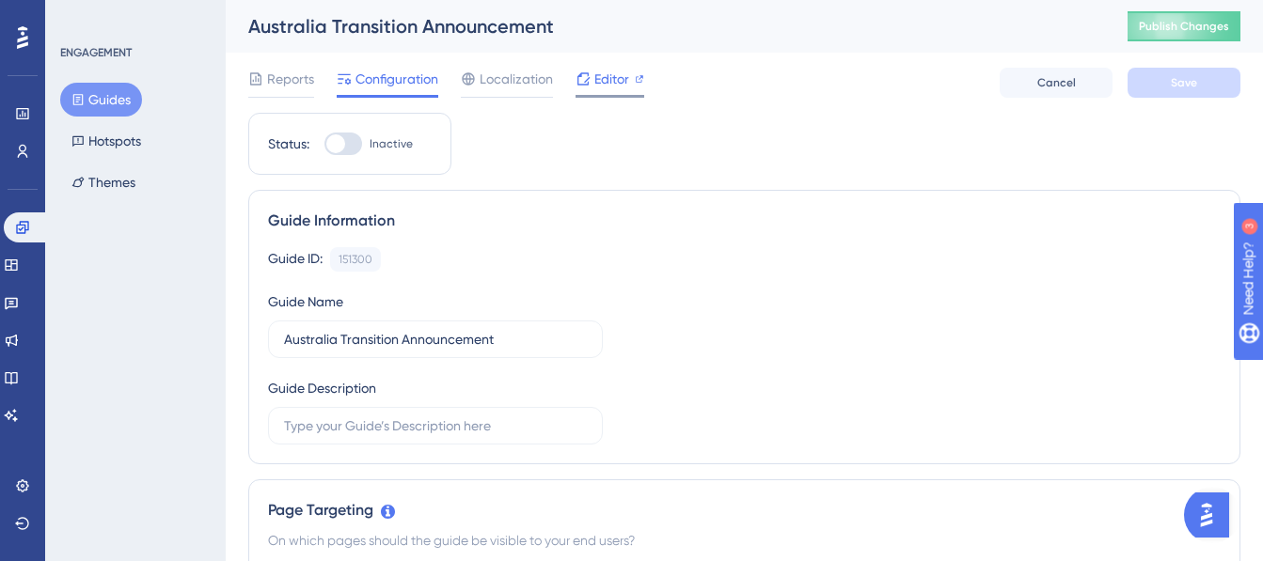
click at [596, 81] on span "Editor" at bounding box center [611, 79] width 35 height 23
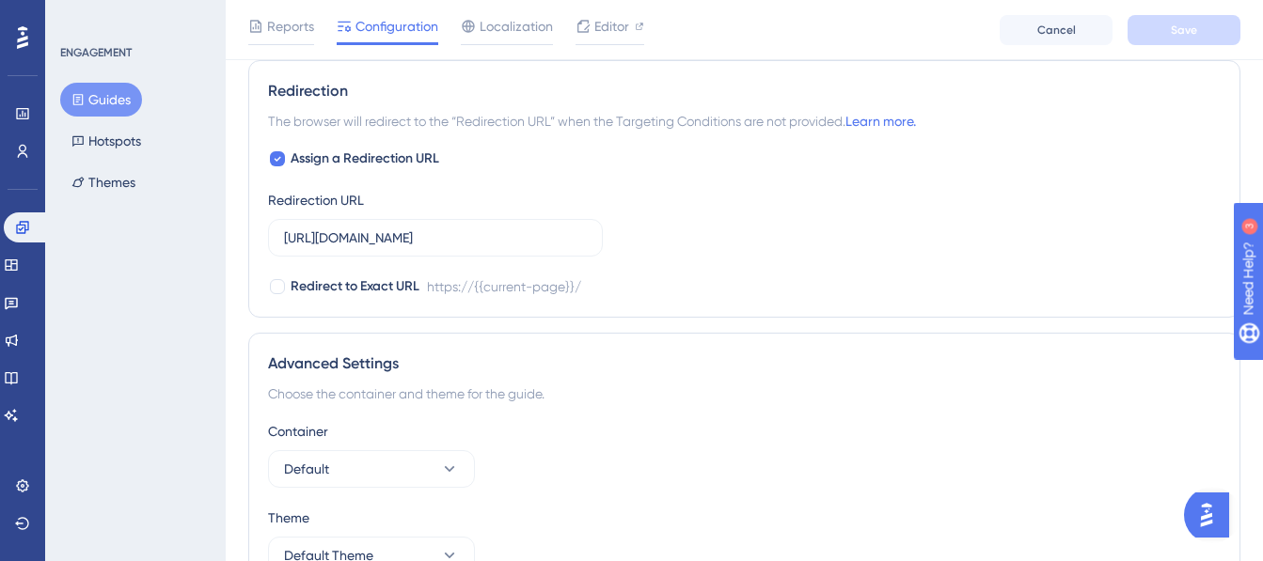
scroll to position [1543, 0]
